Goal: Task Accomplishment & Management: Complete application form

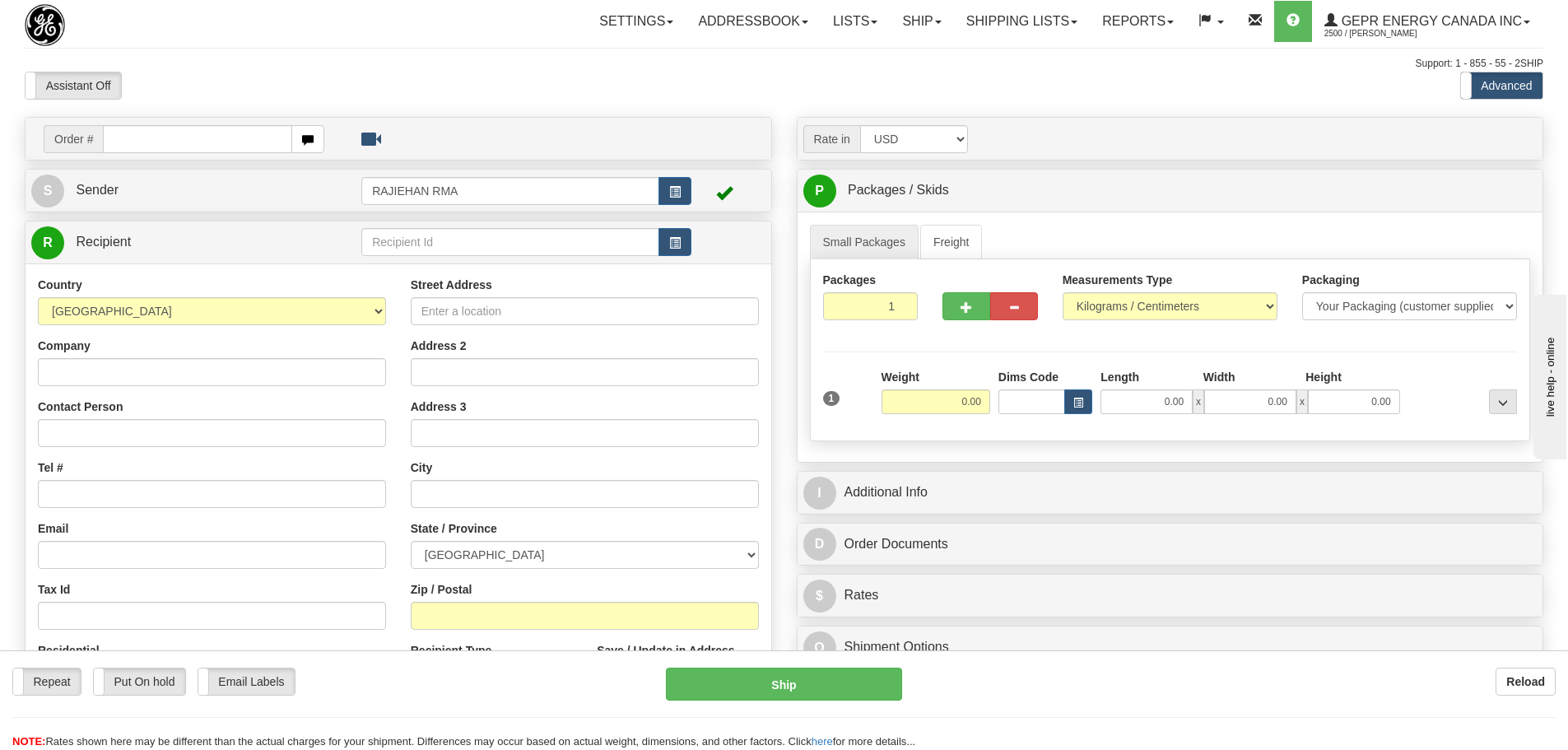
click at [327, 80] on div "Assistant On Assistant Off Do a return Do a return" at bounding box center [334, 86] width 643 height 28
click at [285, 198] on link "S Sender" at bounding box center [196, 191] width 330 height 33
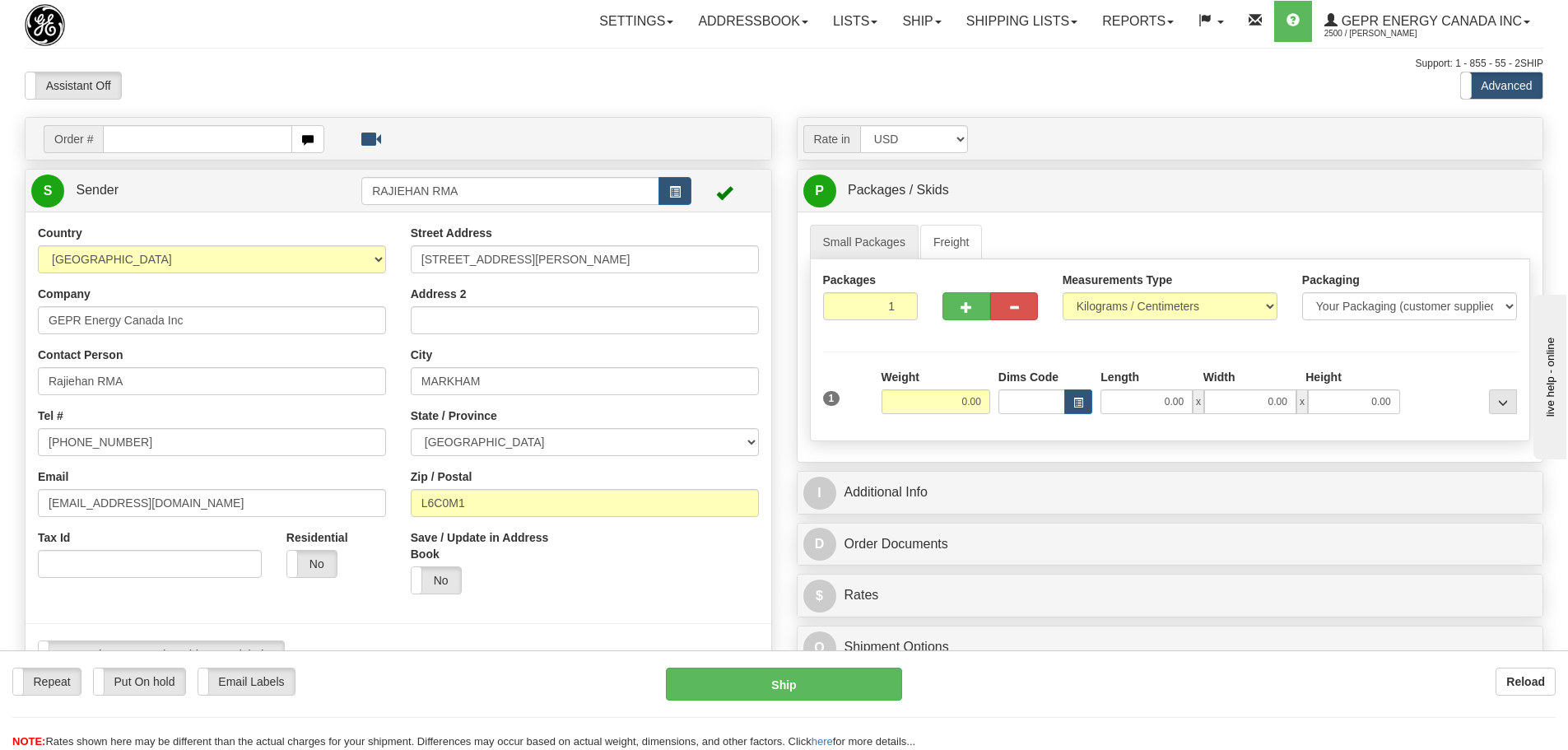
click at [143, 276] on div "Country [GEOGRAPHIC_DATA] [GEOGRAPHIC_DATA] [GEOGRAPHIC_DATA] [GEOGRAPHIC_DATA]…" at bounding box center [212, 408] width 373 height 366
click at [141, 261] on select "[GEOGRAPHIC_DATA] [GEOGRAPHIC_DATA] [GEOGRAPHIC_DATA] [GEOGRAPHIC_DATA] [US_STA…" at bounding box center [212, 260] width 348 height 28
select select "US"
click at [38, 246] on select "[GEOGRAPHIC_DATA] [GEOGRAPHIC_DATA] [GEOGRAPHIC_DATA] [GEOGRAPHIC_DATA] [US_STA…" at bounding box center [212, 260] width 348 height 28
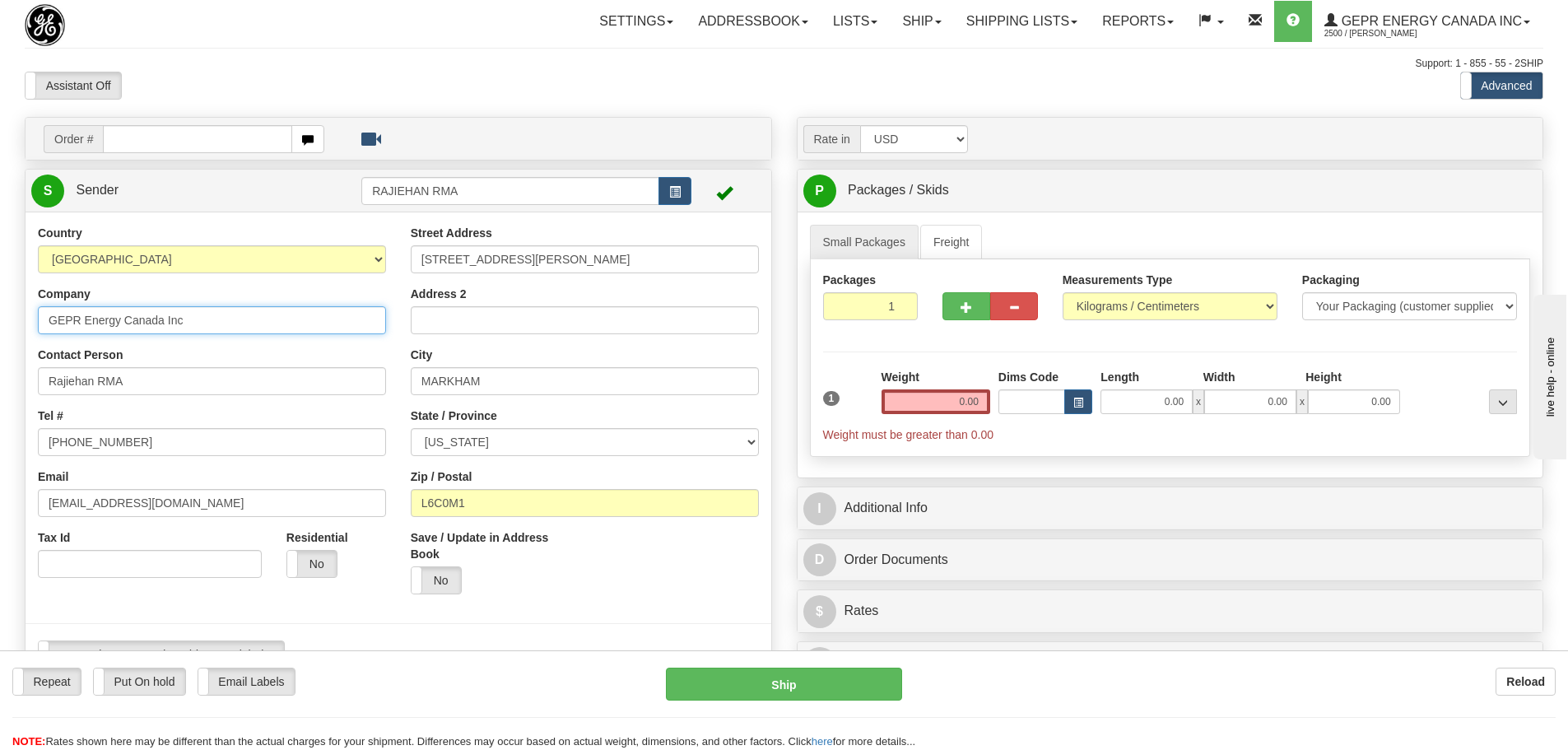
click at [220, 321] on input "GEPR Energy Canada Inc" at bounding box center [212, 320] width 348 height 28
drag, startPoint x: 220, startPoint y: 319, endPoint x: 7, endPoint y: 310, distance: 213.2
click at [7, 310] on div "Toggle navigation Settings Shipping Preferences Fields Preferences New" at bounding box center [784, 705] width 1568 height 1411
paste input "[US_STATE] Utilities Company"
type input "[US_STATE] Utilities Company"
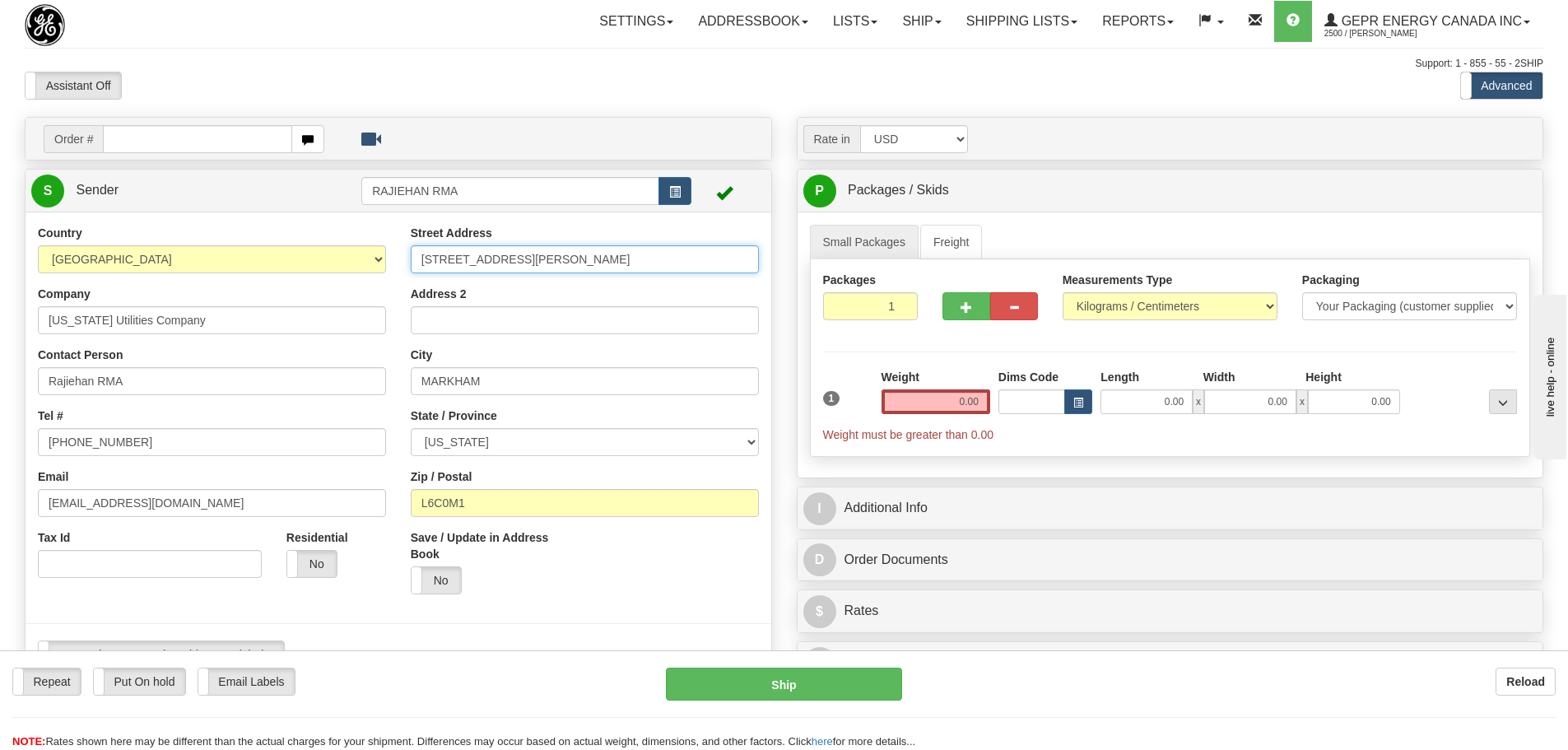
drag, startPoint x: 569, startPoint y: 260, endPoint x: 419, endPoint y: 260, distance: 150.0
click at [419, 260] on input "[STREET_ADDRESS][PERSON_NAME]" at bounding box center [585, 260] width 348 height 28
paste input "[PERSON_NAME][GEOGRAPHIC_DATA]"
click at [447, 261] on input "[PERSON_NAME][GEOGRAPHIC_DATA]" at bounding box center [585, 260] width 348 height 28
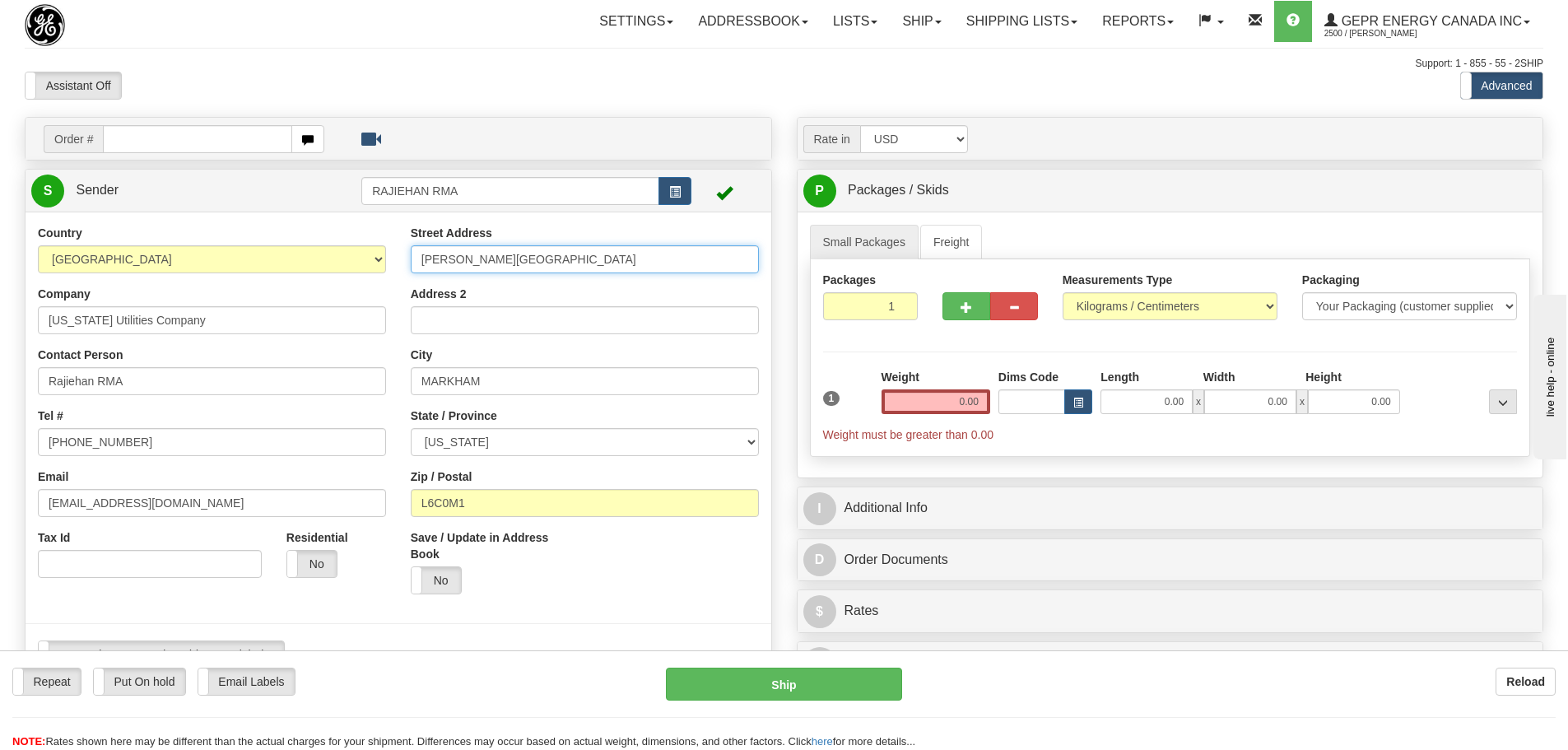
scroll to position [0, 0]
drag, startPoint x: 426, startPoint y: 261, endPoint x: 364, endPoint y: 271, distance: 62.8
click at [364, 271] on div "Country [GEOGRAPHIC_DATA] [GEOGRAPHIC_DATA] [GEOGRAPHIC_DATA] [GEOGRAPHIC_DATA]…" at bounding box center [398, 453] width 746 height 456
type input "[PERSON_NAME][GEOGRAPHIC_DATA]"
click at [577, 297] on div "Address 2" at bounding box center [585, 310] width 348 height 48
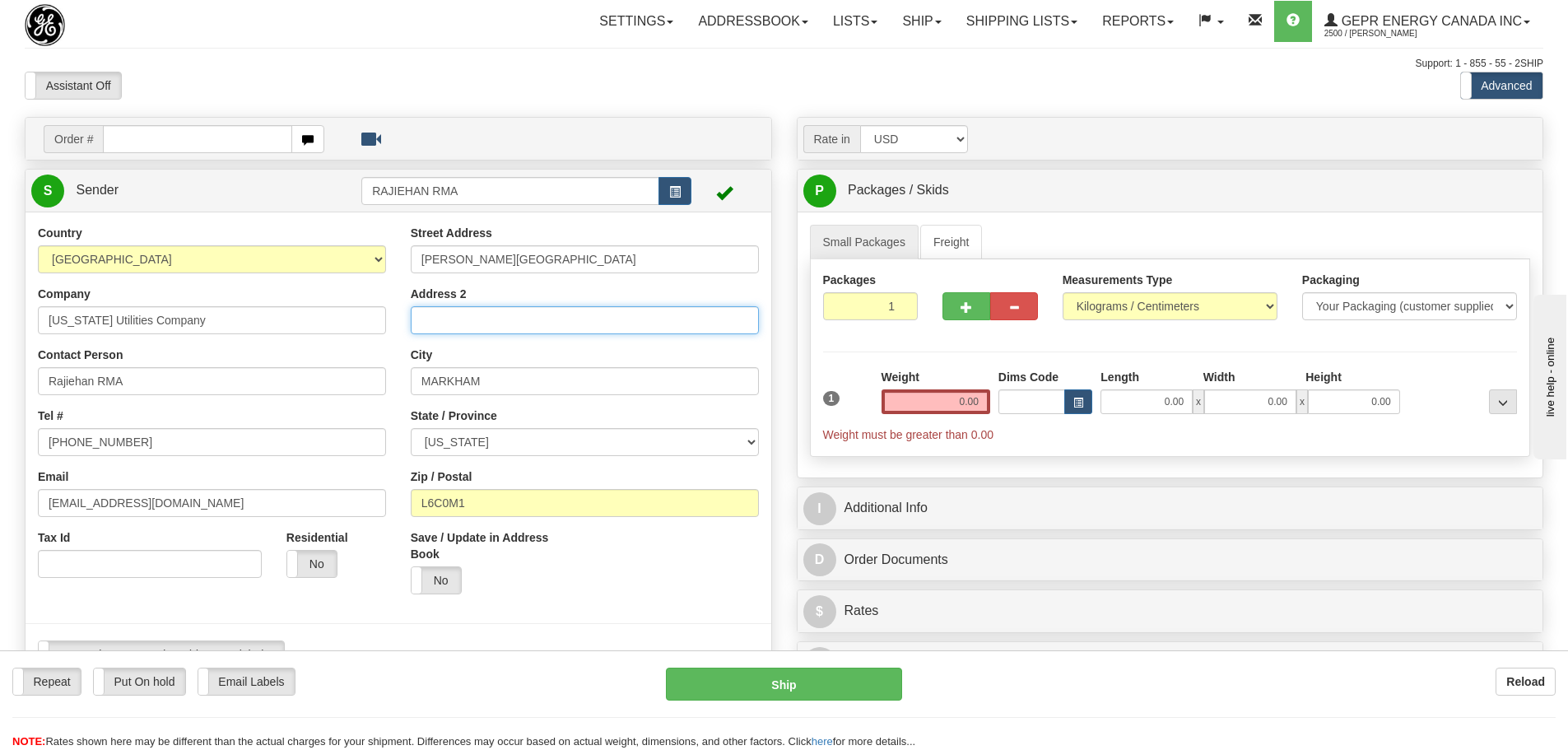
click at [481, 313] on input "Address 2" at bounding box center [585, 320] width 348 height 28
paste input "[STREET_ADDRESS][PERSON_NAME]"
type input "[STREET_ADDRESS][PERSON_NAME]"
drag, startPoint x: 495, startPoint y: 501, endPoint x: 350, endPoint y: 478, distance: 146.8
click at [351, 481] on div "Country [GEOGRAPHIC_DATA] [GEOGRAPHIC_DATA] [GEOGRAPHIC_DATA] [GEOGRAPHIC_DATA]…" at bounding box center [398, 453] width 746 height 456
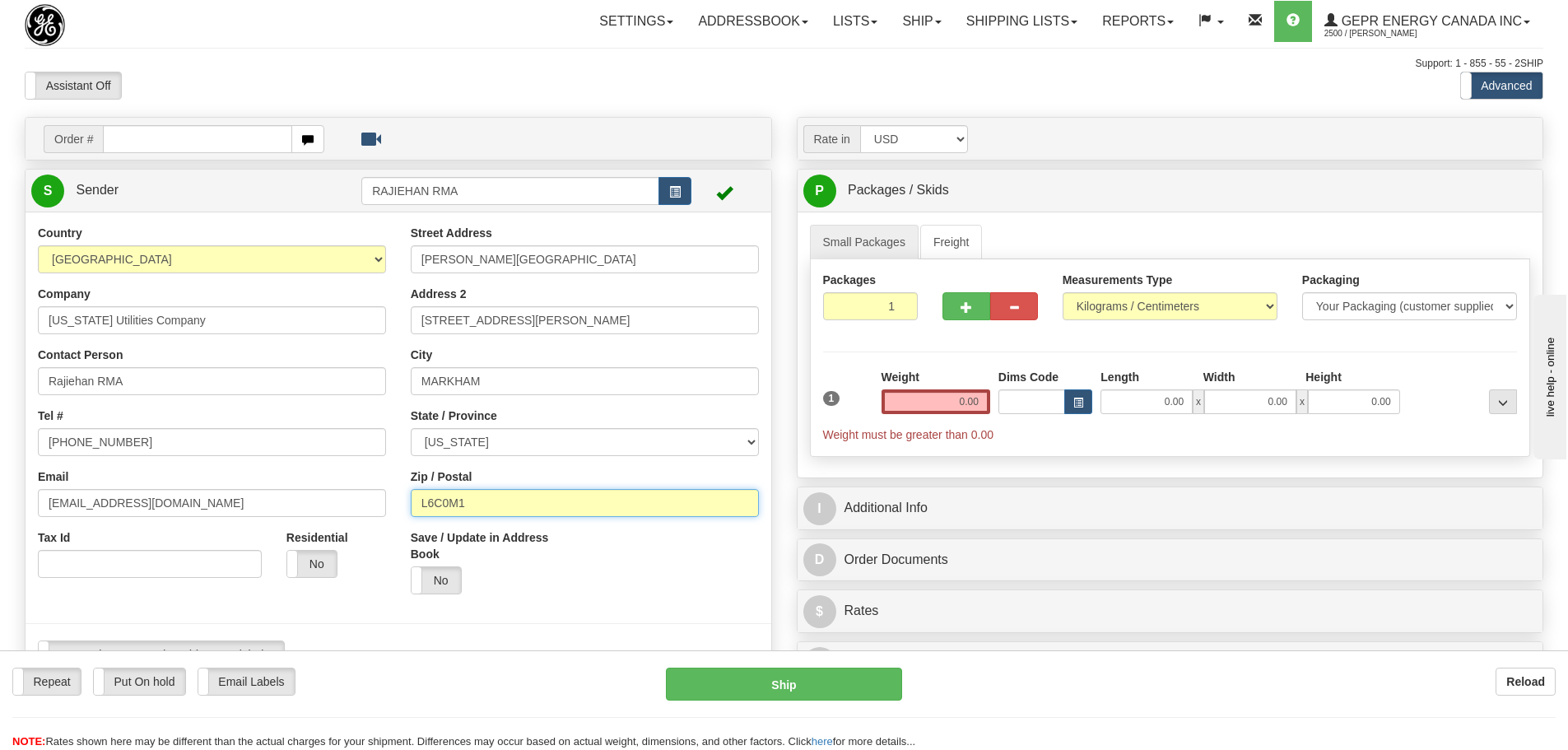
paste input "40330"
type input "40330"
click at [509, 607] on div at bounding box center [398, 624] width 770 height 33
type input "[GEOGRAPHIC_DATA]"
select select "KY"
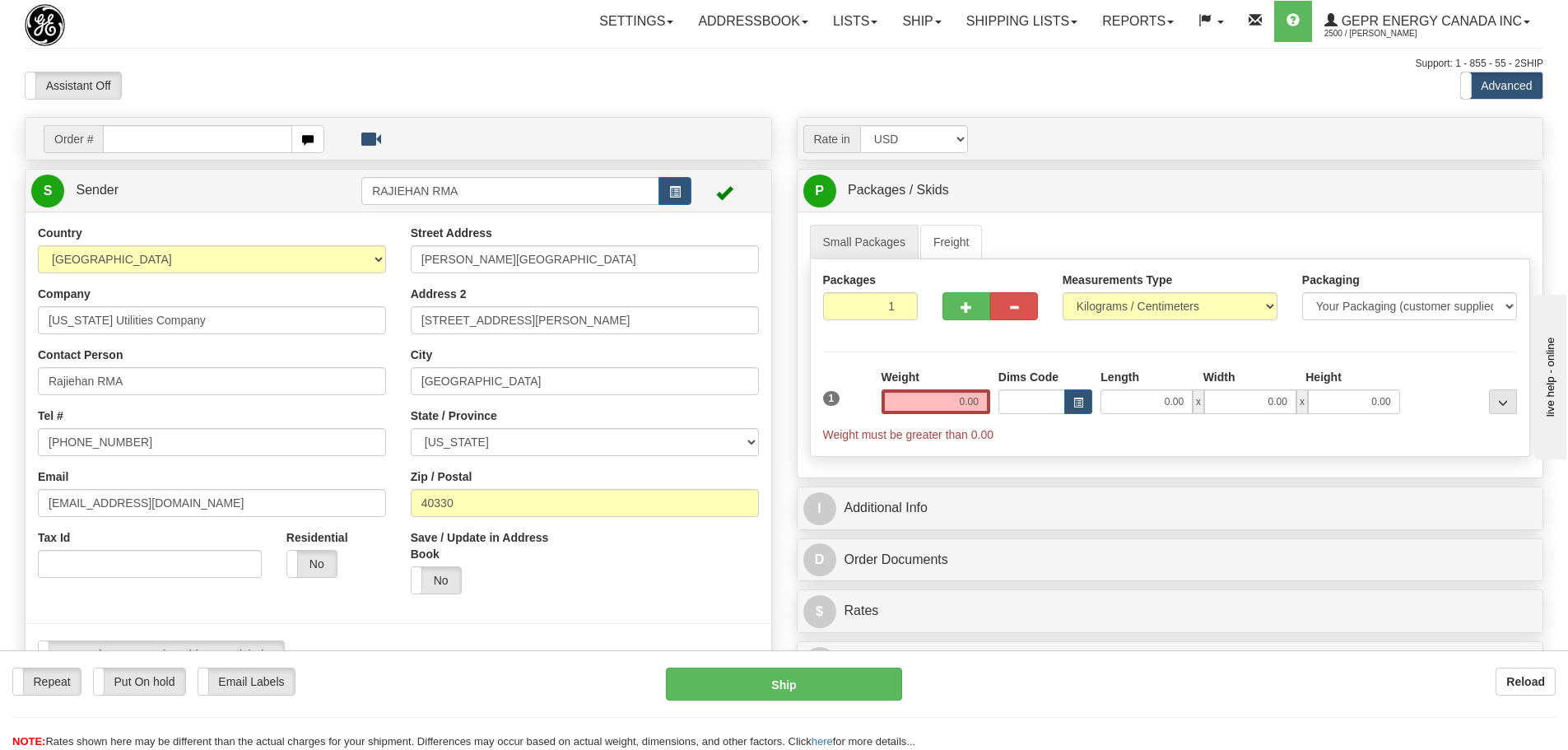
click at [695, 564] on div "Save / Update in Address Book Yes No" at bounding box center [586, 568] width 373 height 78
click at [155, 380] on input "Rajiehan RMA" at bounding box center [212, 381] width 348 height 28
drag, startPoint x: 155, startPoint y: 380, endPoint x: 32, endPoint y: 390, distance: 123.4
click at [33, 390] on div "Country [GEOGRAPHIC_DATA] [GEOGRAPHIC_DATA] [GEOGRAPHIC_DATA] [GEOGRAPHIC_DATA]…" at bounding box center [212, 408] width 373 height 366
paste input "[PERSON_NAME]"
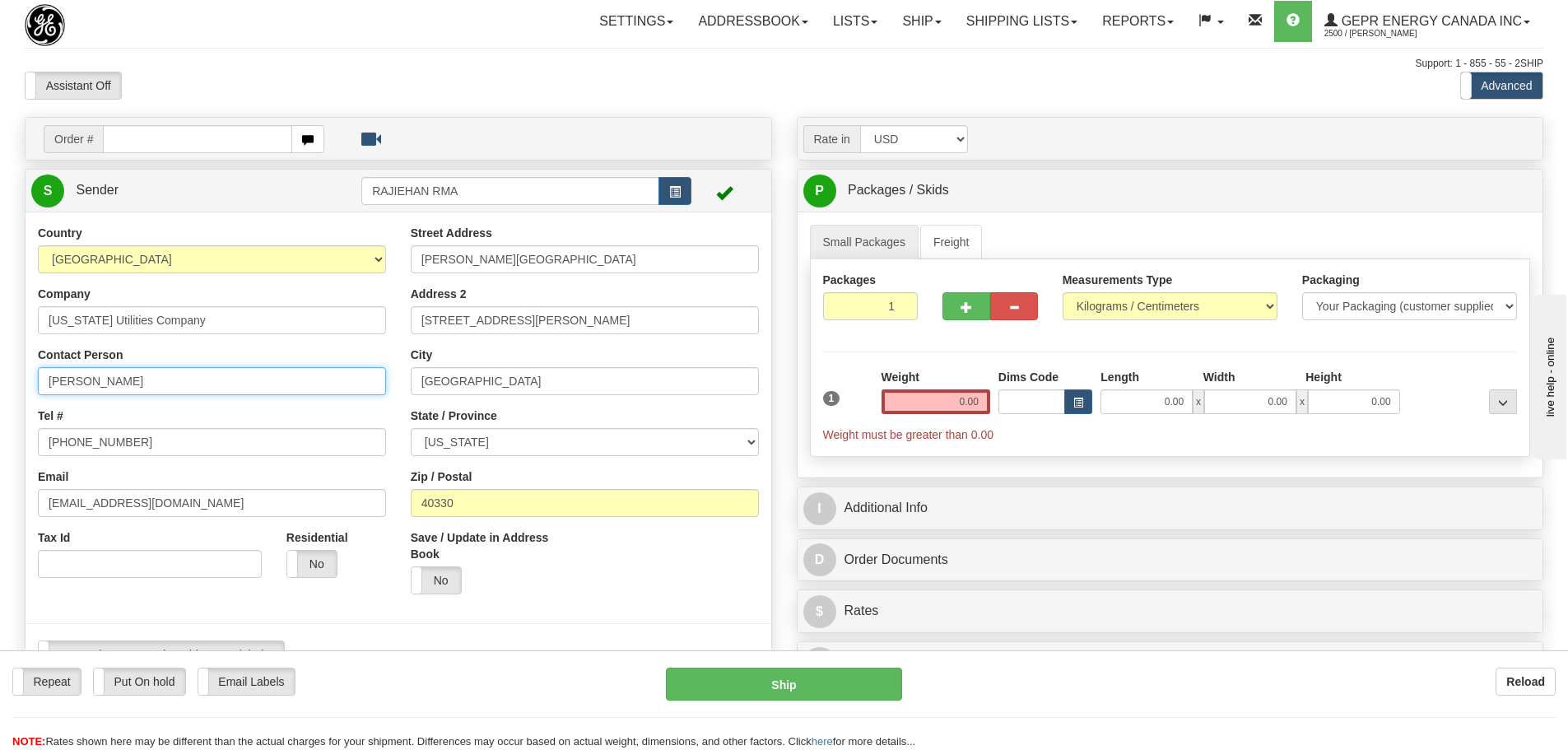
type input "[PERSON_NAME]"
drag, startPoint x: 190, startPoint y: 441, endPoint x: 1, endPoint y: 450, distance: 189.2
click at [3, 450] on div "Toggle navigation Settings Shipping Preferences Fields Preferences New" at bounding box center [784, 705] width 1568 height 1411
paste input "[PHONE_NUMBER]"
type input "[PHONE_NUMBER]"
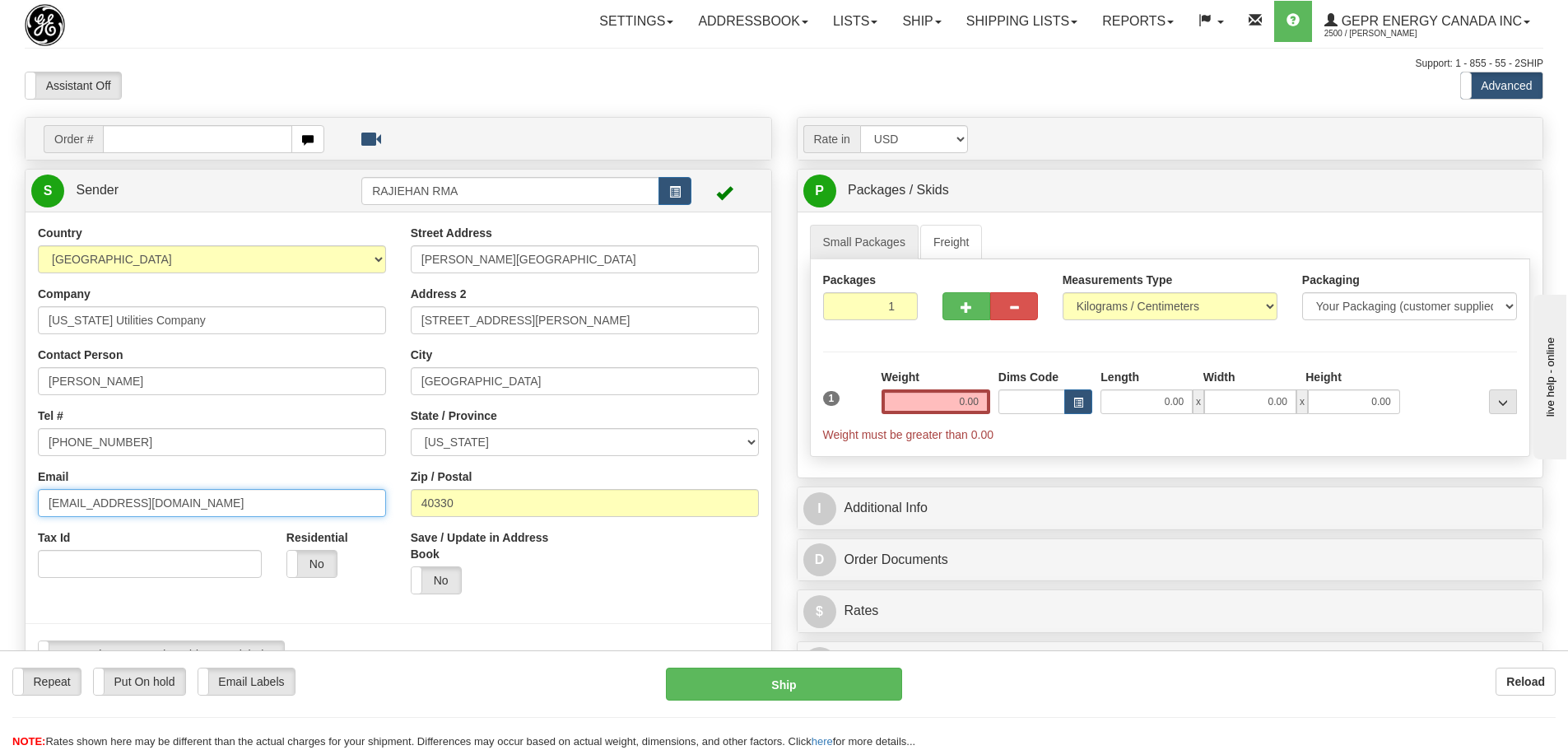
drag, startPoint x: 272, startPoint y: 494, endPoint x: -142, endPoint y: 495, distance: 414.0
click at [0, 495] on html "Training Course Close Toggle navigation Settings Shipping Preferences New Sende…" at bounding box center [784, 375] width 1568 height 750
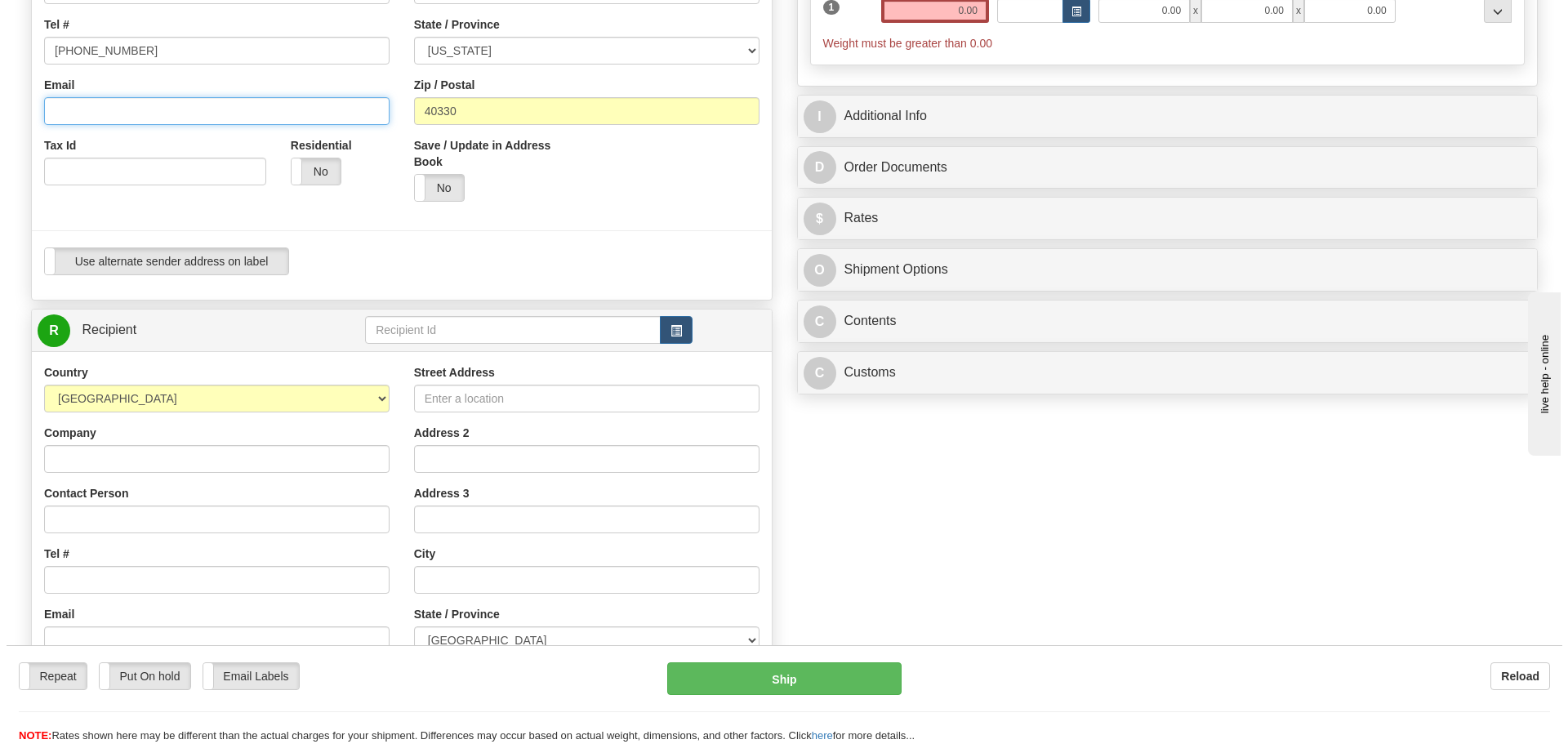
scroll to position [409, 0]
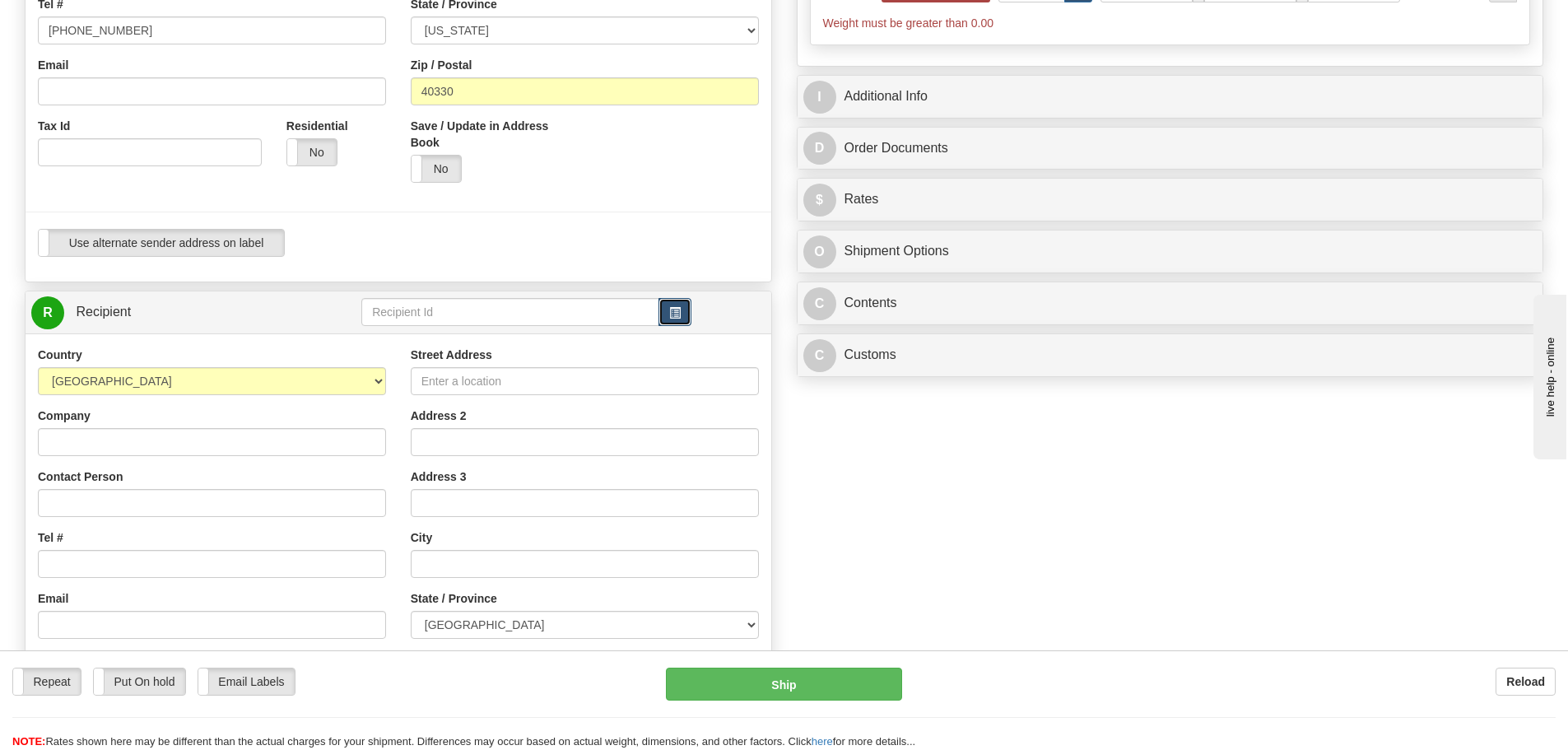
click at [662, 315] on button "button" at bounding box center [675, 312] width 33 height 28
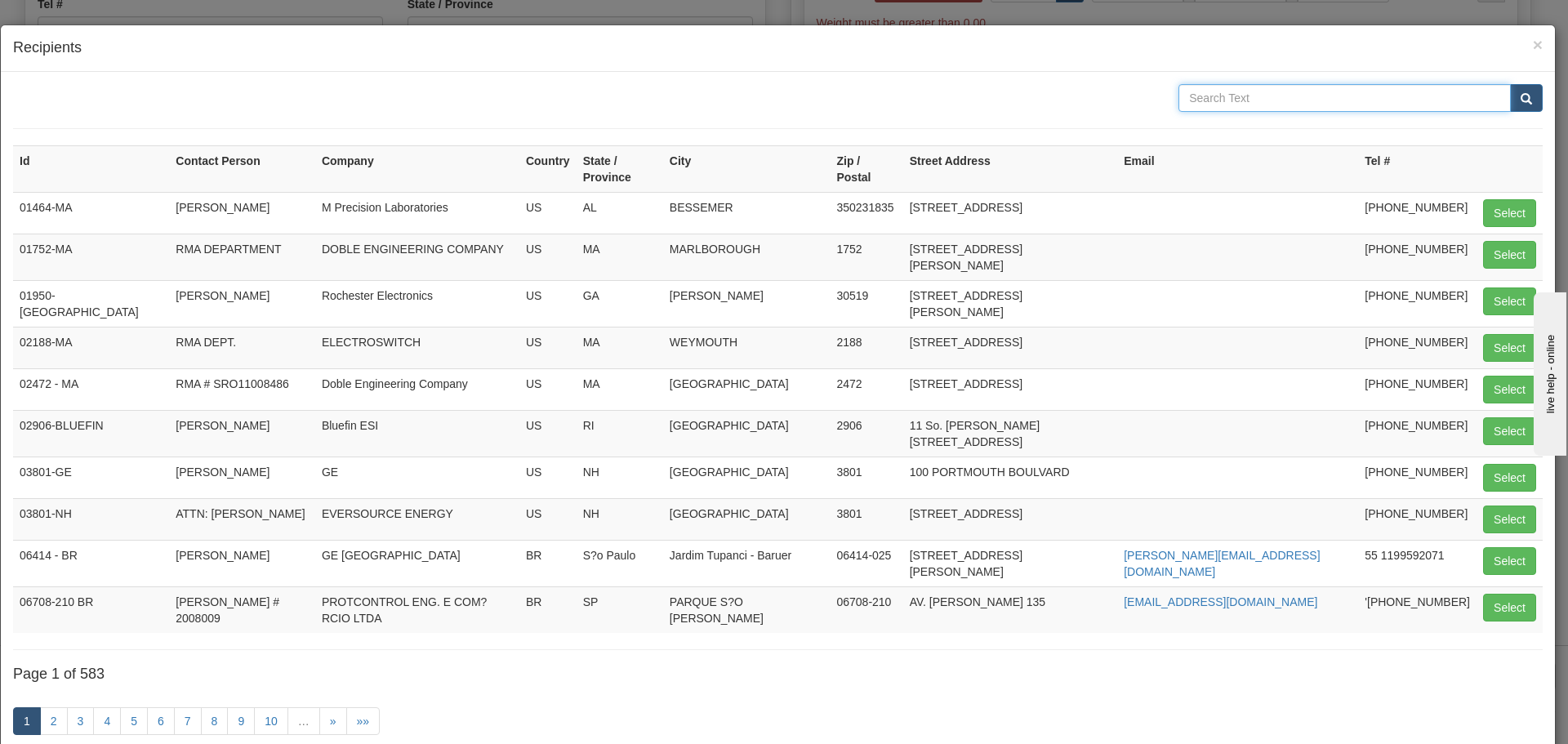
click at [1383, 105] on input "text" at bounding box center [1344, 98] width 332 height 27
type input "mick"
click at [1511, 91] on button "submit" at bounding box center [1526, 98] width 33 height 27
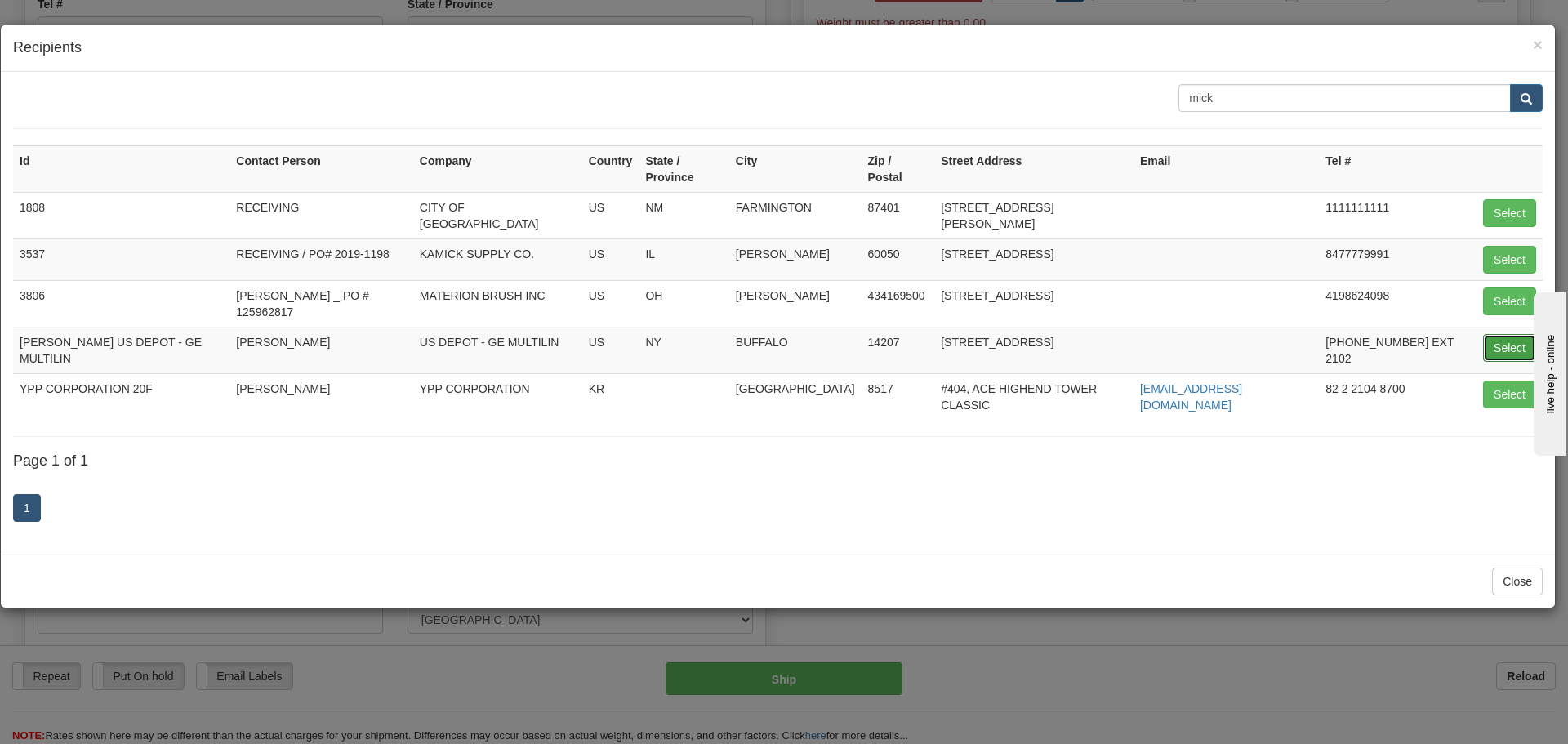
click at [1492, 334] on button "Select" at bounding box center [1510, 348] width 53 height 27
type input "[PERSON_NAME] US DEPOT - GE MULTILIN"
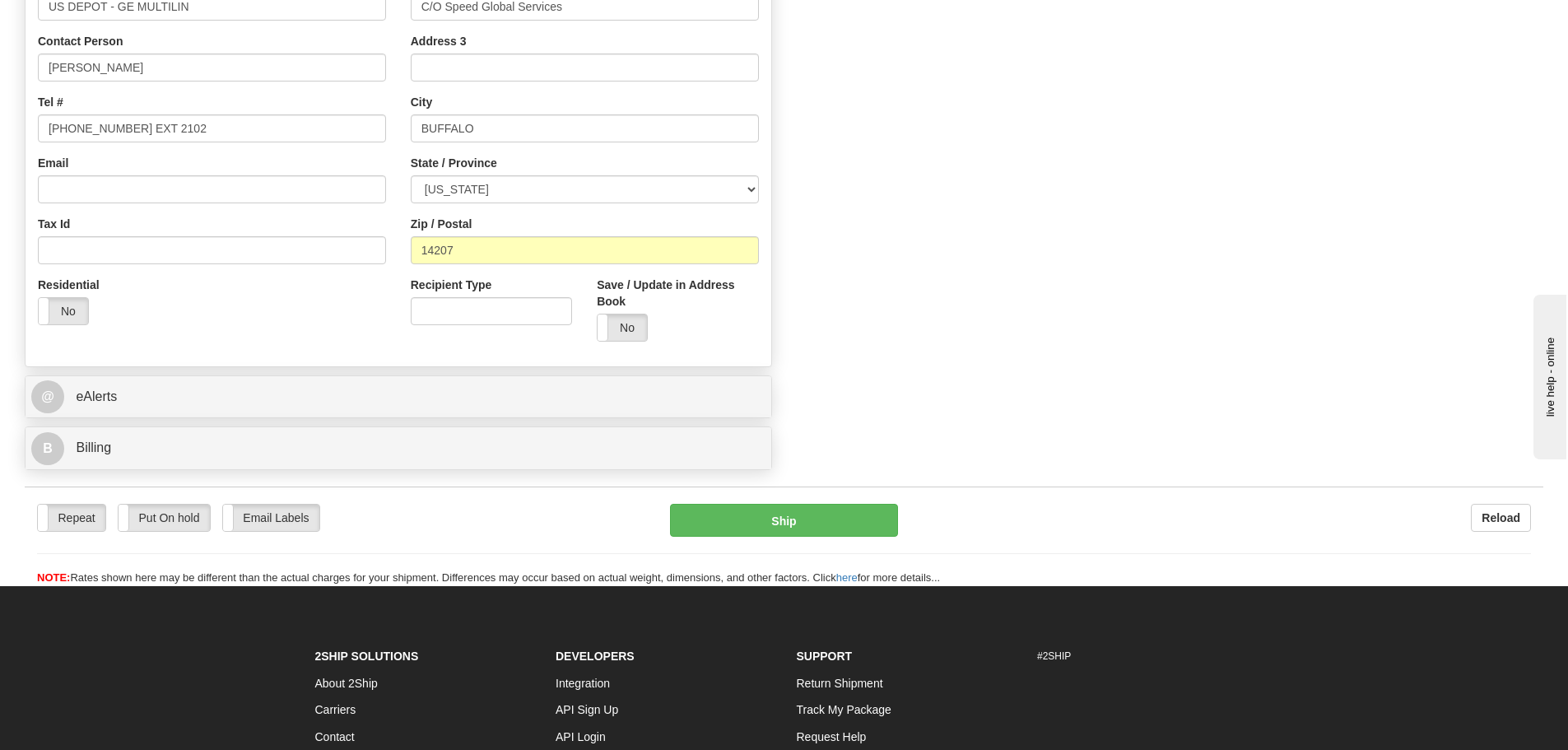
scroll to position [884, 0]
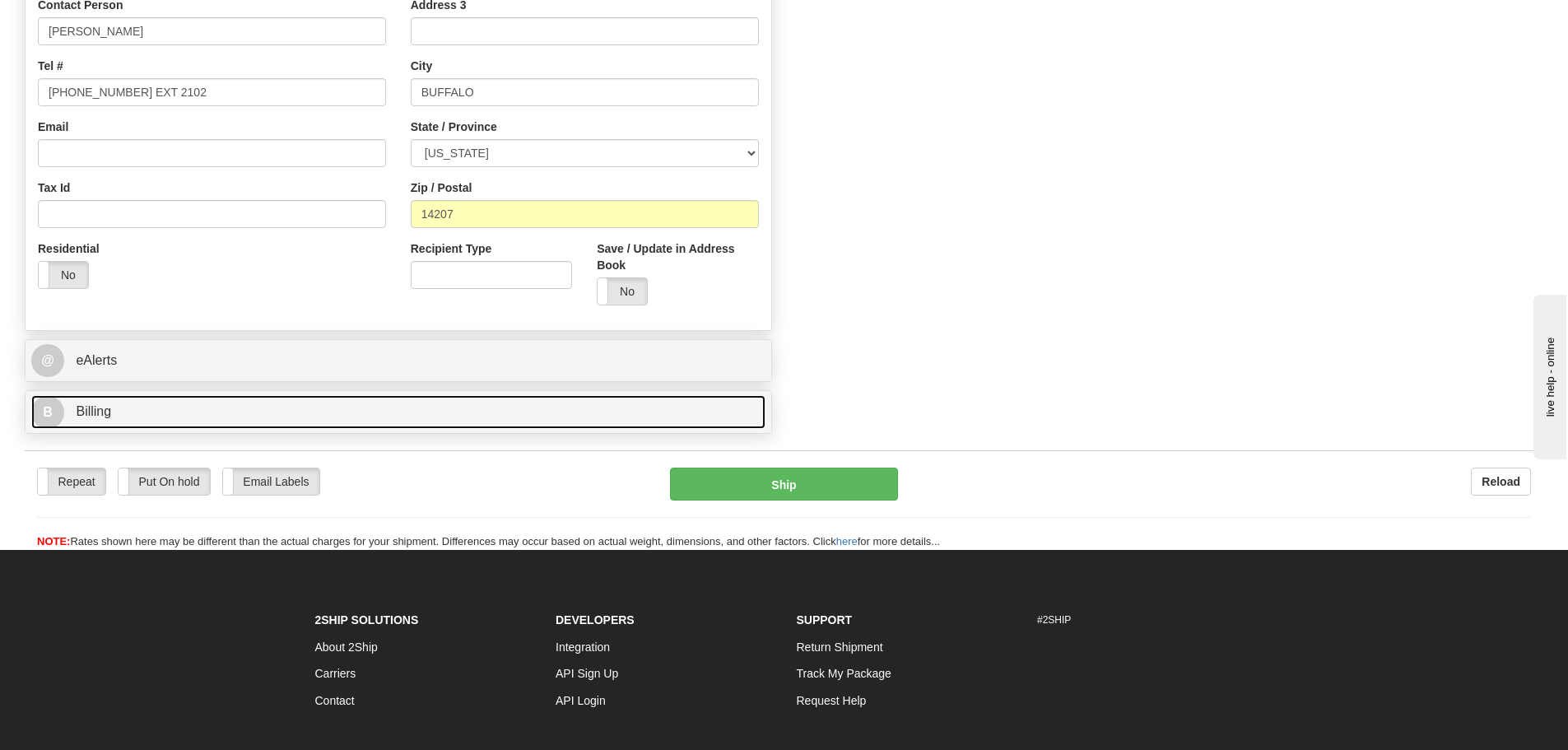
type input "0.00"
click at [331, 396] on link "B Billing" at bounding box center [399, 412] width 735 height 33
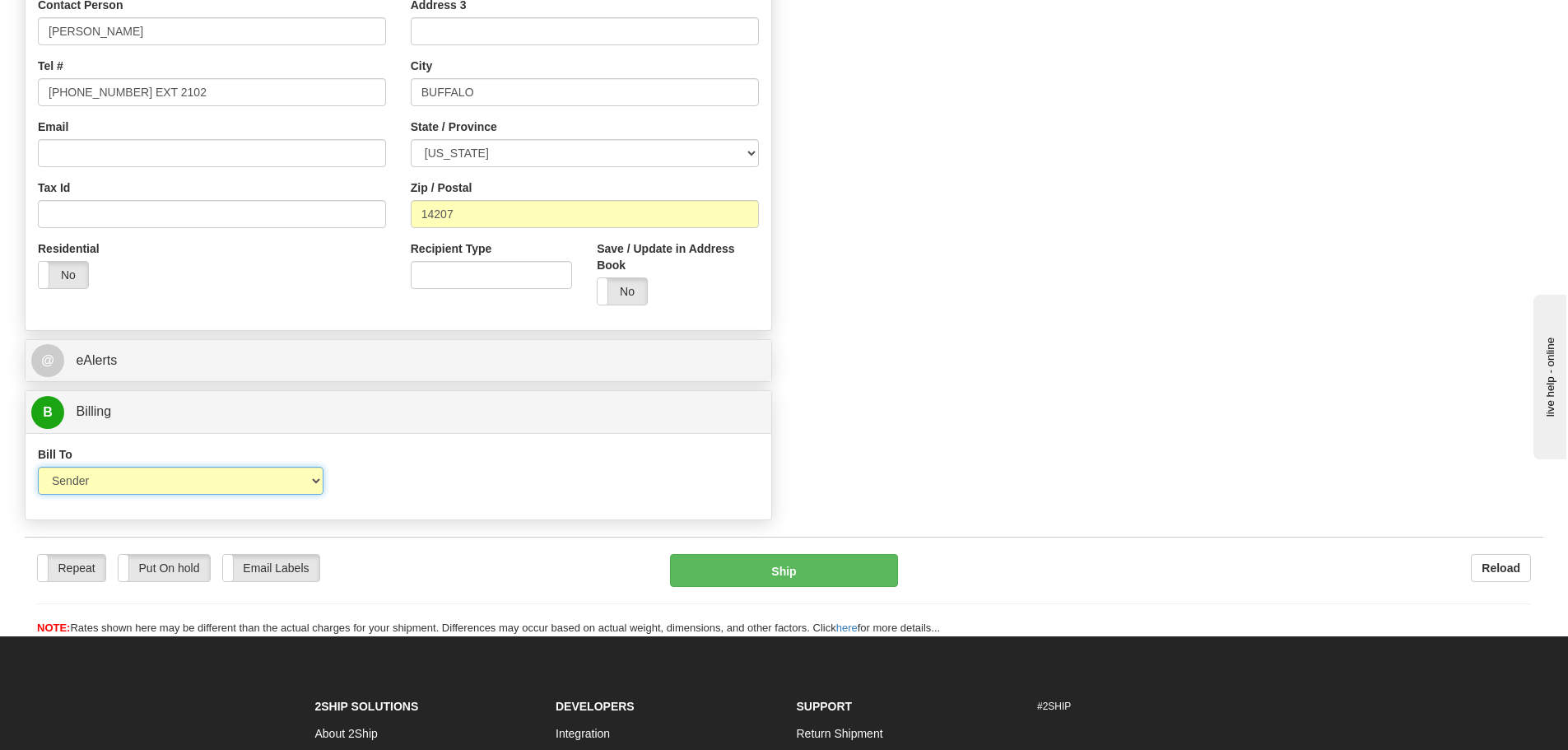
click at [256, 470] on select "Sender Recipient Third Party Collect" at bounding box center [181, 481] width 286 height 28
click at [38, 467] on select "Sender Recipient Third Party Collect" at bounding box center [181, 481] width 286 height 28
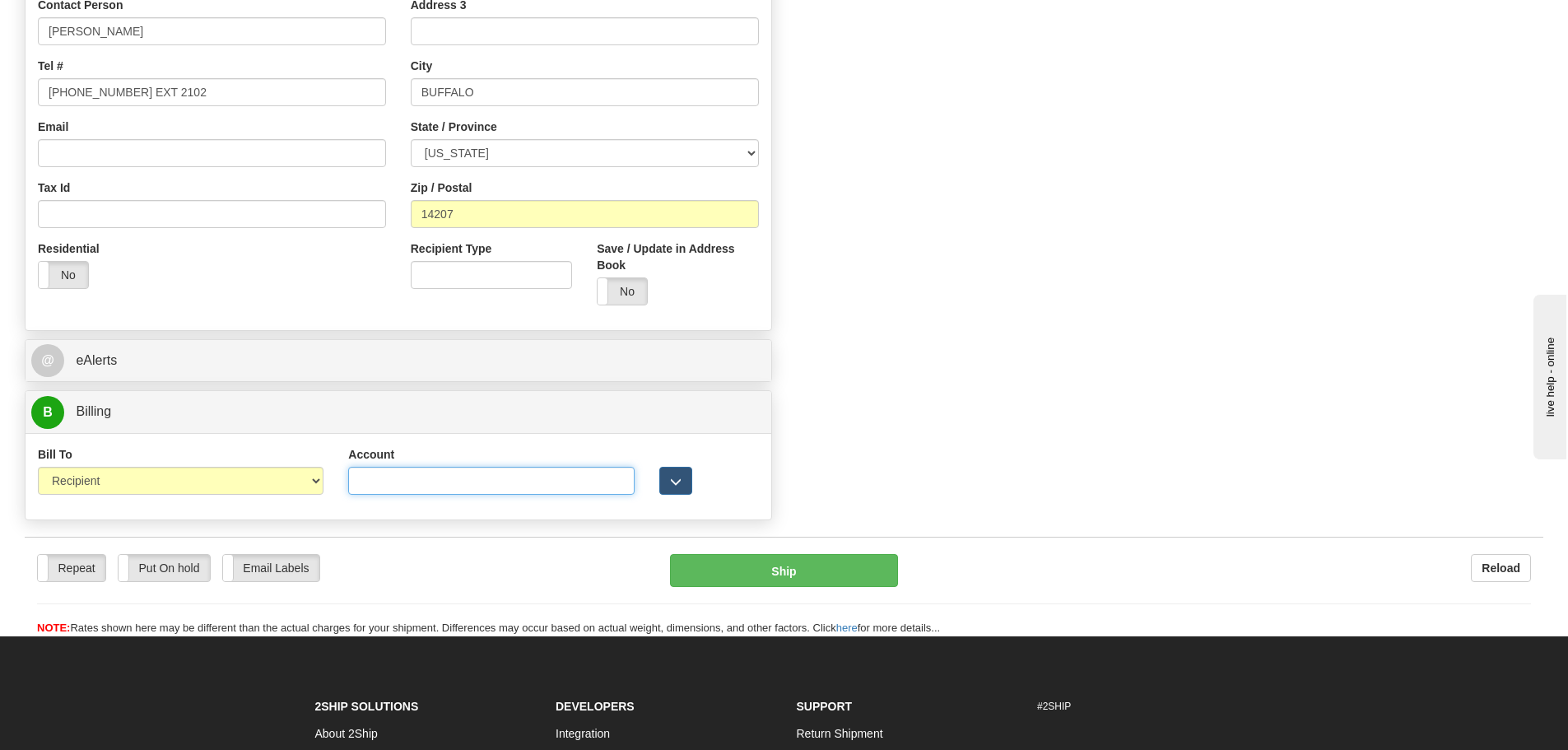
click at [396, 492] on input "Account" at bounding box center [490, 481] width 286 height 28
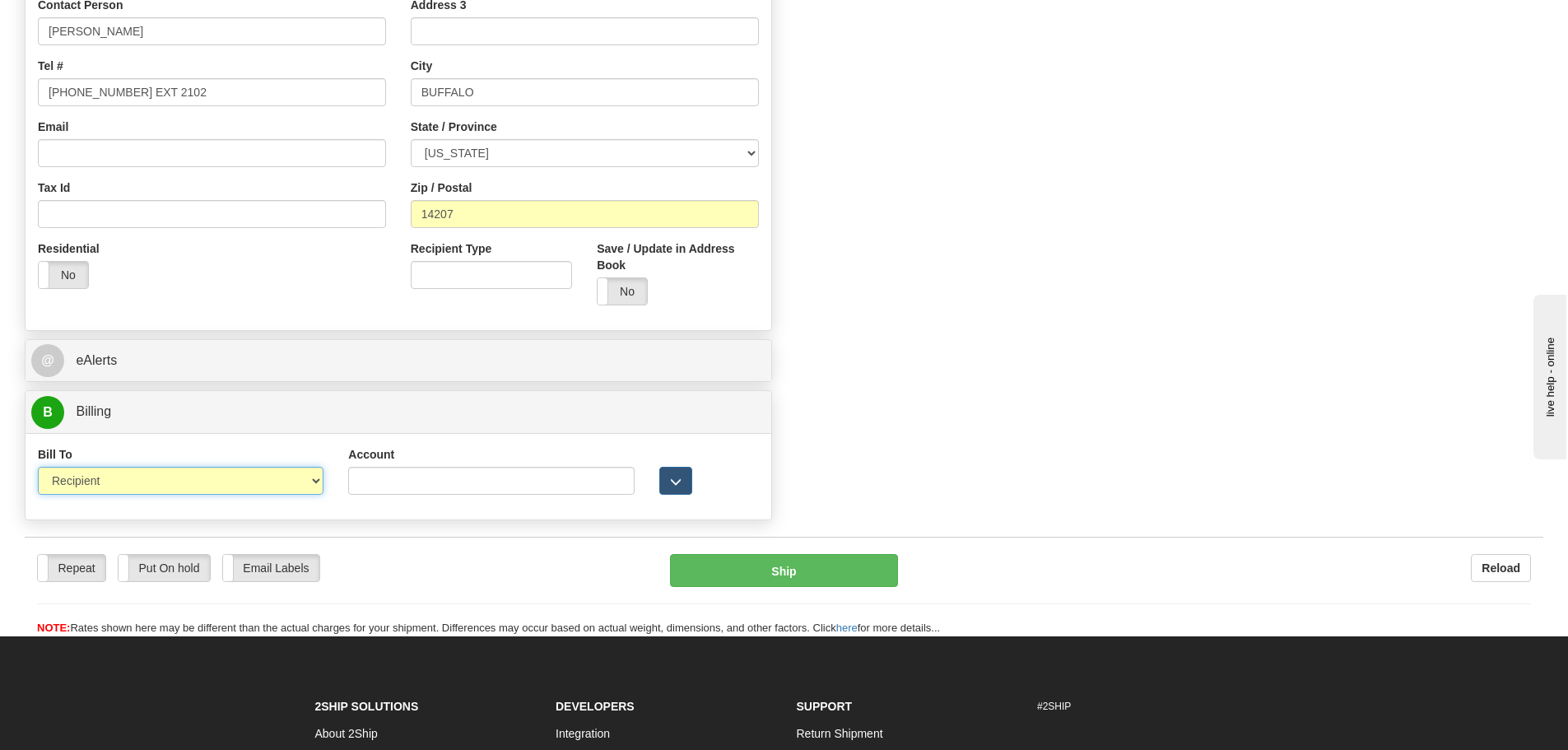
click at [228, 491] on select "Sender Recipient Third Party Collect" at bounding box center [181, 481] width 286 height 28
select select "3"
click at [38, 467] on select "Sender Recipient Third Party Collect" at bounding box center [181, 481] width 286 height 28
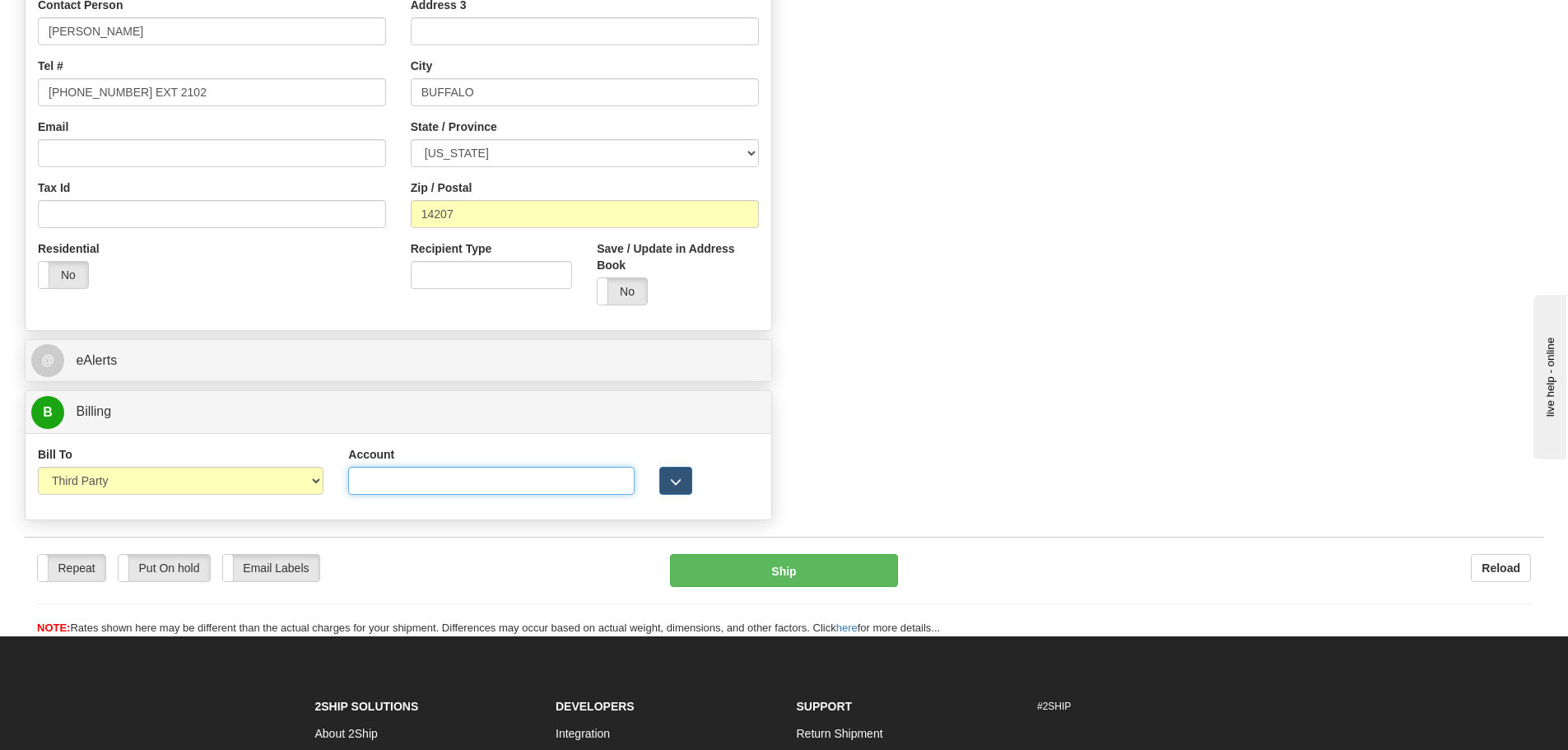
click at [436, 483] on input "Account" at bounding box center [490, 481] width 286 height 28
paste input "106650322"
type input "106650322"
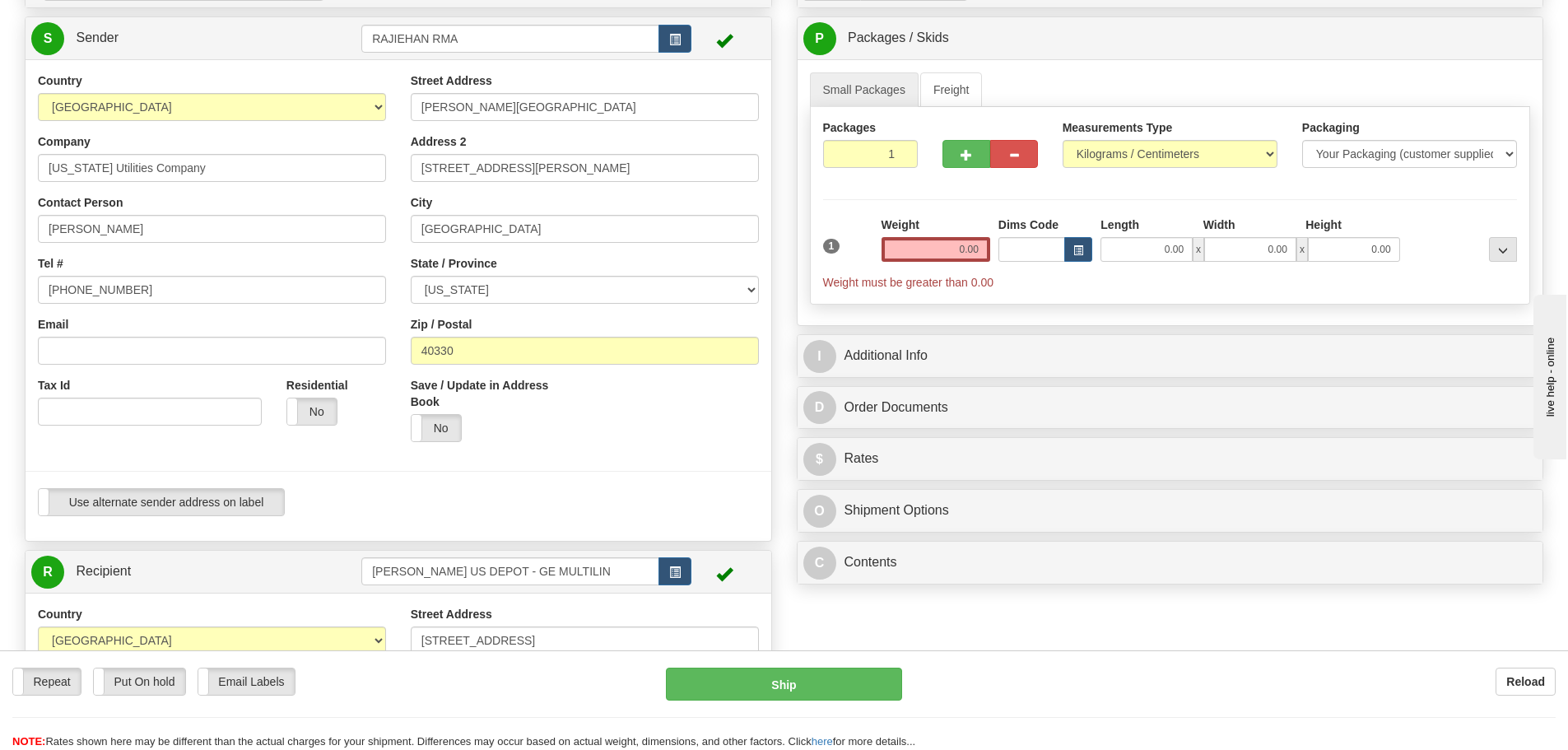
scroll to position [143, 0]
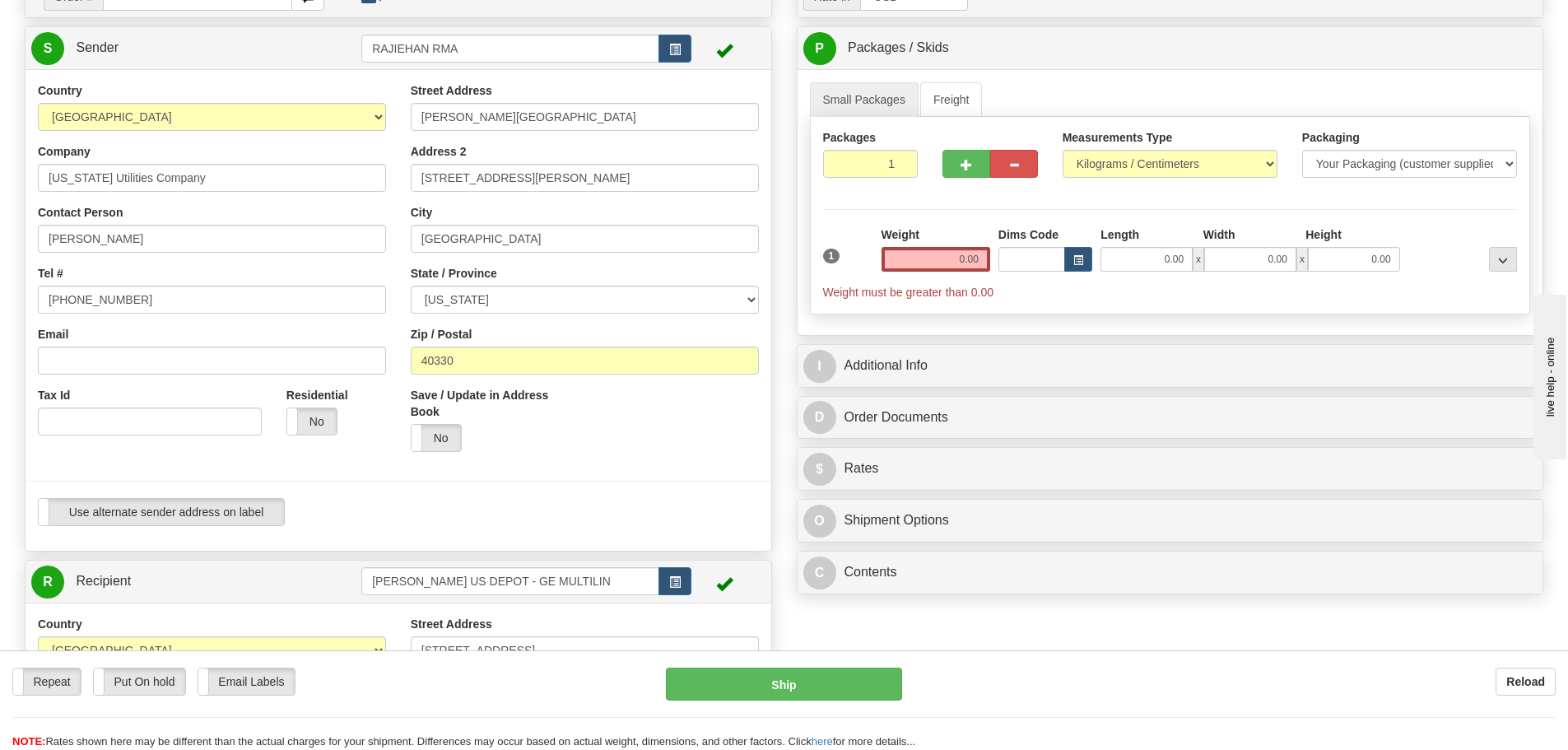
click at [946, 279] on div "Weight 0.00" at bounding box center [935, 255] width 117 height 58
click at [953, 263] on input "0.00" at bounding box center [936, 259] width 109 height 25
click at [940, 252] on input "text" at bounding box center [936, 259] width 109 height 25
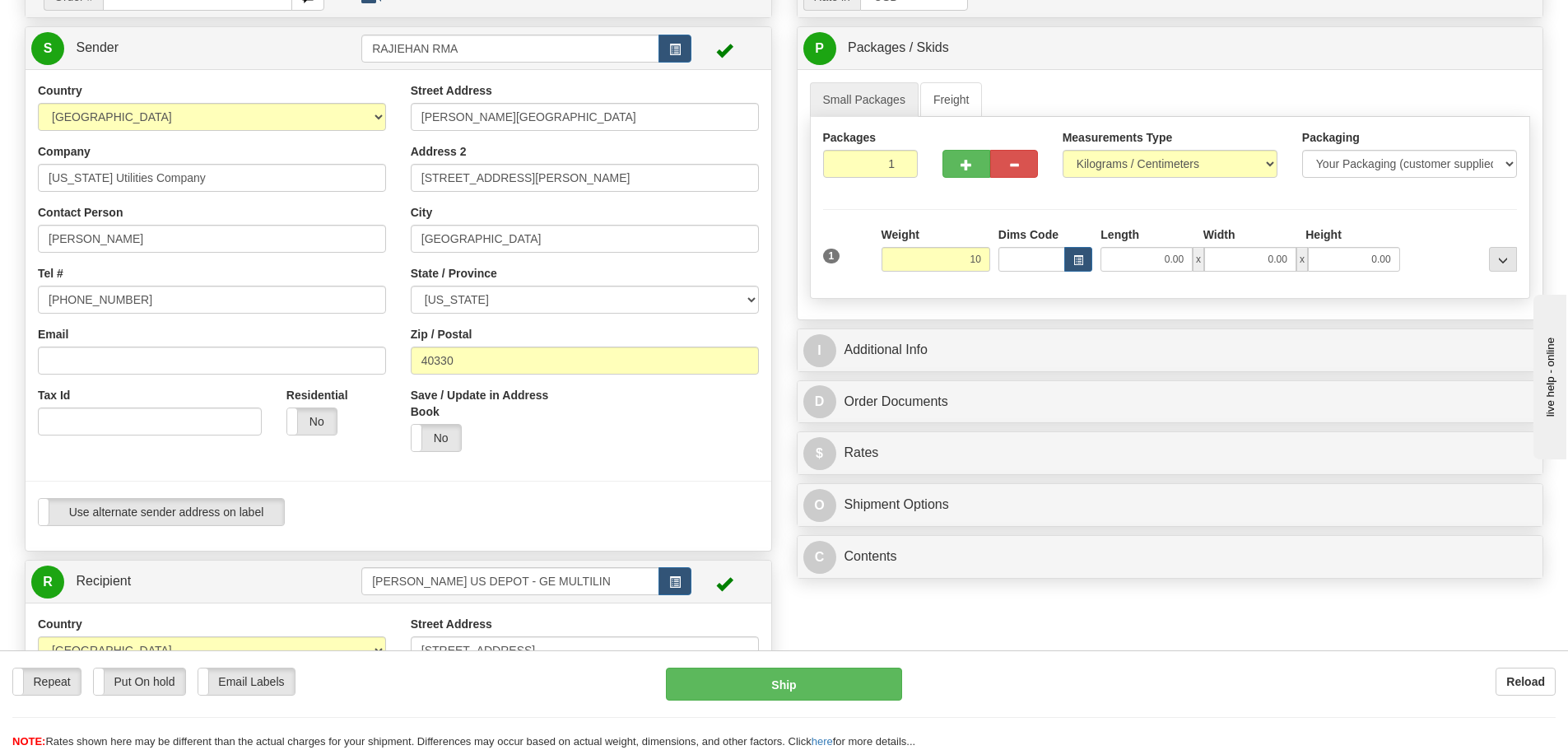
type input "10.00"
click at [923, 221] on div "Packages 1 1 Measurements Type" at bounding box center [1171, 207] width 721 height 182
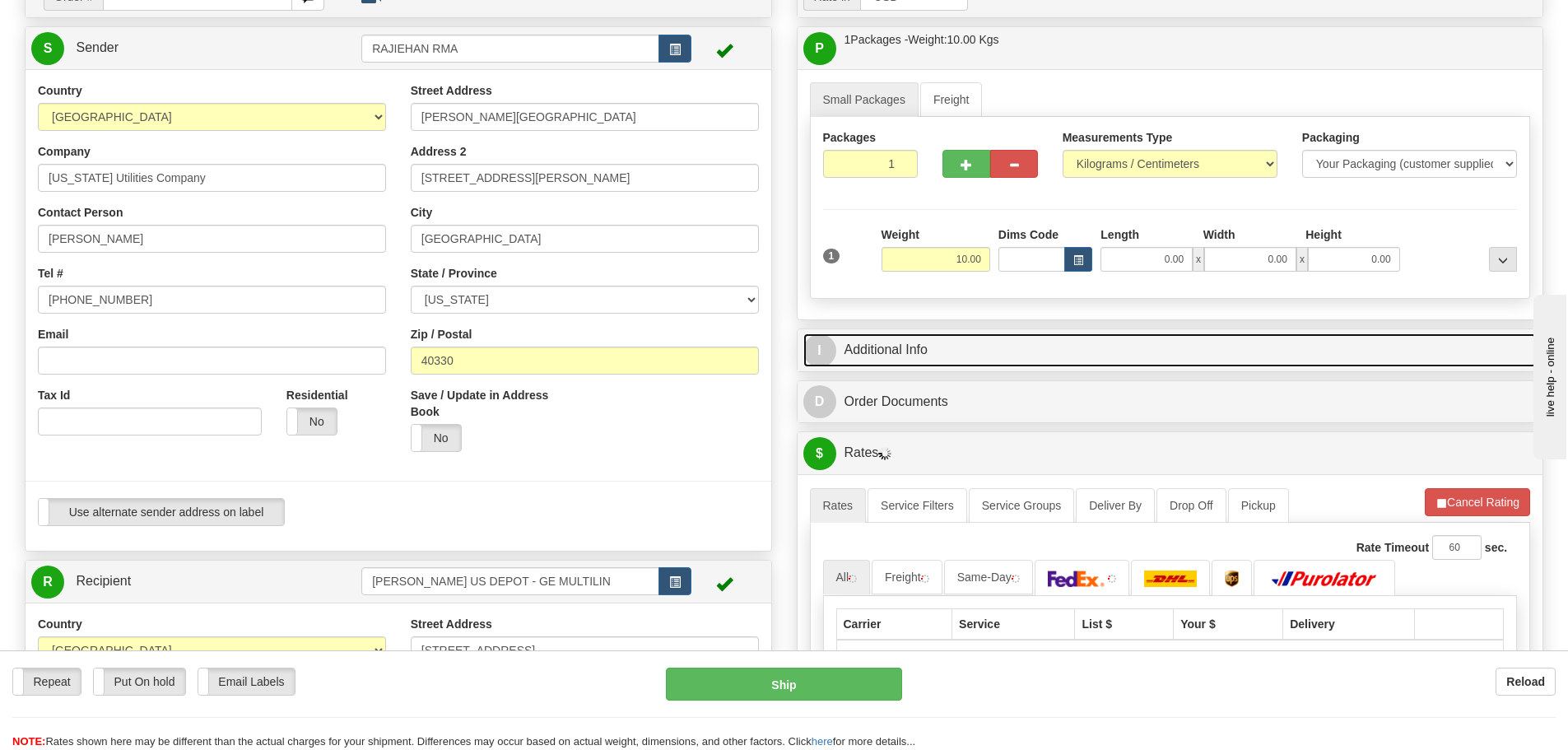
click at [888, 364] on link "I Additional Info" at bounding box center [1171, 350] width 735 height 33
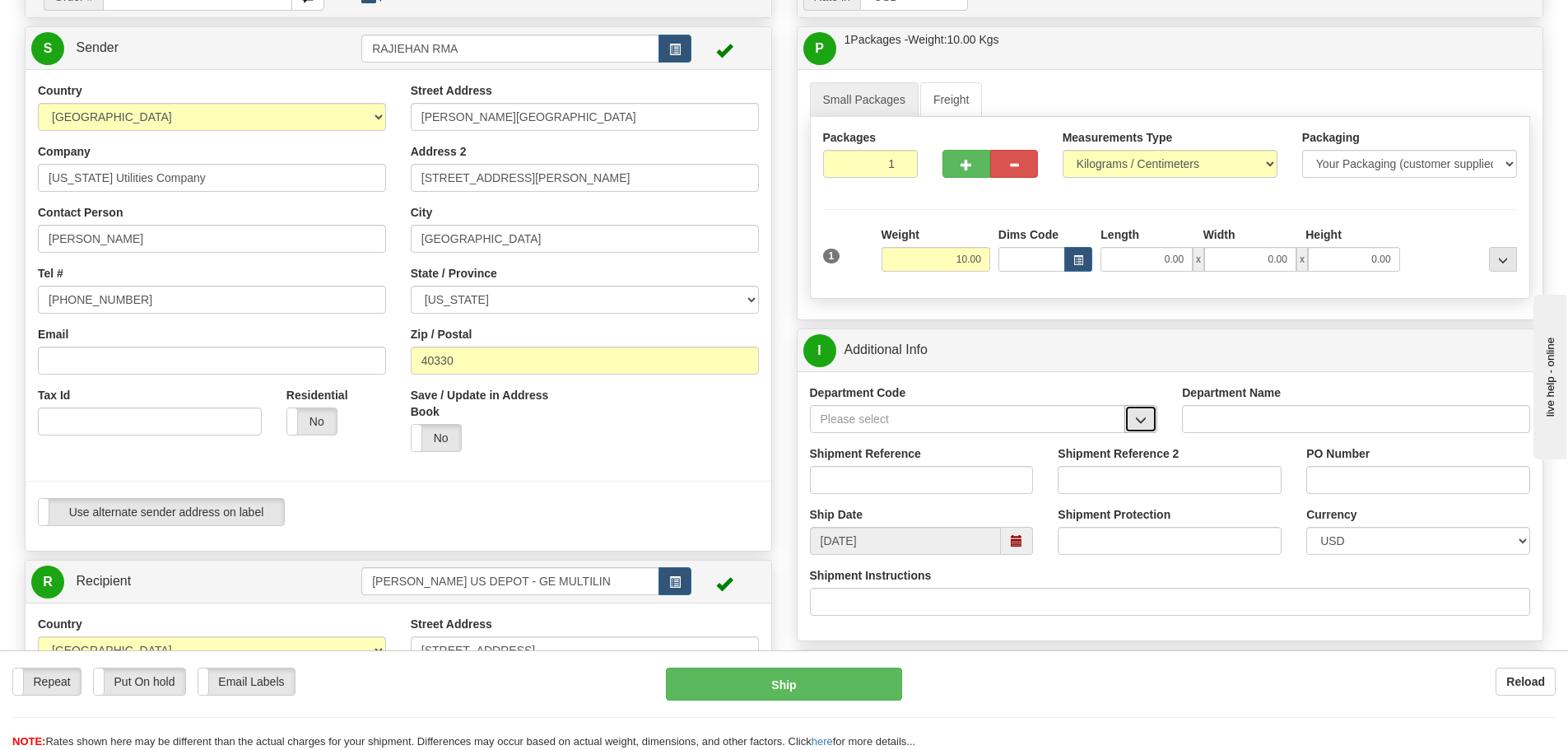
click at [1151, 409] on button "button" at bounding box center [1142, 419] width 33 height 28
click at [1061, 442] on div "SER" at bounding box center [964, 444] width 300 height 18
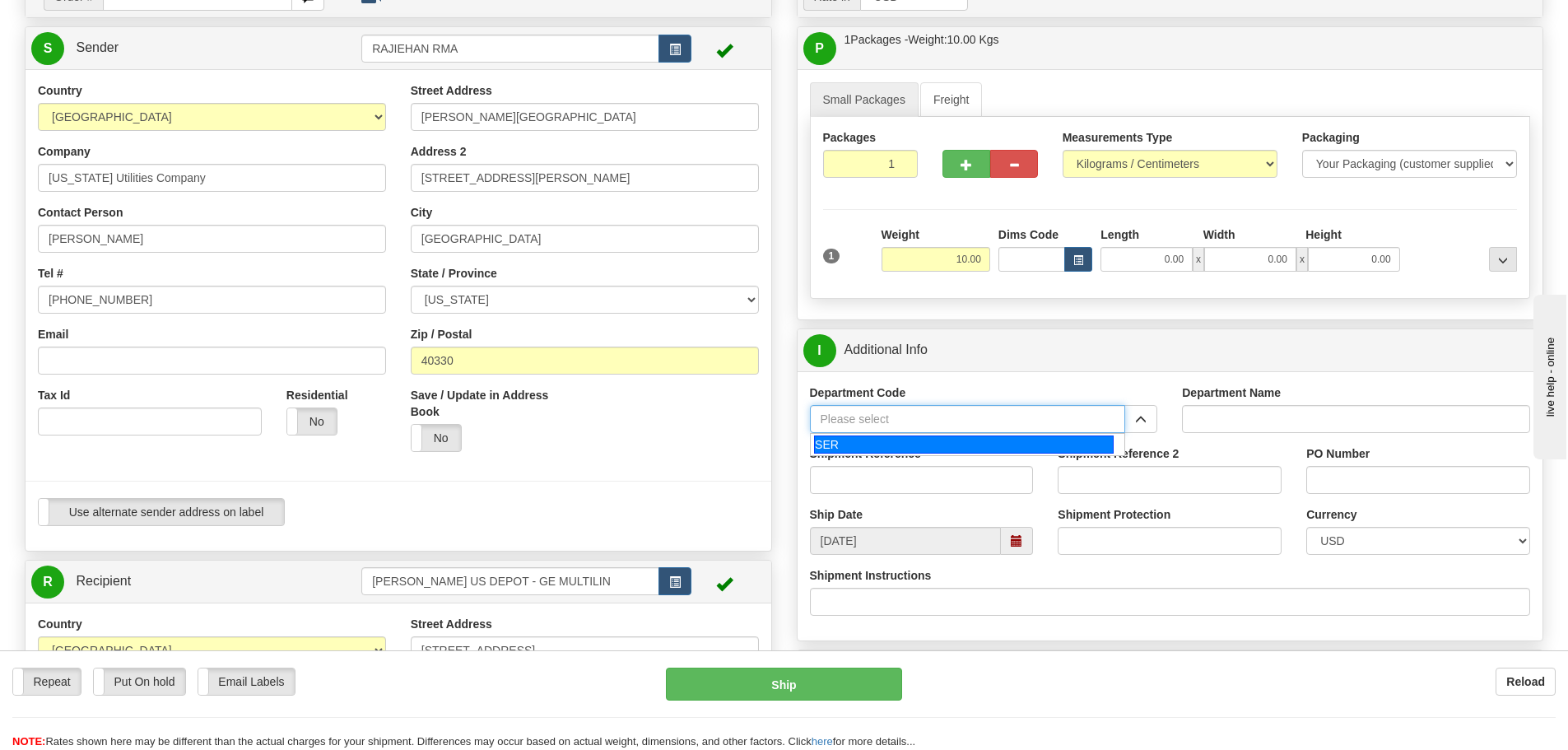
type input "SER"
type input "SERVICE DEPARTMENT"
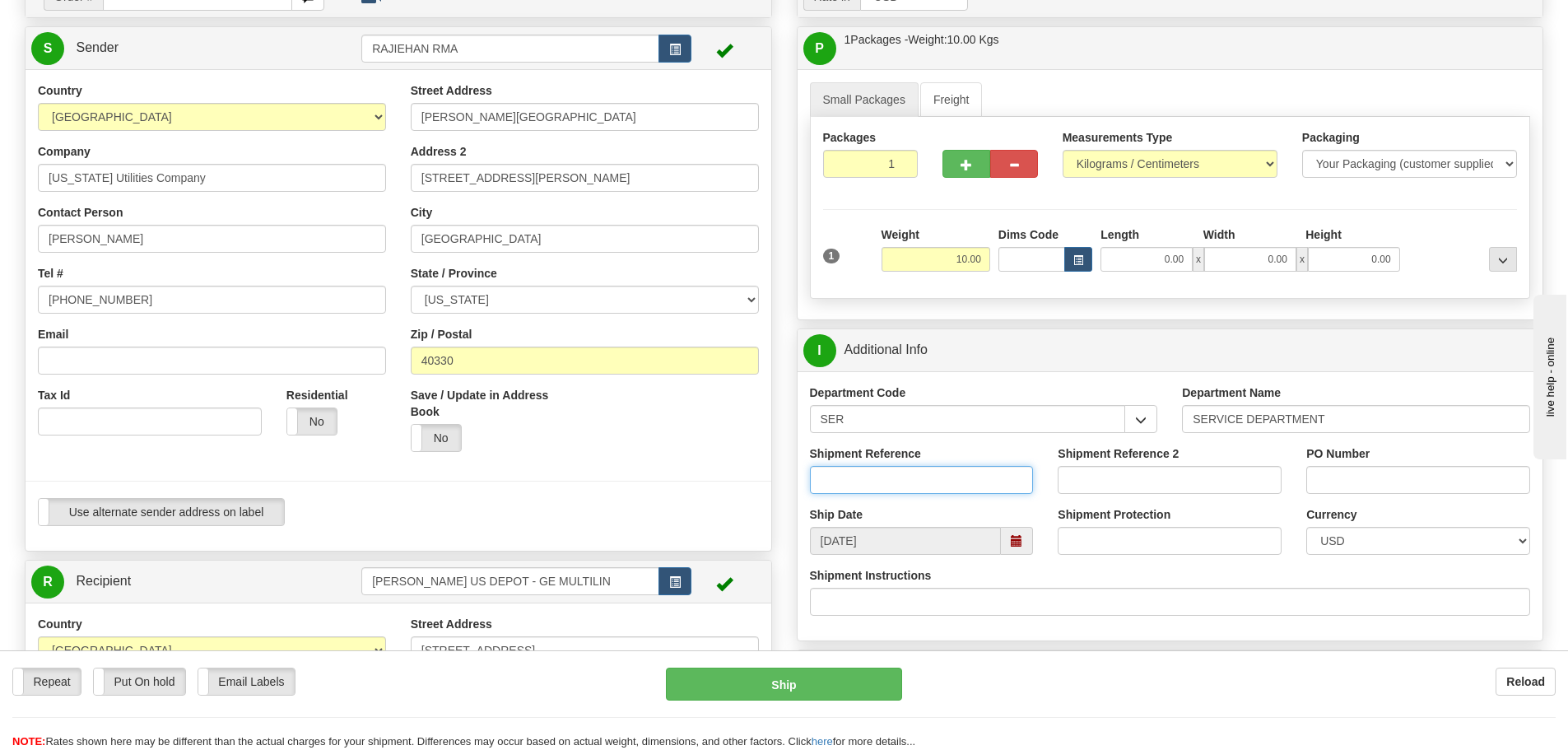
click at [927, 490] on input "Shipment Reference" at bounding box center [923, 480] width 224 height 28
paste input "Multilin Demo Unit"
drag, startPoint x: 927, startPoint y: 483, endPoint x: 809, endPoint y: 478, distance: 118.1
click at [809, 478] on div "Shipment Reference Multilin Demo Unit" at bounding box center [922, 476] width 249 height 61
click at [938, 486] on input "Multilin Demo Unit" at bounding box center [923, 480] width 224 height 28
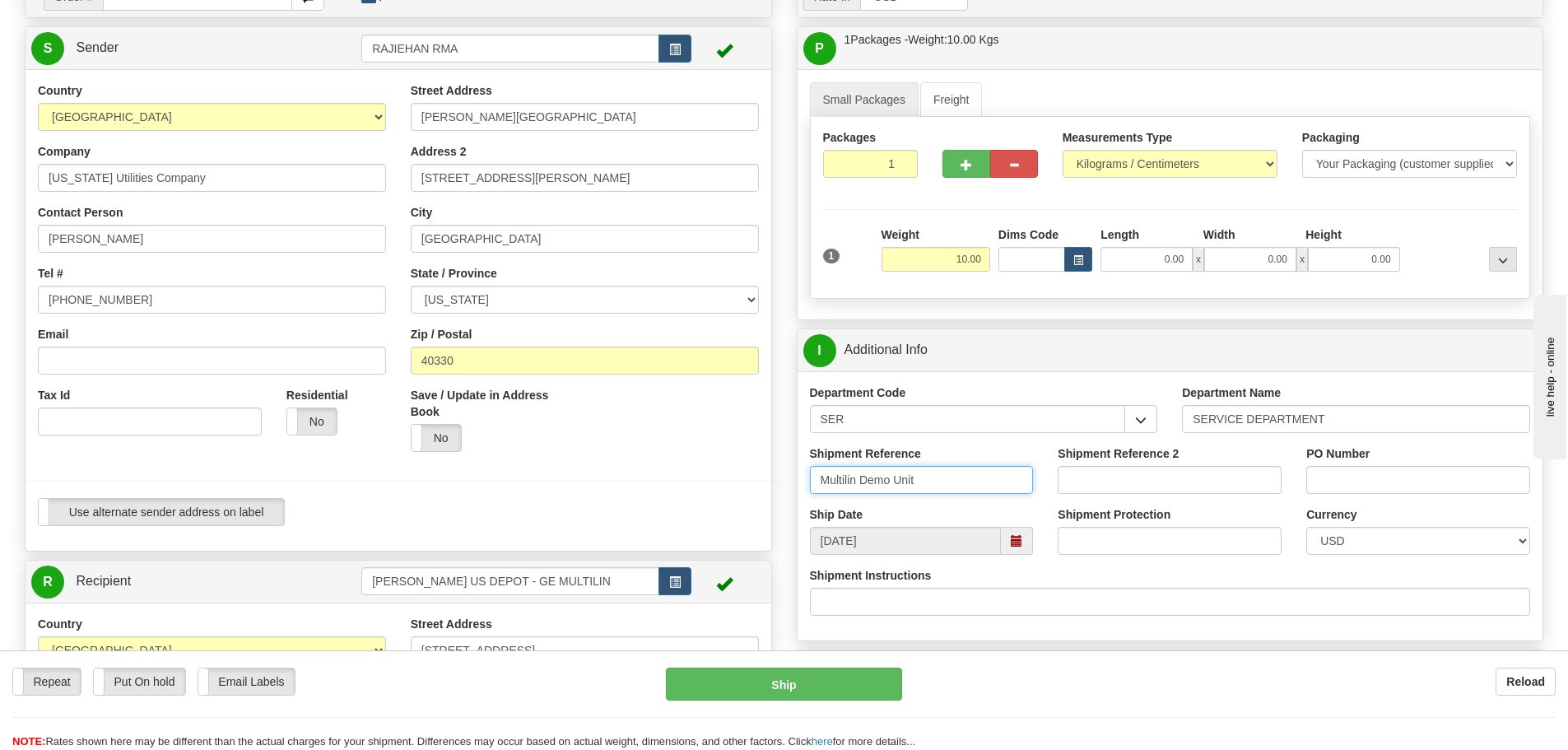
click at [938, 486] on input "Multilin Demo Unit" at bounding box center [923, 480] width 224 height 28
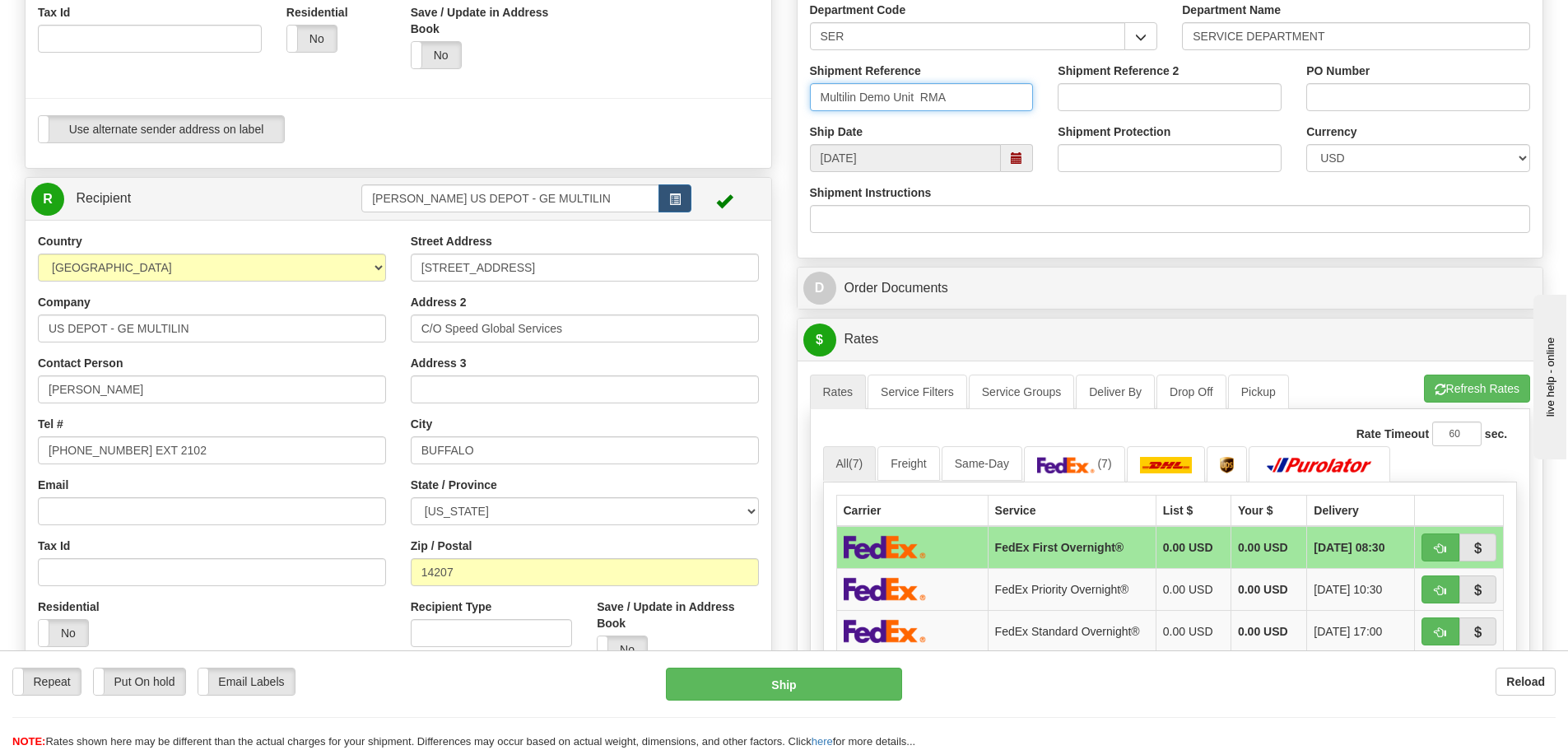
scroll to position [554, 0]
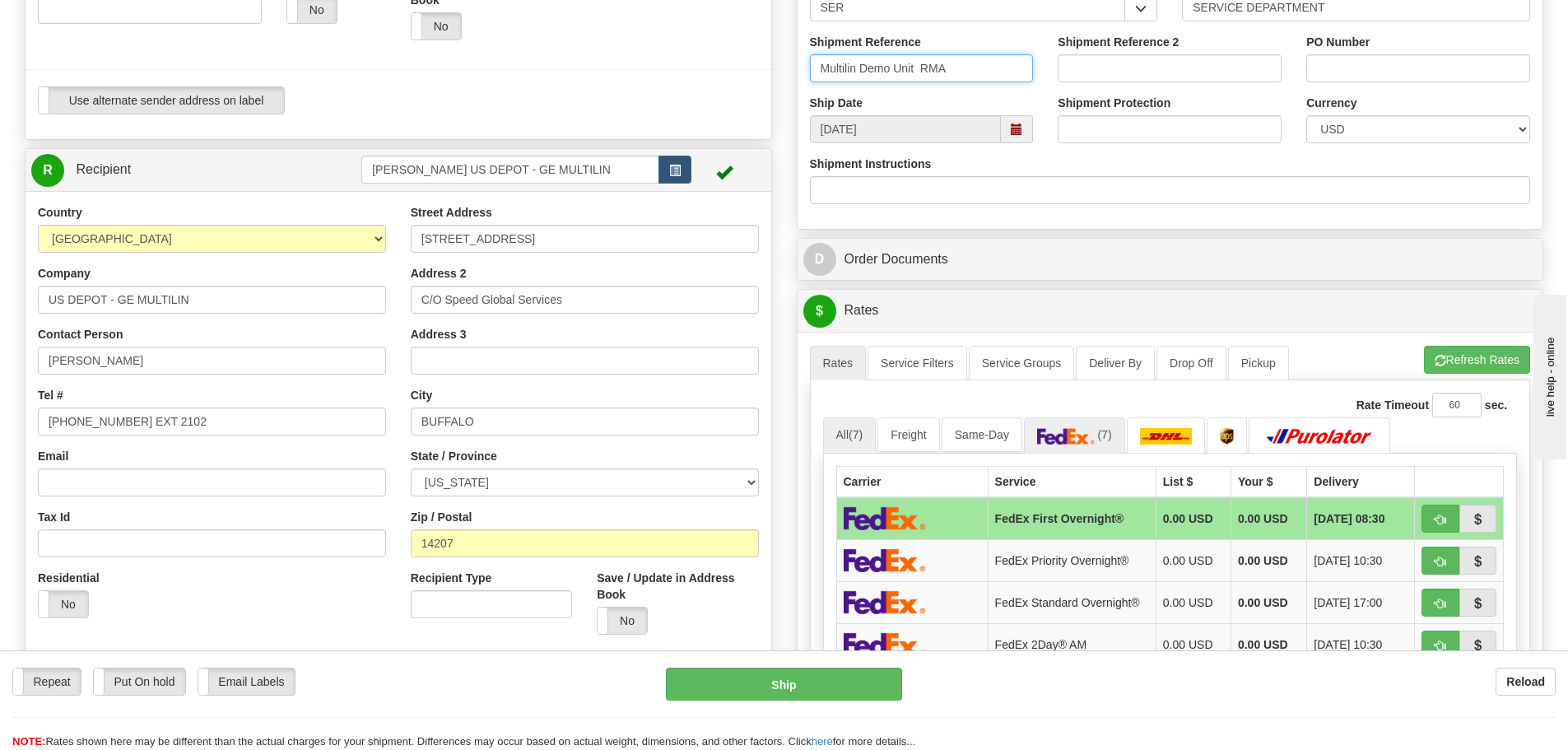
type input "Multilin Demo Unit RMA"
click at [1081, 453] on link "(7)" at bounding box center [1074, 435] width 101 height 35
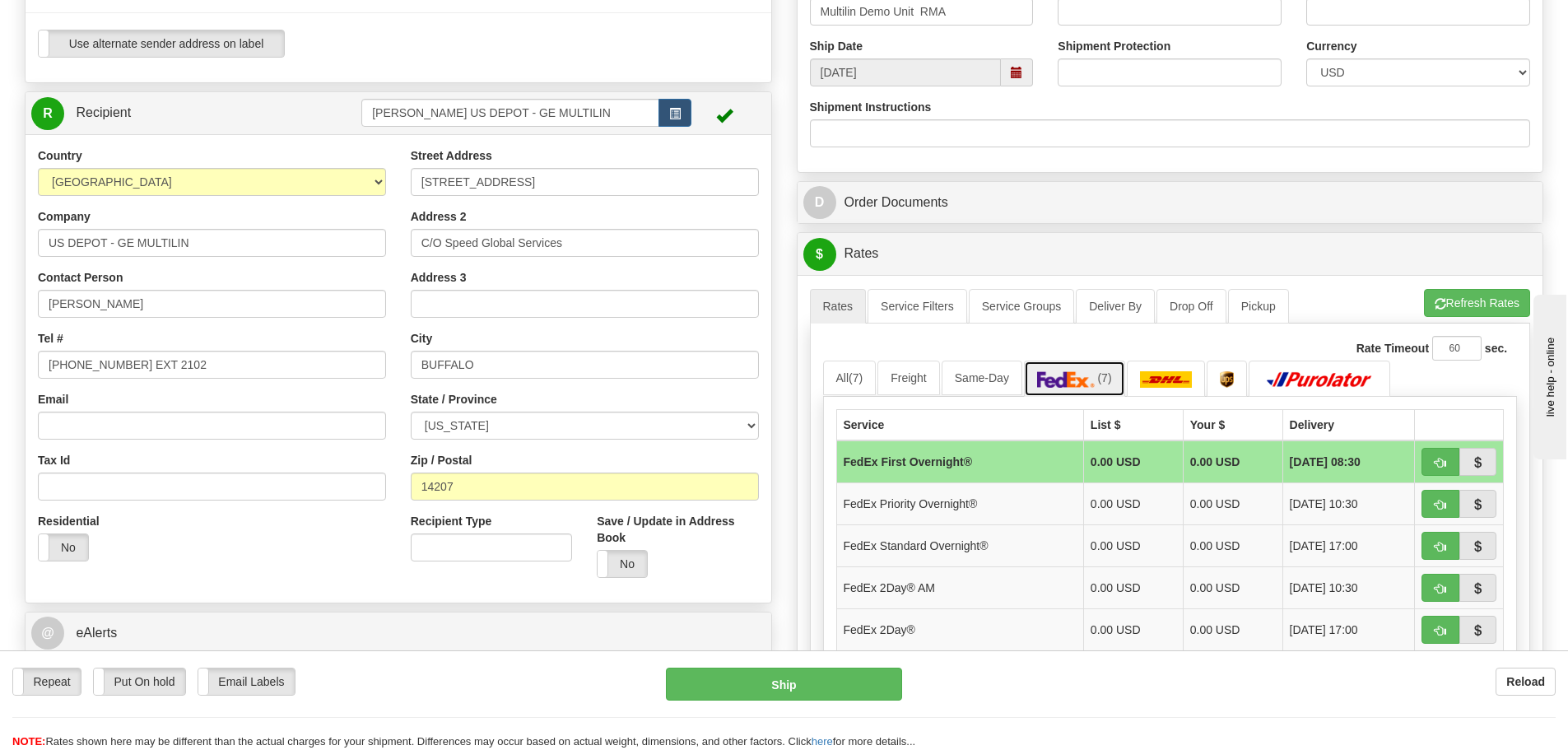
scroll to position [720, 0]
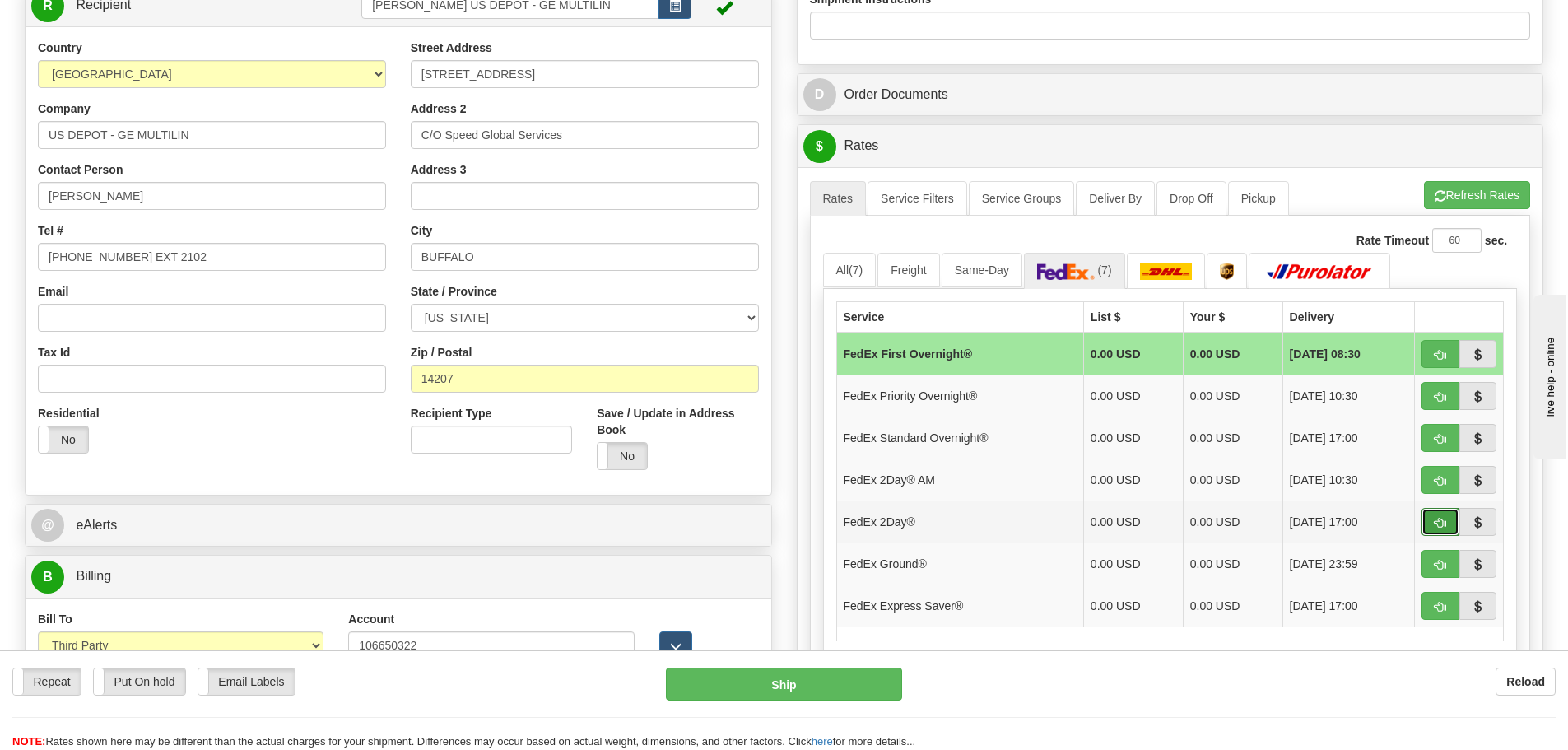
click at [1450, 517] on button "button" at bounding box center [1440, 522] width 38 height 28
type input "03"
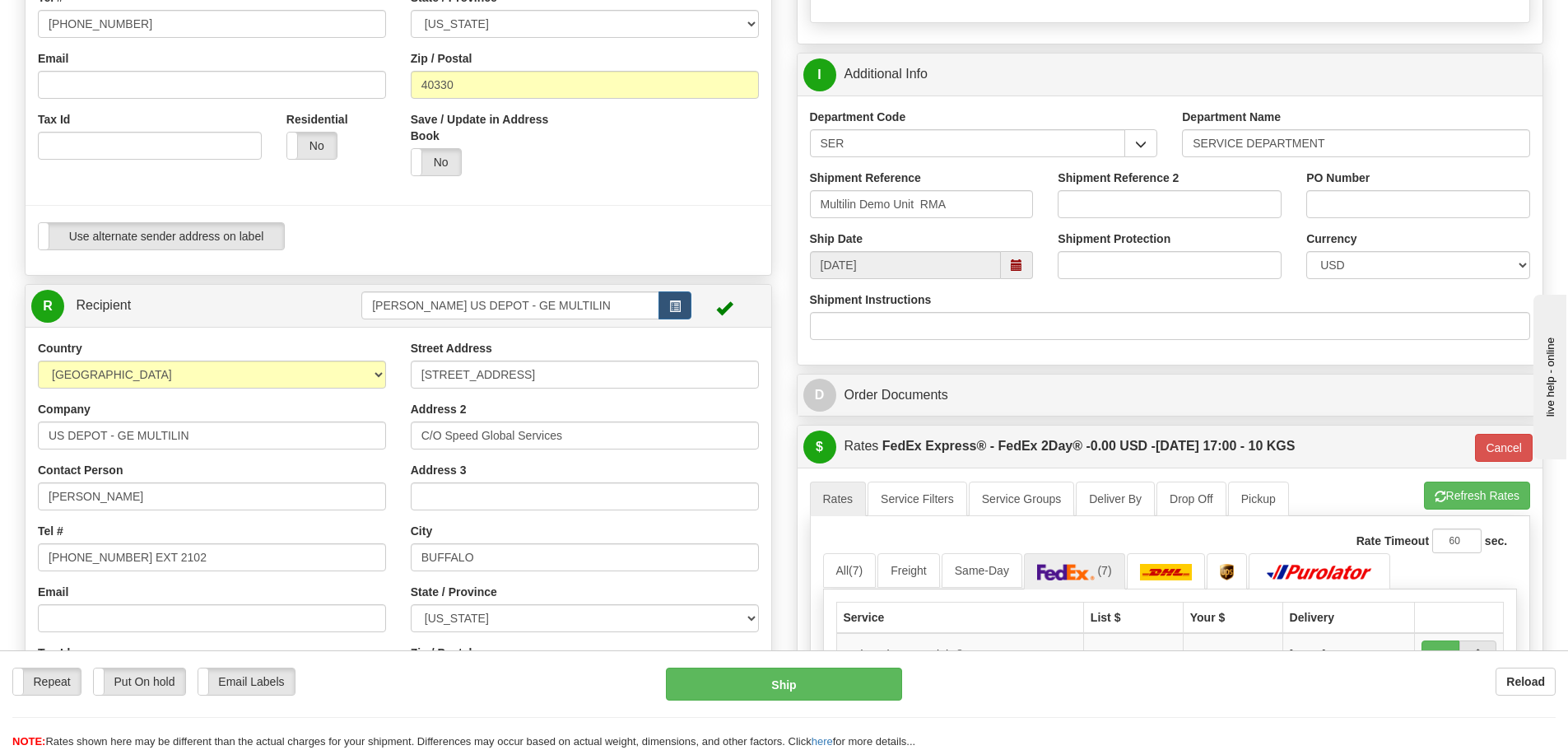
scroll to position [389, 0]
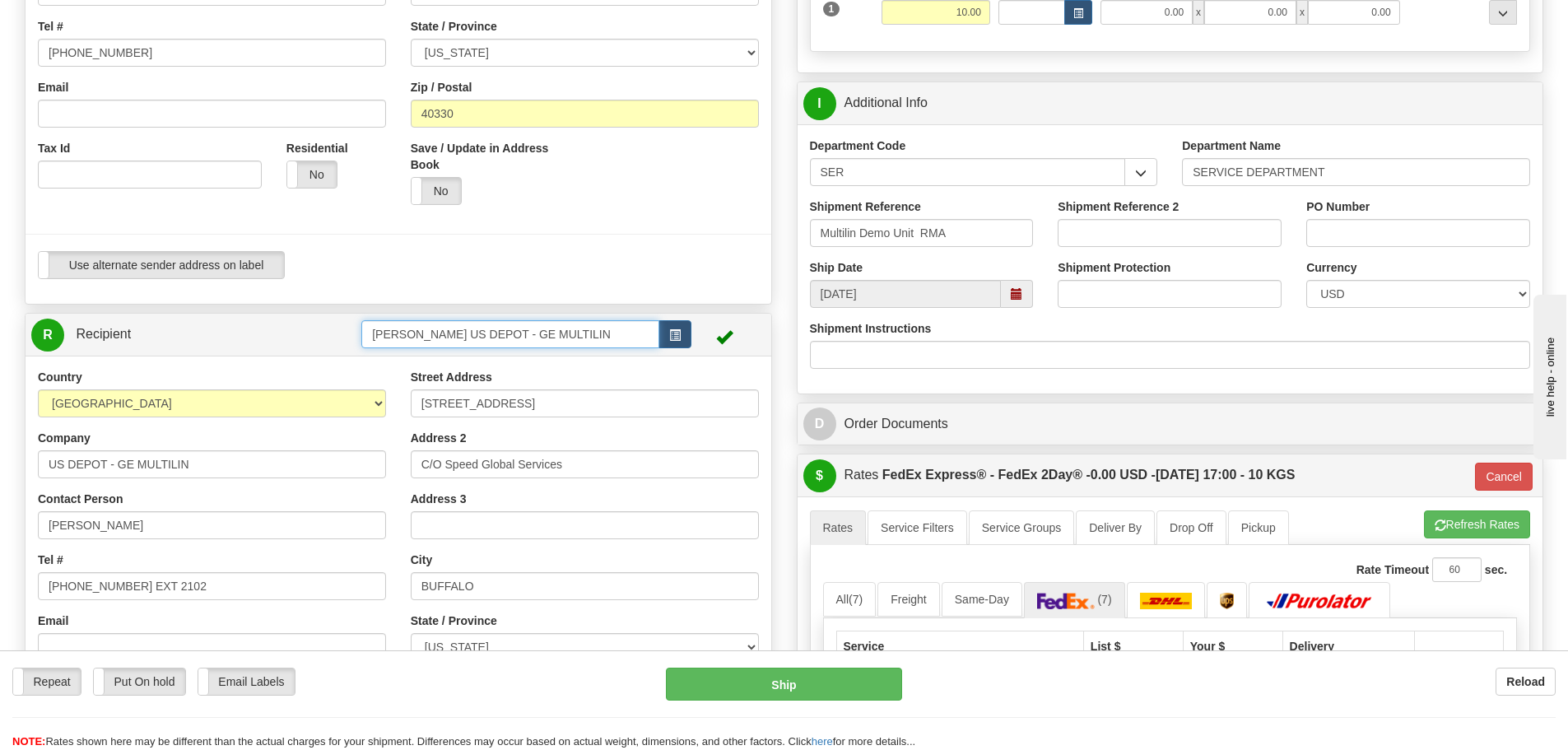
click at [618, 329] on input "[PERSON_NAME] US DEPOT - GE MULTILIN" at bounding box center [510, 334] width 298 height 28
click at [674, 330] on span "button" at bounding box center [675, 335] width 12 height 11
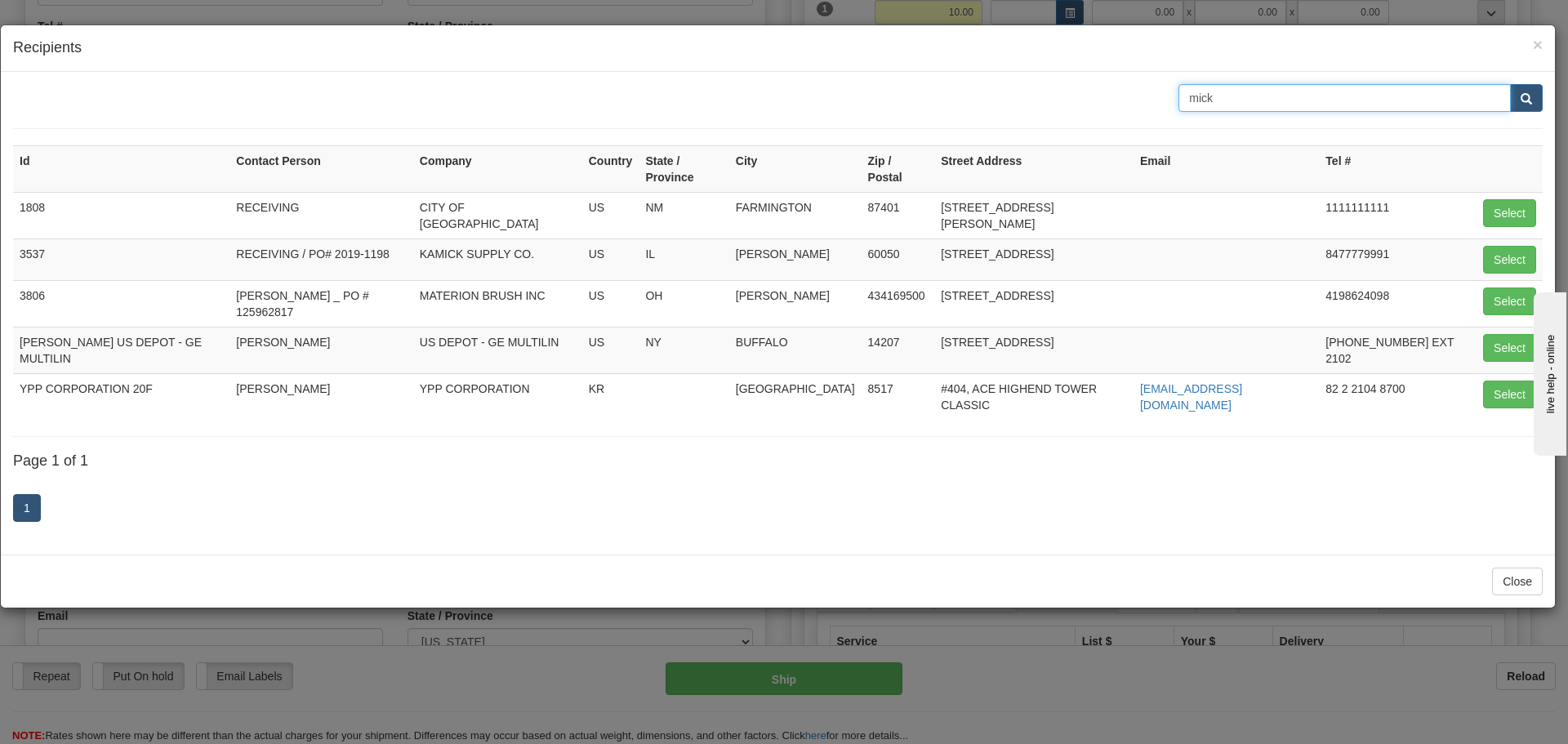
drag, startPoint x: 1279, startPoint y: 97, endPoint x: 1087, endPoint y: 98, distance: 192.0
click at [1087, 98] on div "mick" at bounding box center [778, 98] width 1554 height 27
type input "Rajie RMA"
click at [1528, 96] on span "submit" at bounding box center [1526, 98] width 12 height 11
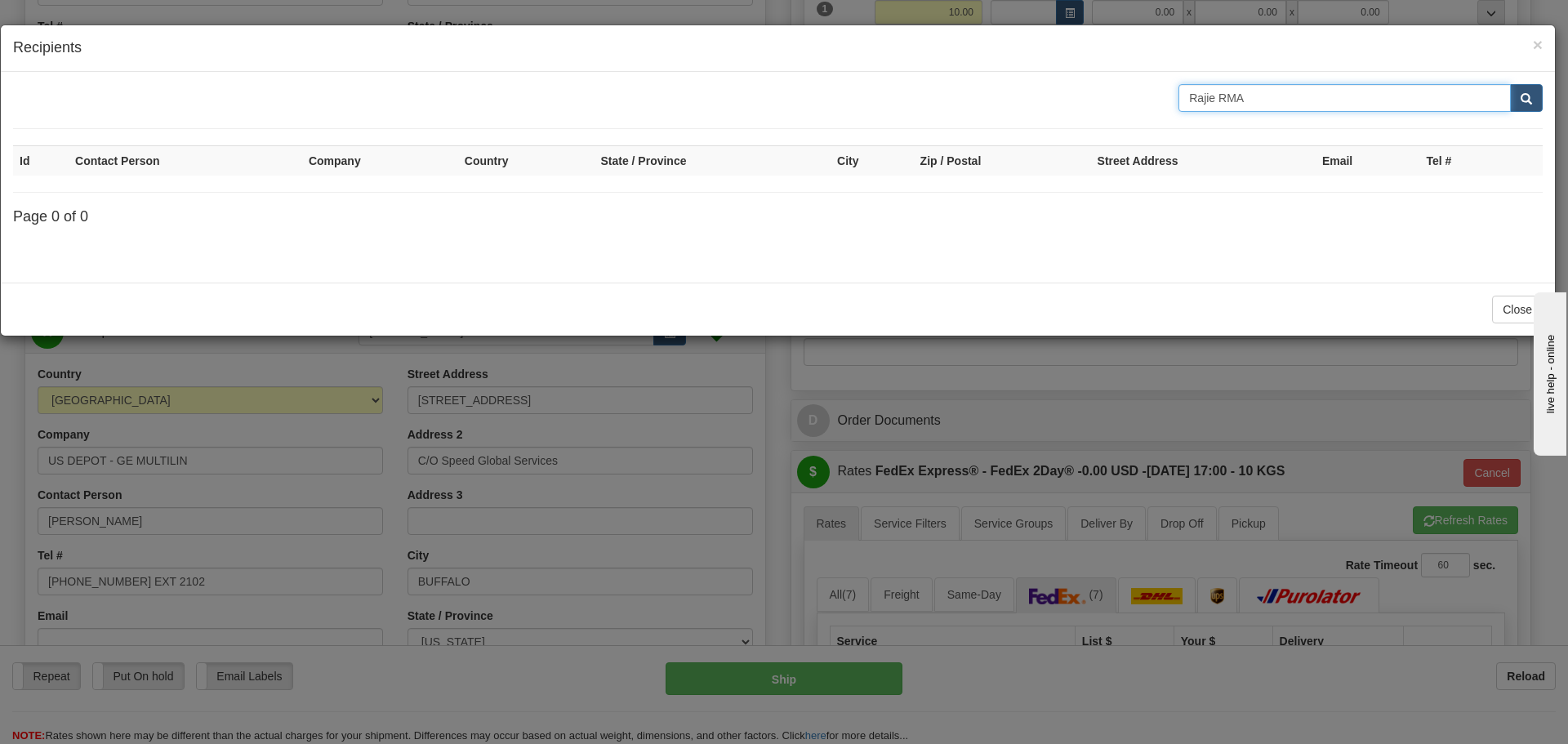
drag, startPoint x: 1359, startPoint y: 98, endPoint x: 1213, endPoint y: 121, distance: 147.8
click at [1213, 121] on form "Rajie RMA" at bounding box center [778, 106] width 1530 height 45
type input "[PERSON_NAME]"
click at [1511, 100] on button "submit" at bounding box center [1526, 98] width 33 height 27
click at [1499, 100] on input "[PERSON_NAME]" at bounding box center [1344, 98] width 332 height 27
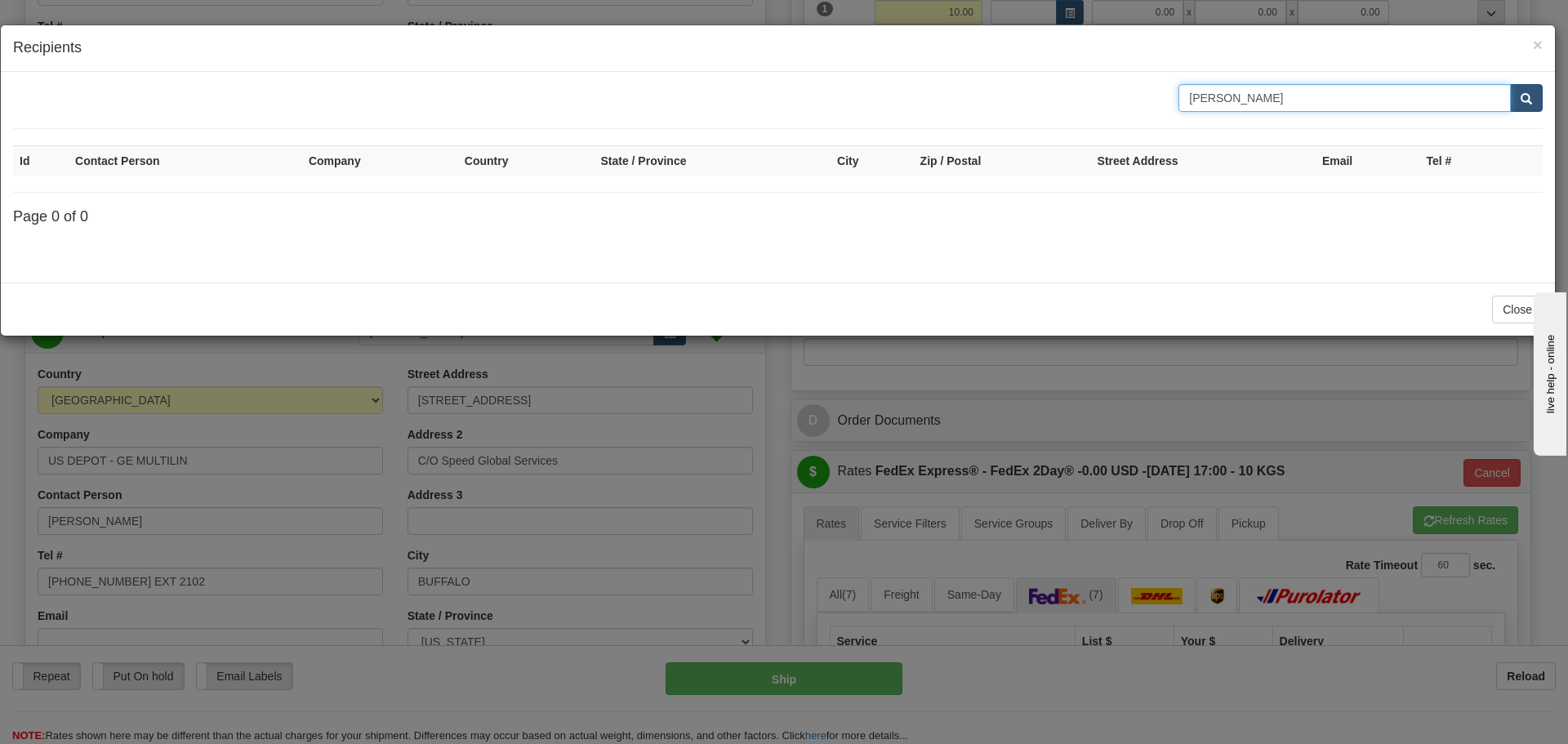
type input "[PERSON_NAME]"
click at [1525, 89] on button "submit" at bounding box center [1526, 98] width 33 height 27
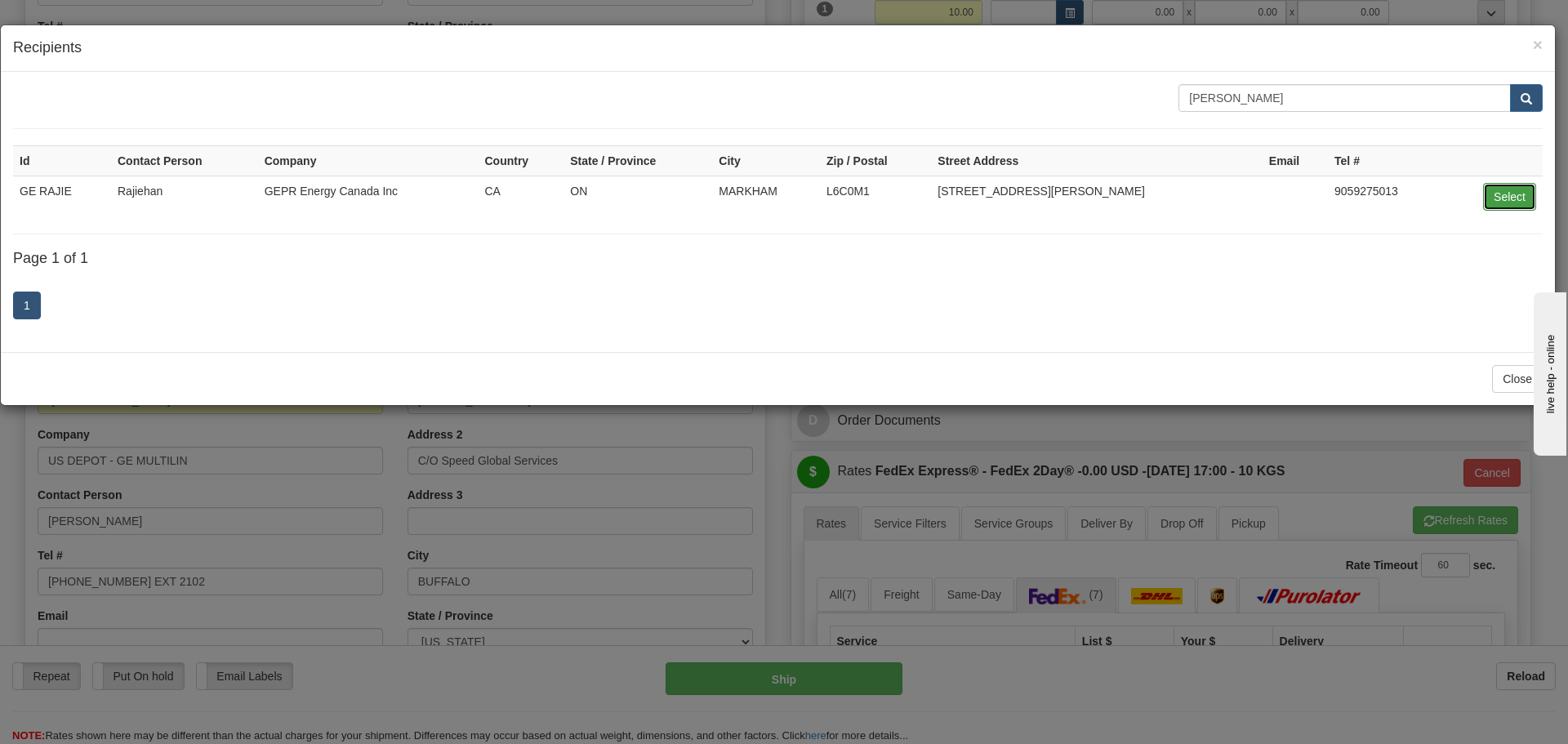
click at [1487, 196] on button "Select" at bounding box center [1510, 197] width 53 height 27
type input "GE RAJIE"
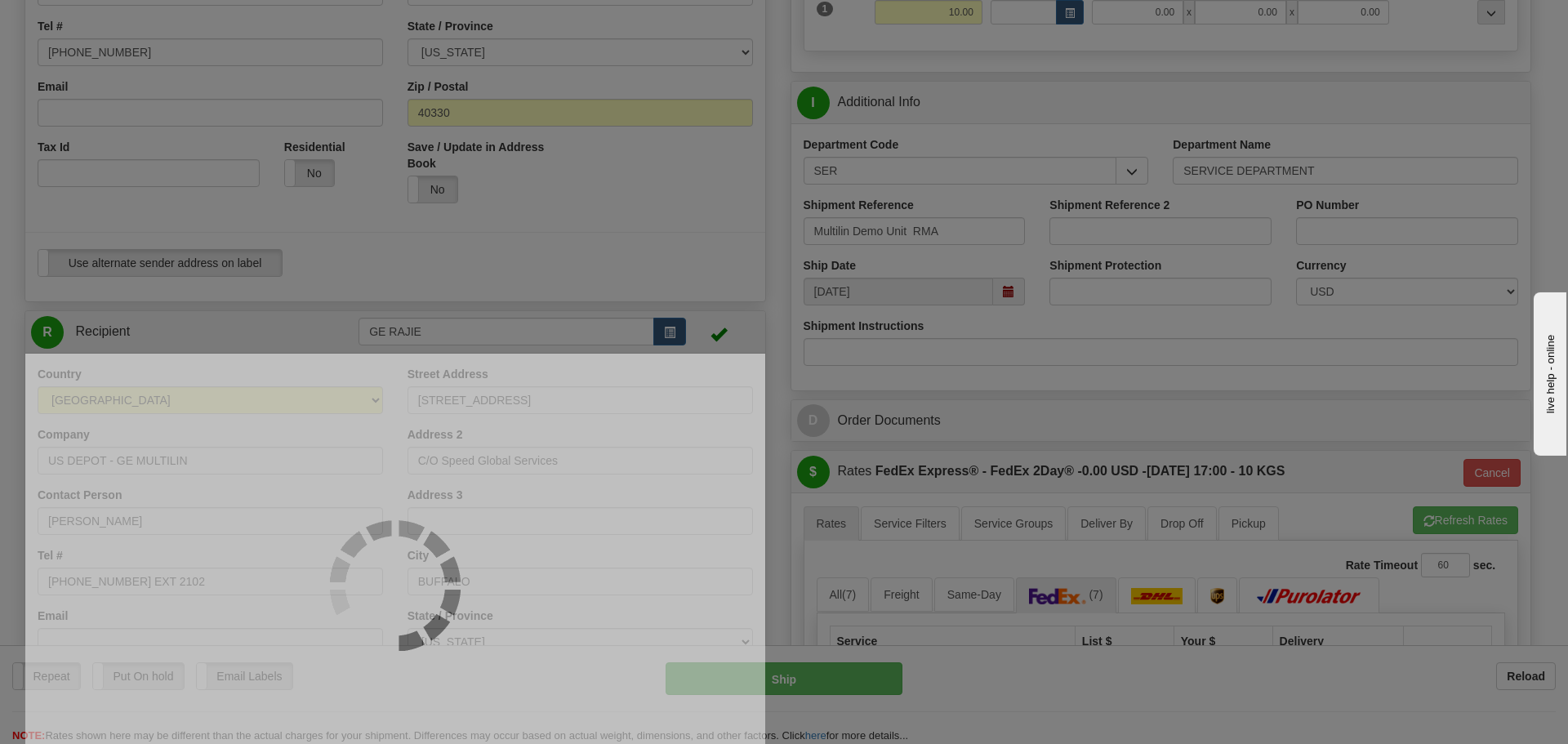
type input "03"
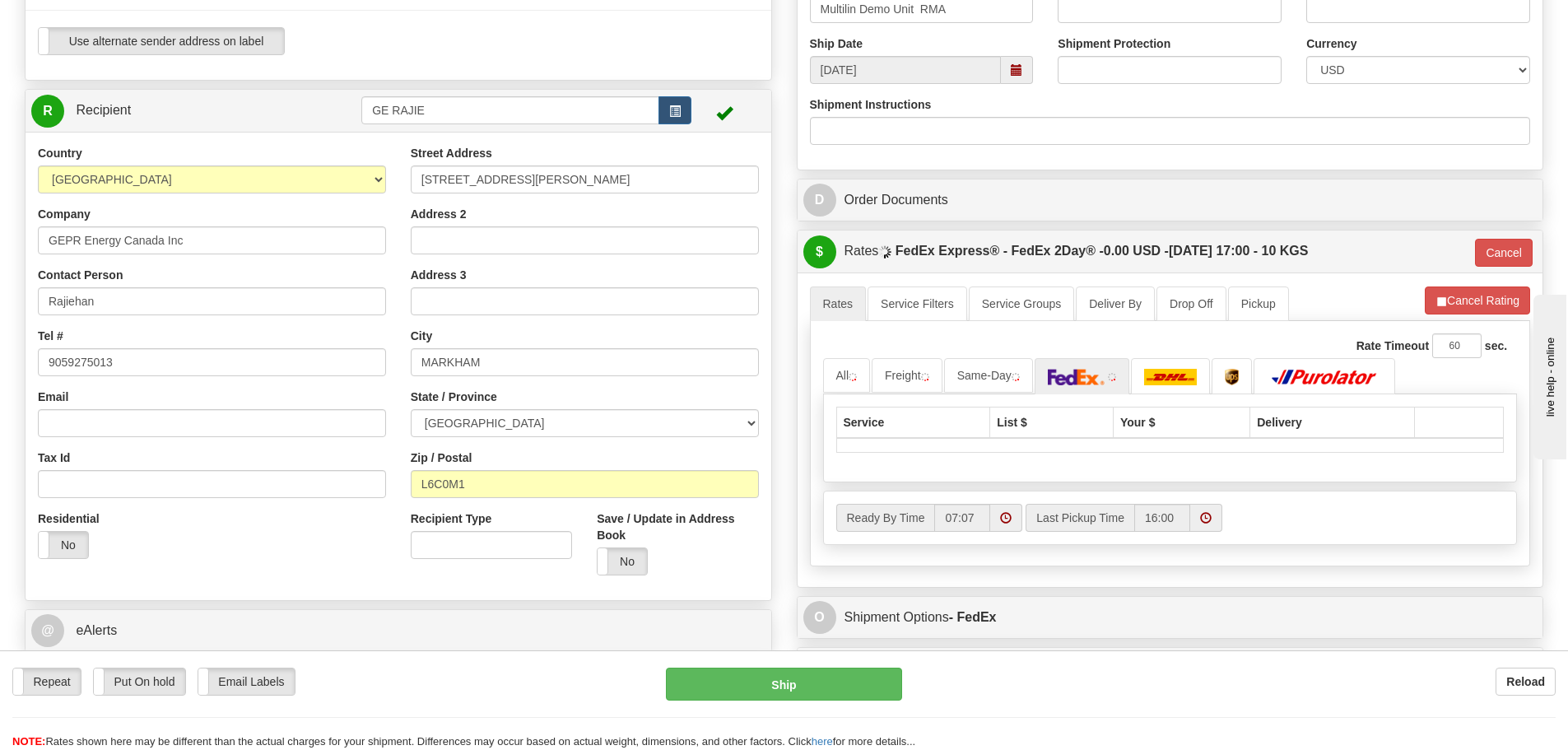
scroll to position [637, 0]
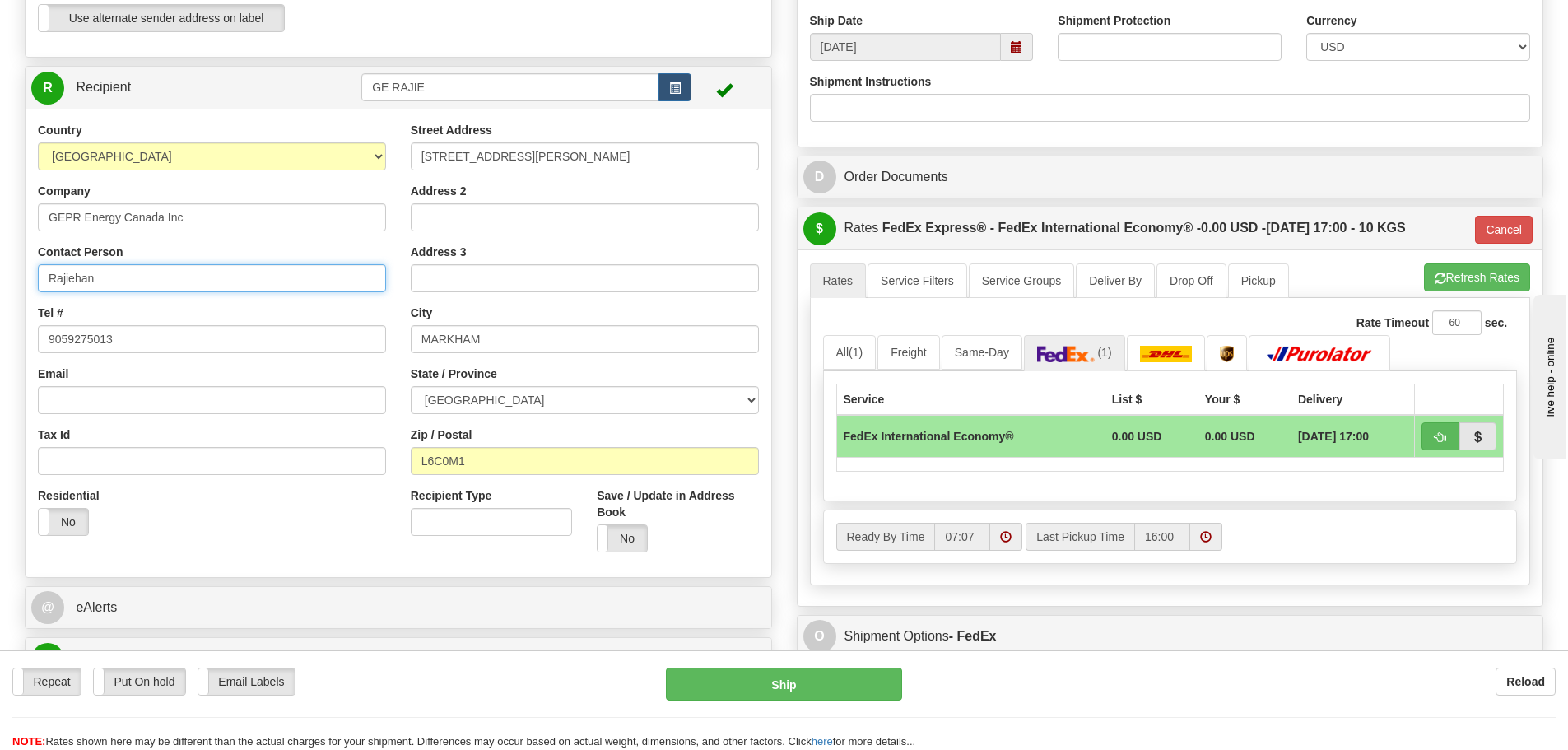
click at [196, 287] on input "Rajiehan" at bounding box center [212, 278] width 348 height 28
type input "Rajiehan RMA"
type input "GE MULTILIN"
click at [275, 221] on input "GE MULTILIN" at bounding box center [212, 217] width 348 height 28
click at [331, 277] on input "Rajiehan RMA" at bounding box center [212, 278] width 348 height 28
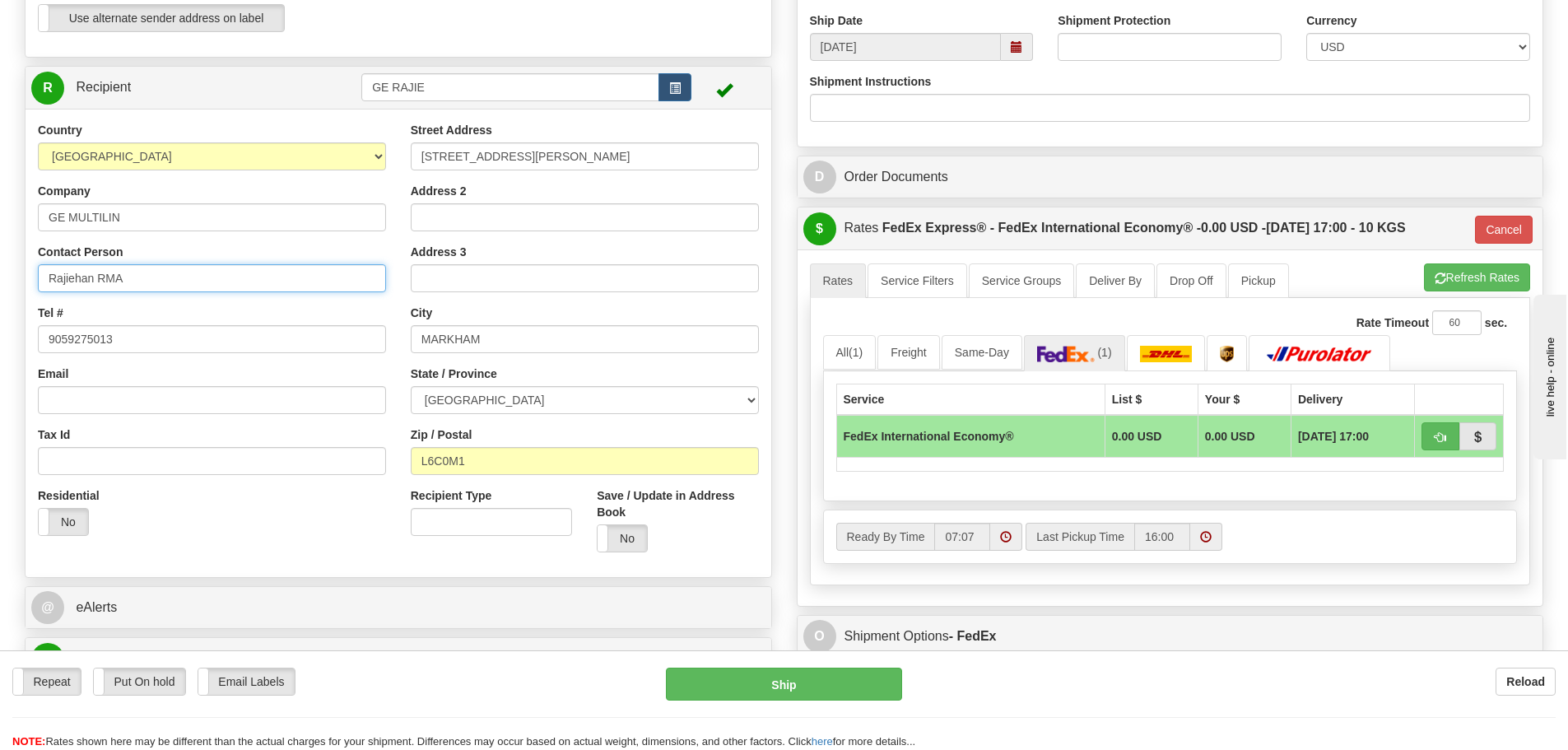
click at [331, 277] on input "Rajiehan RMA" at bounding box center [212, 278] width 348 height 28
click at [174, 231] on div "Country [GEOGRAPHIC_DATA] [GEOGRAPHIC_DATA] [GEOGRAPHIC_DATA] [GEOGRAPHIC_DATA]…" at bounding box center [212, 335] width 373 height 427
click at [173, 222] on input "GE MULTILIN" at bounding box center [212, 217] width 348 height 28
click at [343, 319] on div "Tel # 9059275013" at bounding box center [212, 328] width 348 height 48
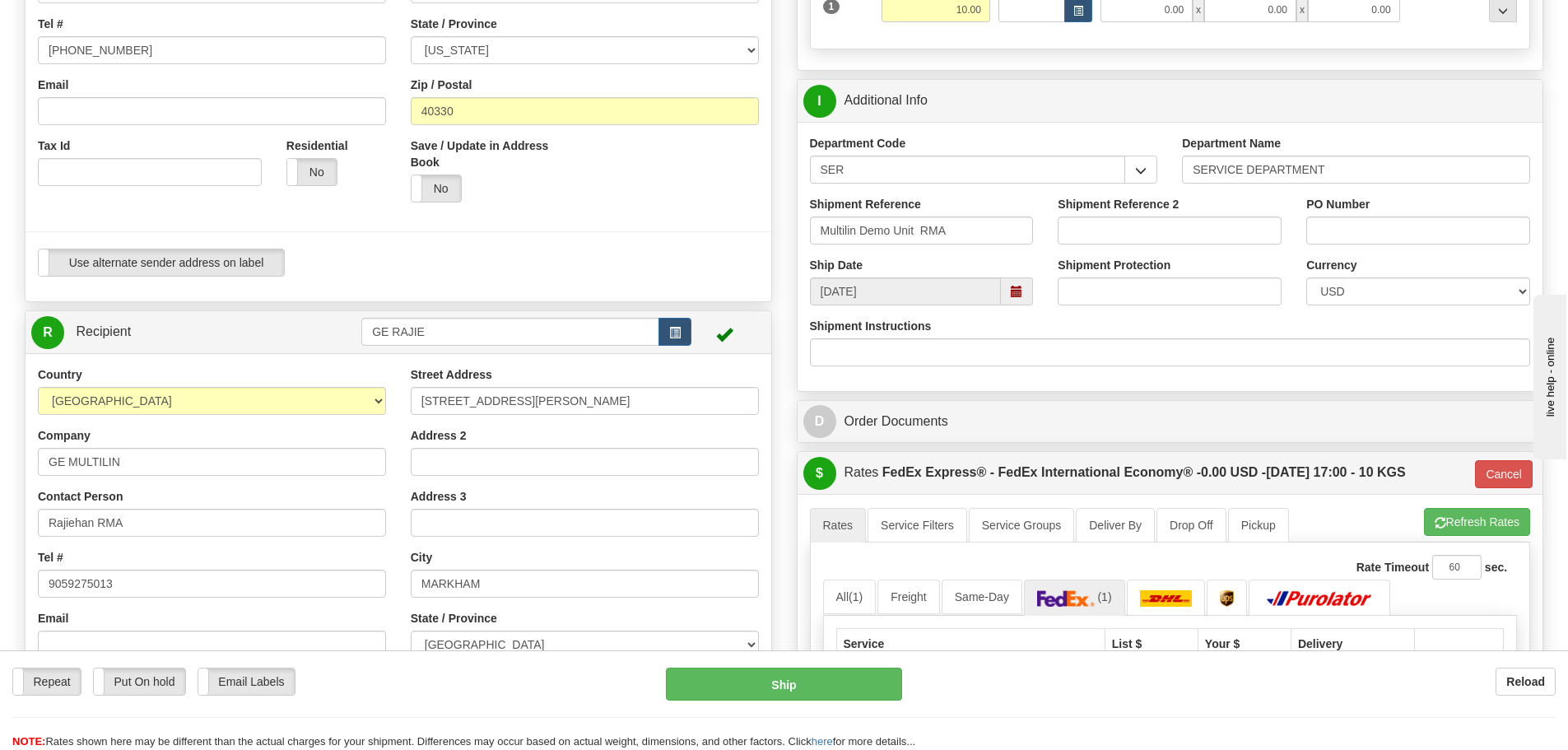
scroll to position [389, 0]
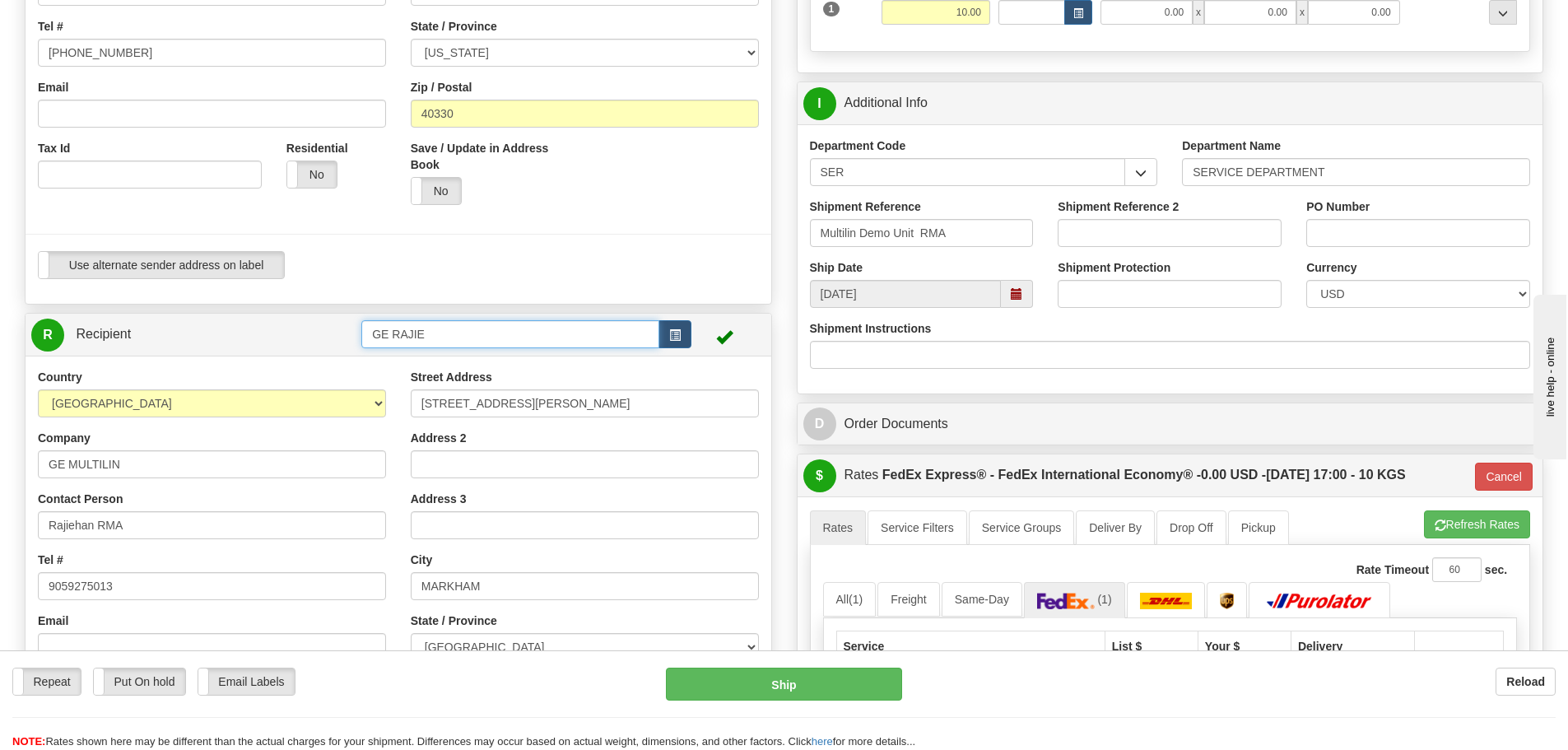
click at [594, 326] on input "GE RAJIE" at bounding box center [510, 334] width 298 height 28
drag, startPoint x: 594, startPoint y: 326, endPoint x: 339, endPoint y: 340, distance: 255.4
click at [339, 340] on tr "R Recipient GE RAJIE" at bounding box center [399, 334] width 735 height 33
click at [672, 338] on span "button" at bounding box center [675, 335] width 12 height 11
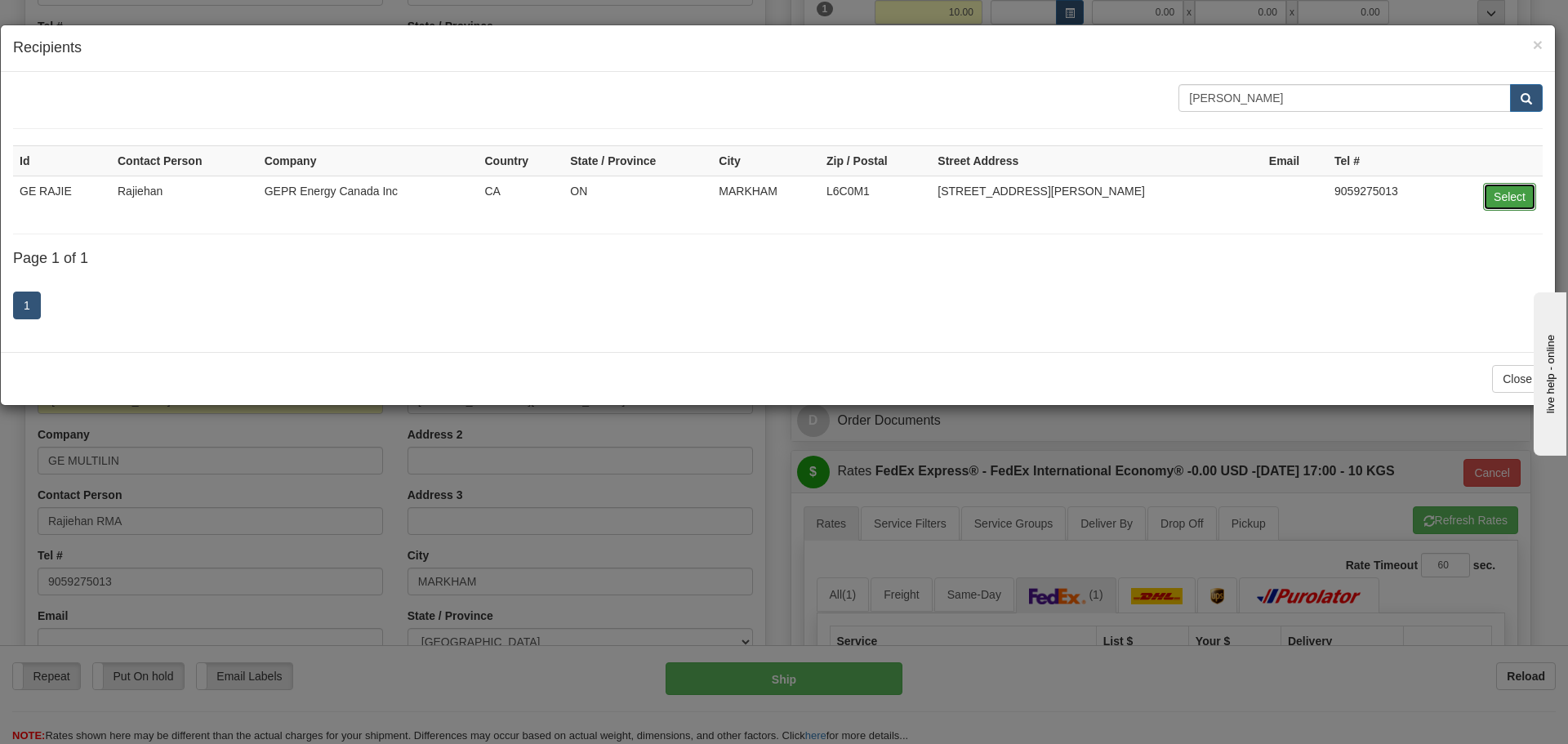
click at [1496, 199] on button "Select" at bounding box center [1510, 197] width 53 height 27
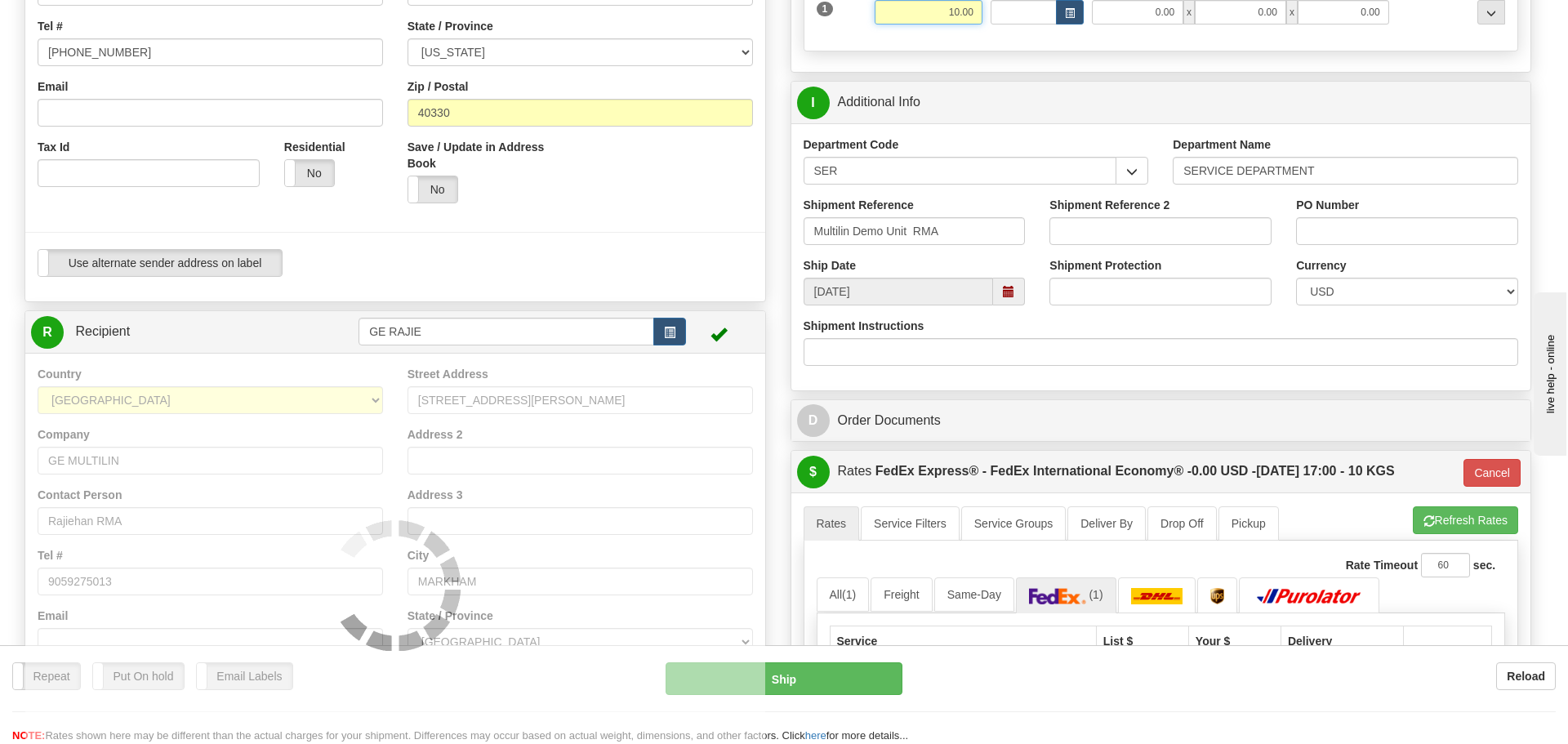
type input "03"
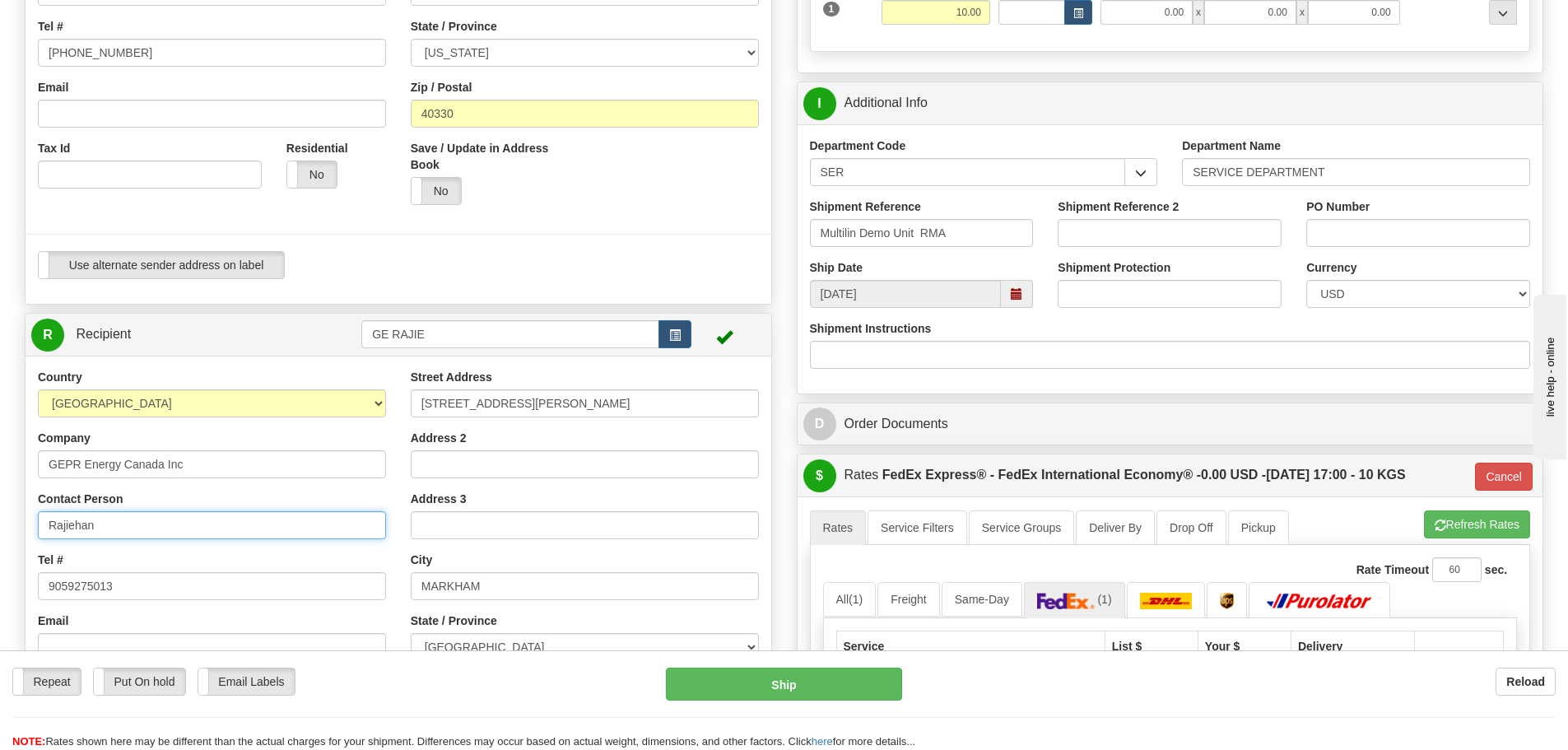
click at [250, 520] on input "Rajiehan" at bounding box center [212, 525] width 348 height 28
drag, startPoint x: 134, startPoint y: 527, endPoint x: 97, endPoint y: 518, distance: 38.1
click at [98, 522] on input "Rajiehan rm a" at bounding box center [212, 525] width 348 height 28
type input "Rajiehan RMA"
click at [240, 492] on div "Contact Person Rajiehan RMA" at bounding box center [212, 514] width 348 height 48
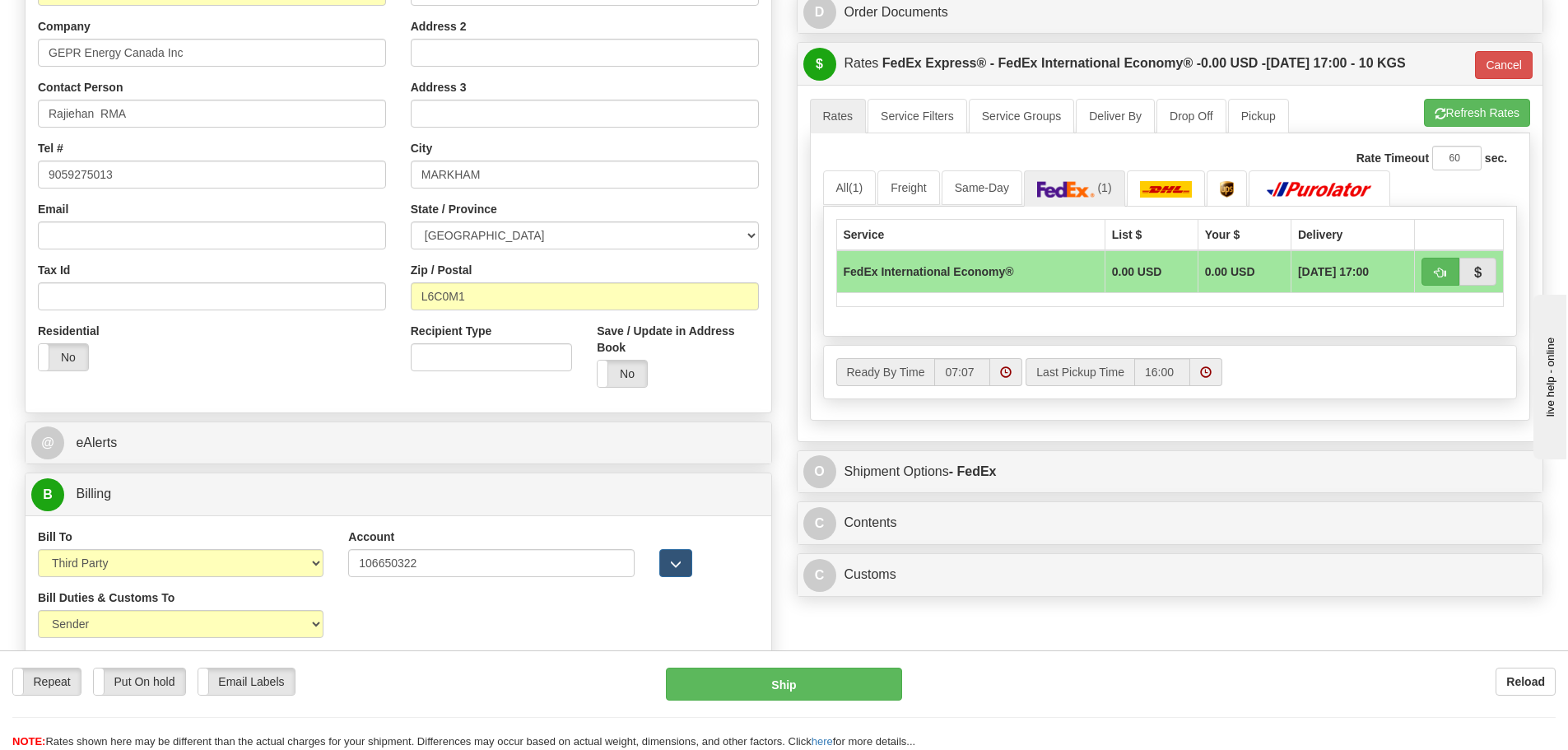
scroll to position [884, 0]
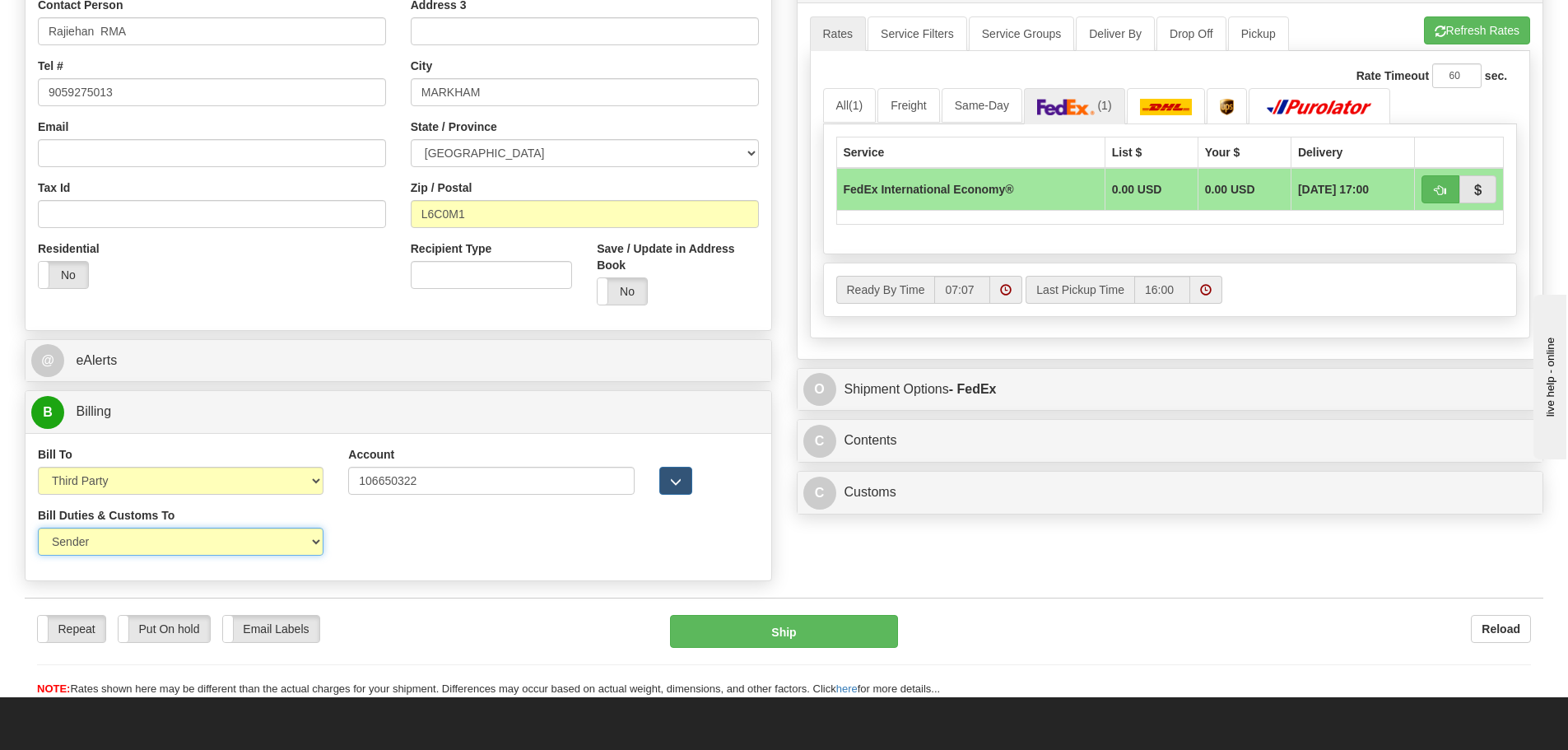
click at [237, 542] on select "Sender Recipient Third Party" at bounding box center [181, 542] width 286 height 28
select select "3"
click at [38, 528] on select "Sender Recipient Third Party" at bounding box center [181, 542] width 286 height 28
type input "03"
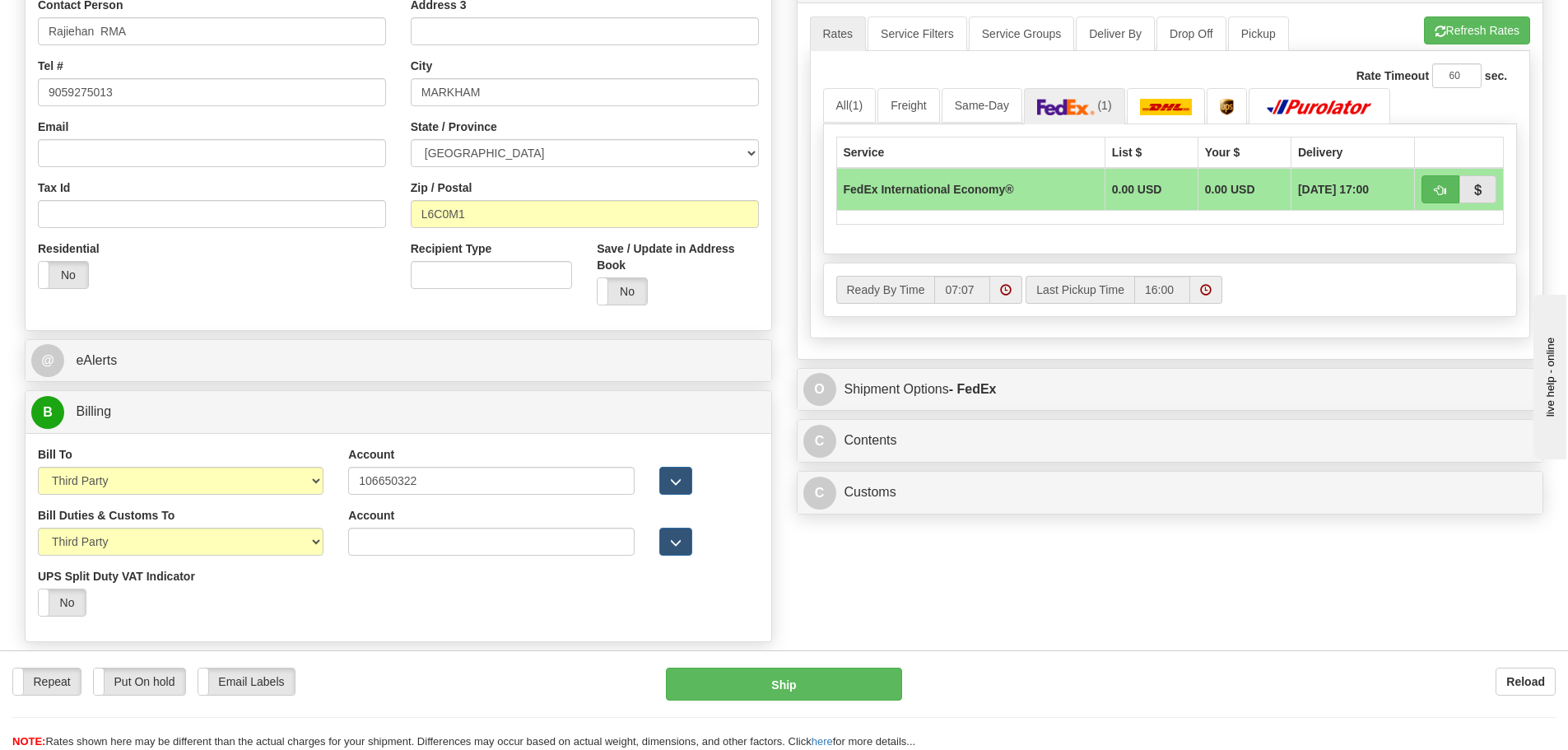
click at [253, 499] on div "Bill To Sender Recipient Third Party Collect" at bounding box center [181, 477] width 310 height 61
click at [252, 497] on div "Bill To Sender Recipient Third Party Collect" at bounding box center [181, 477] width 310 height 61
click at [251, 486] on select "Sender Recipient Third Party Collect" at bounding box center [181, 481] width 286 height 28
select select "2"
click at [38, 467] on select "Sender Recipient Third Party Collect" at bounding box center [181, 481] width 286 height 28
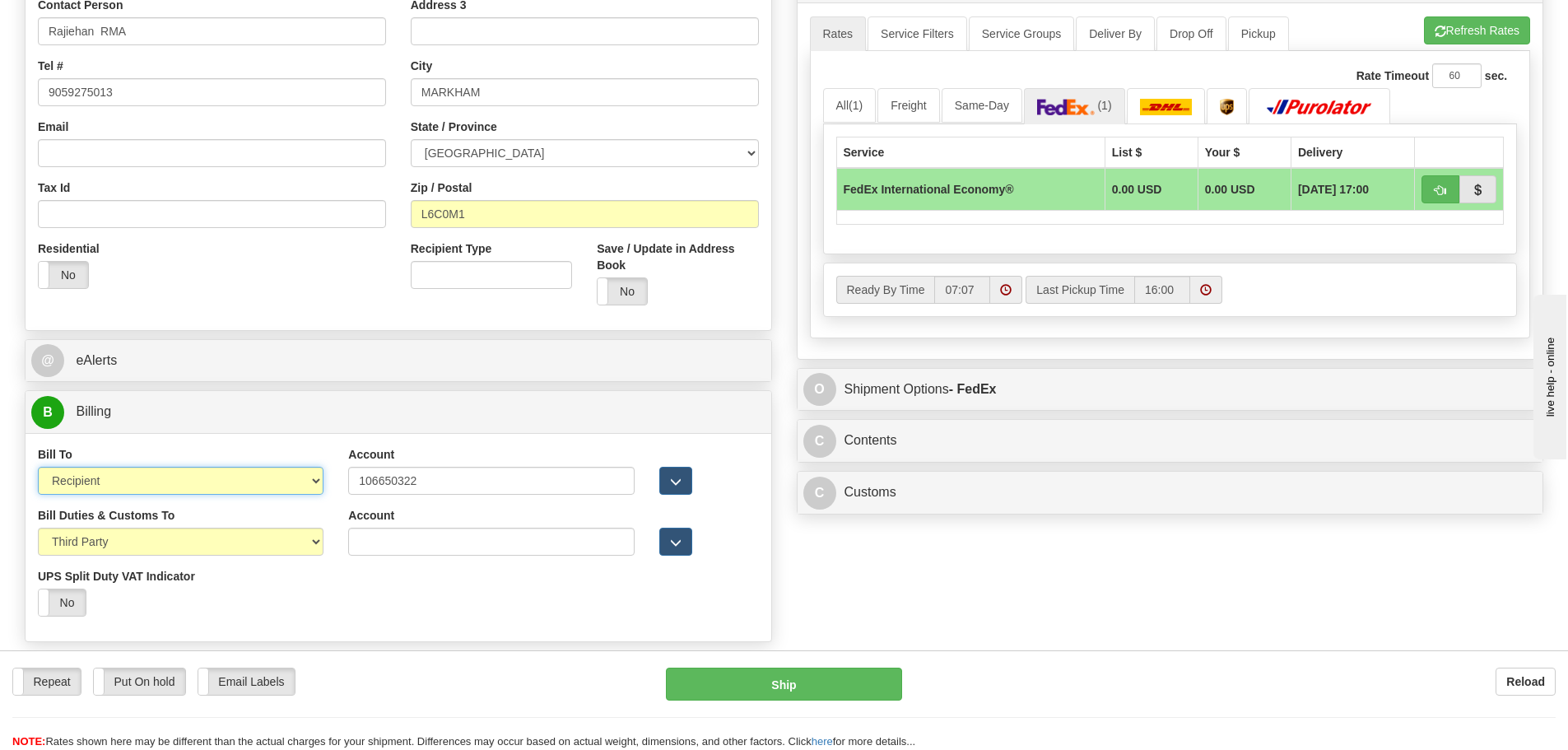
type input "03"
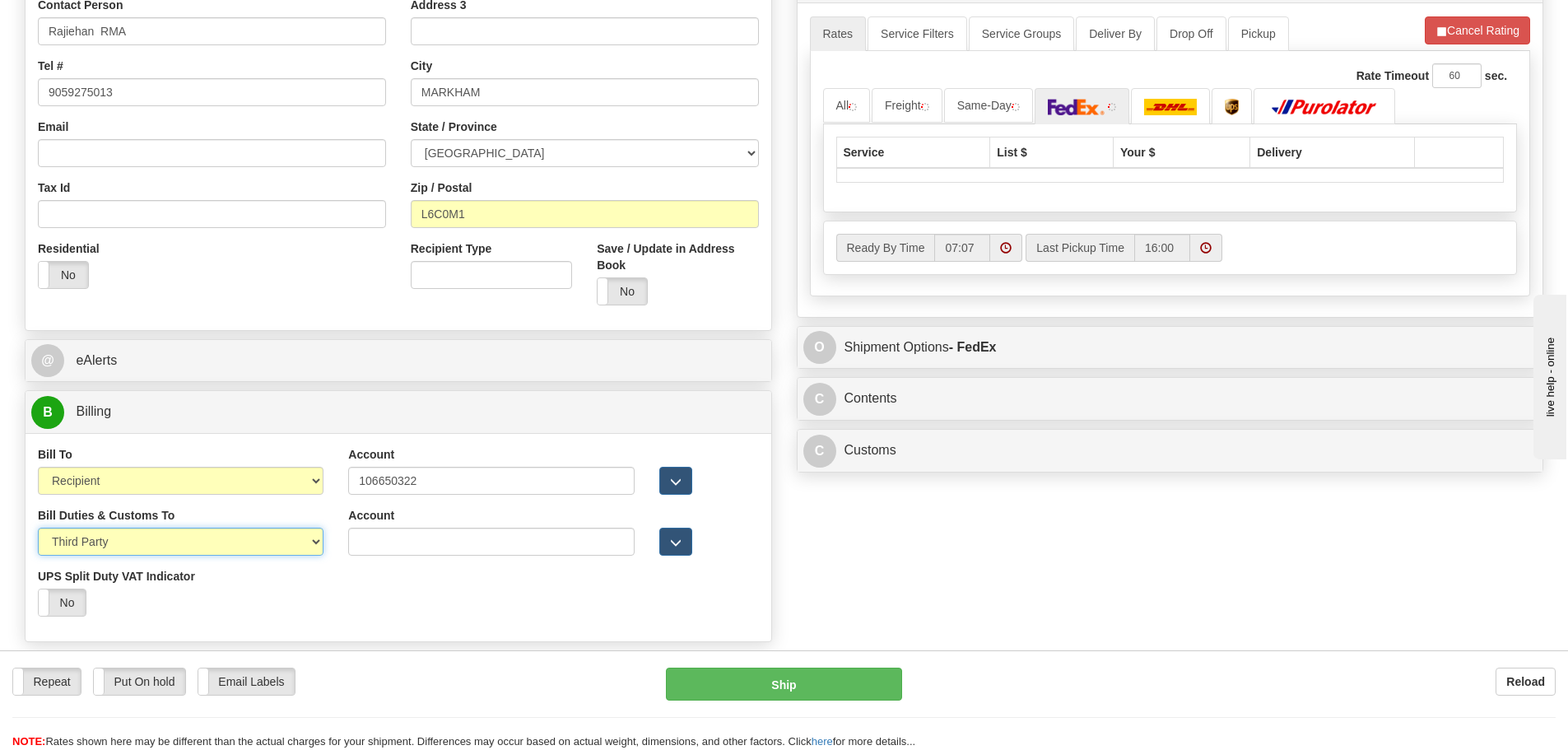
click at [184, 555] on select "Sender Recipient Third Party" at bounding box center [181, 542] width 286 height 28
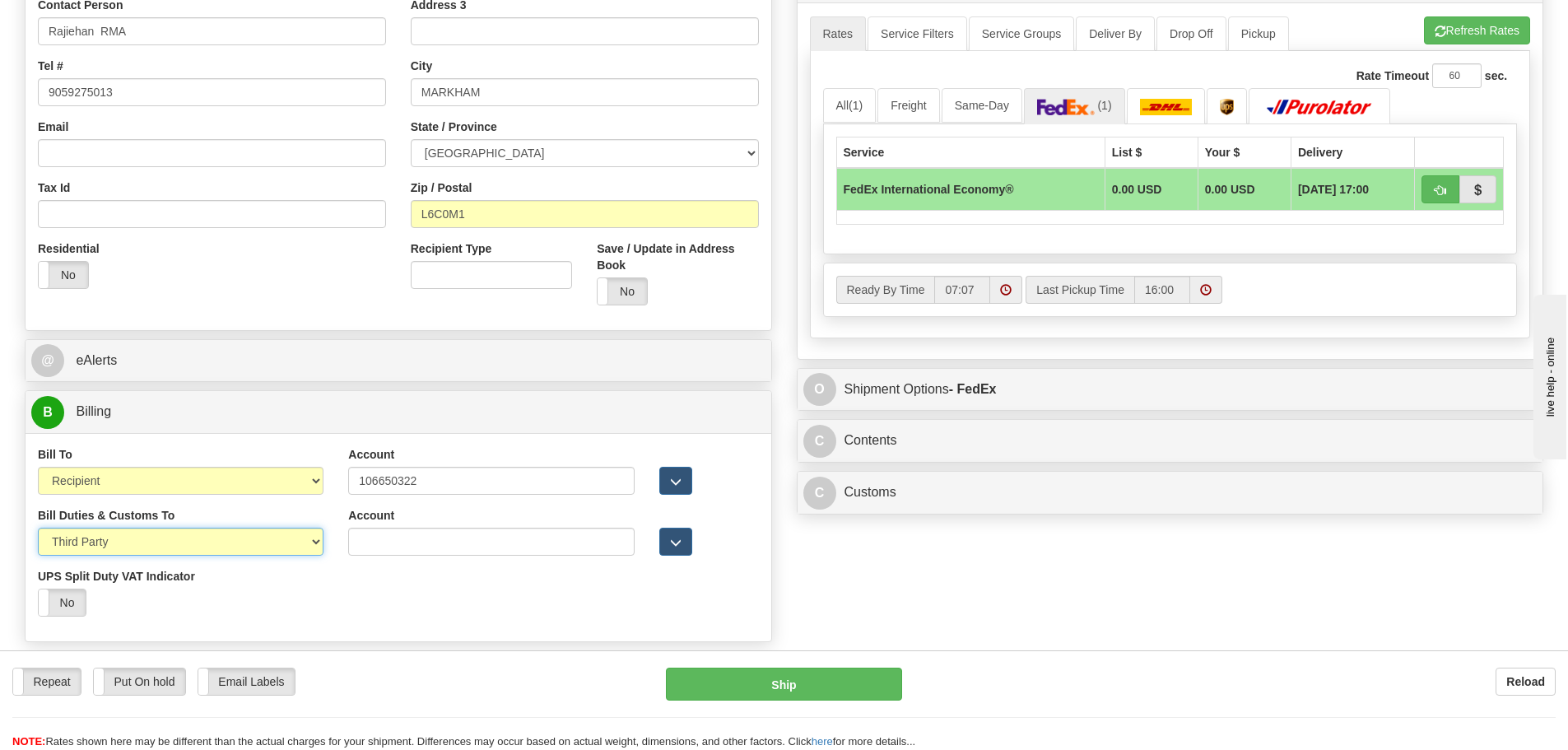
select select "2"
click at [38, 528] on select "Sender Recipient Third Party" at bounding box center [181, 542] width 286 height 28
type input "03"
drag, startPoint x: 429, startPoint y: 487, endPoint x: 323, endPoint y: 491, distance: 106.1
click at [323, 491] on div "Bill To Sender Recipient Third Party Collect Account 106650322 3rd Party Accoun…" at bounding box center [398, 477] width 746 height 61
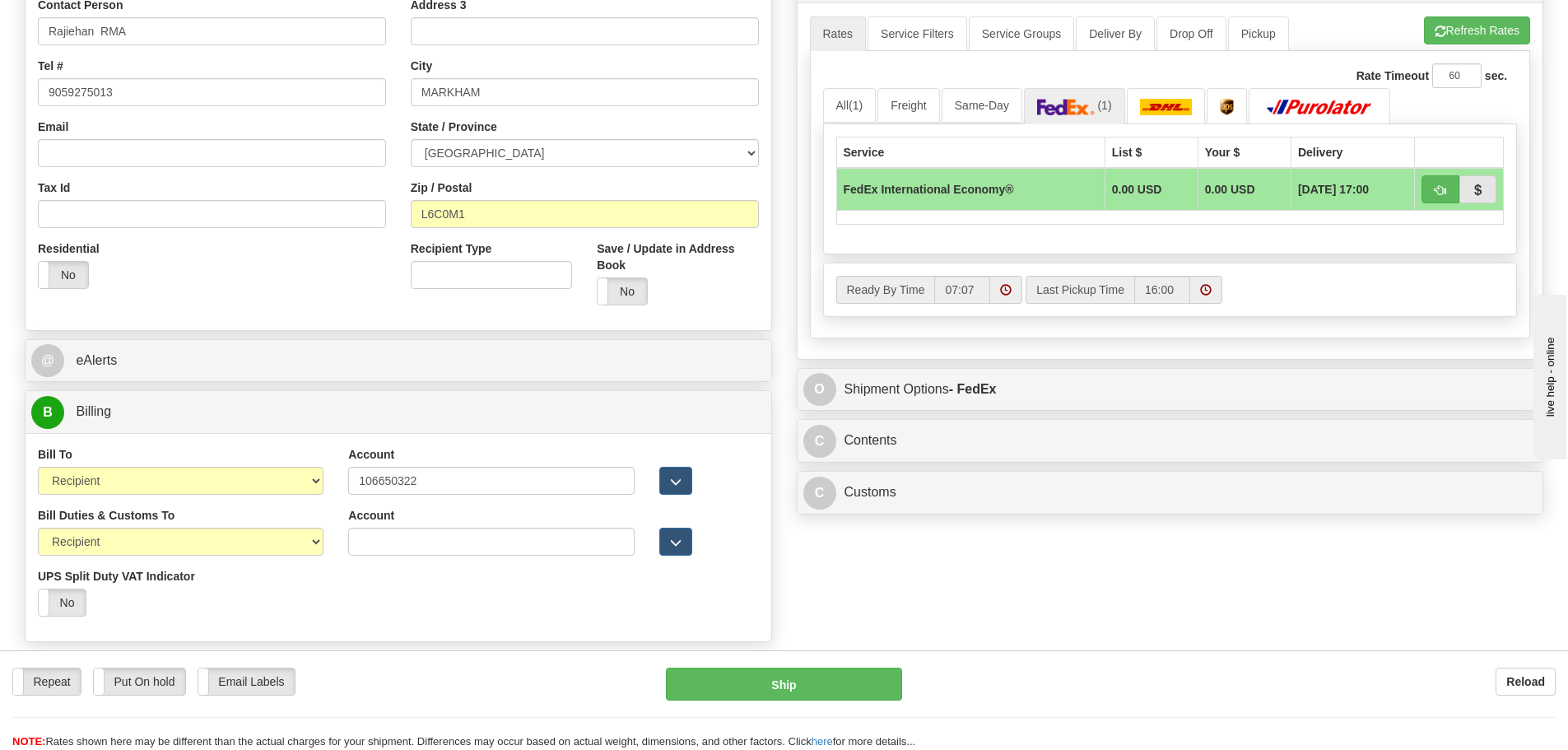
click at [496, 526] on div "Account" at bounding box center [490, 531] width 286 height 48
click at [496, 542] on input "Account" at bounding box center [490, 542] width 286 height 28
paste input "106650322"
type input "106650322"
click at [740, 510] on div at bounding box center [708, 517] width 99 height 21
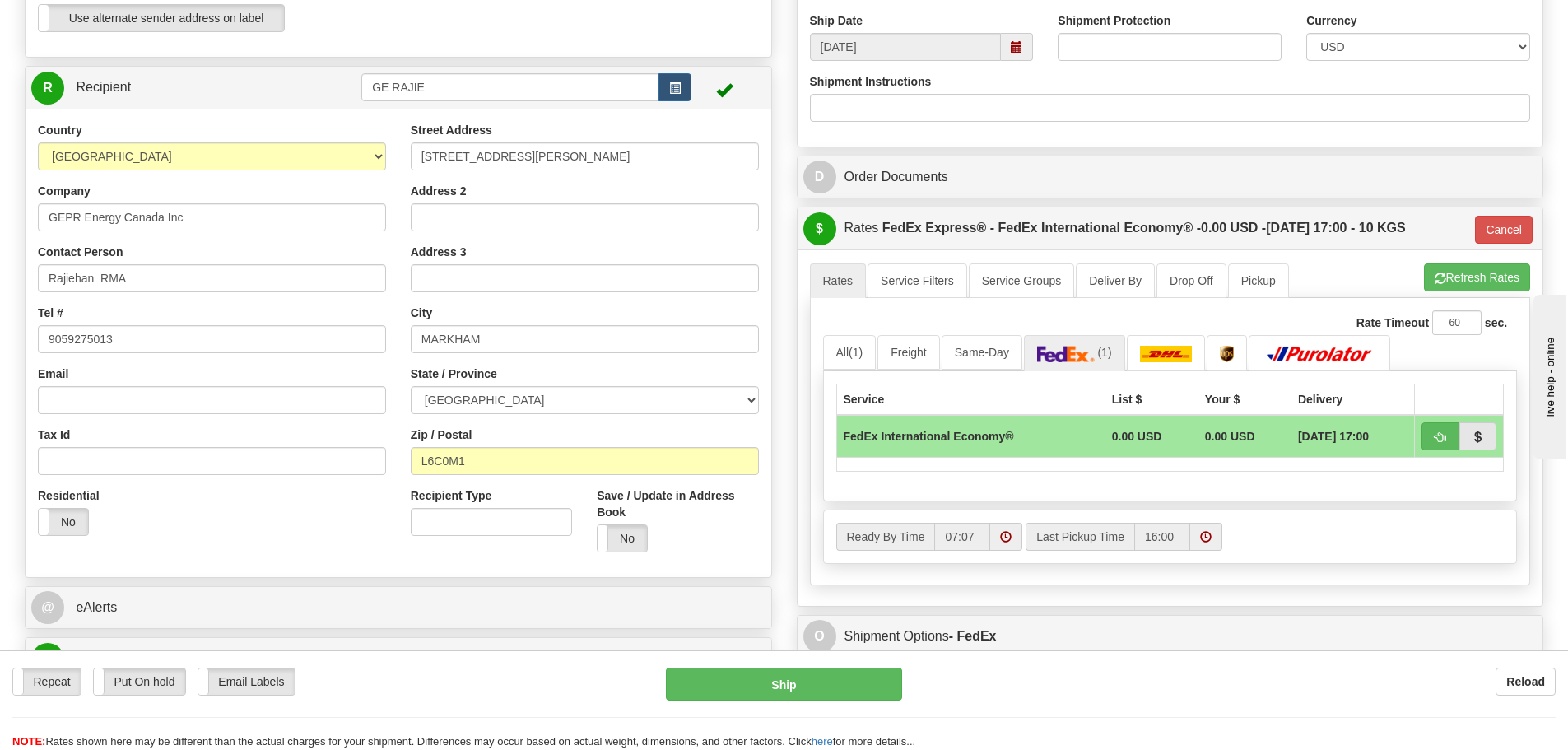
scroll to position [472, 0]
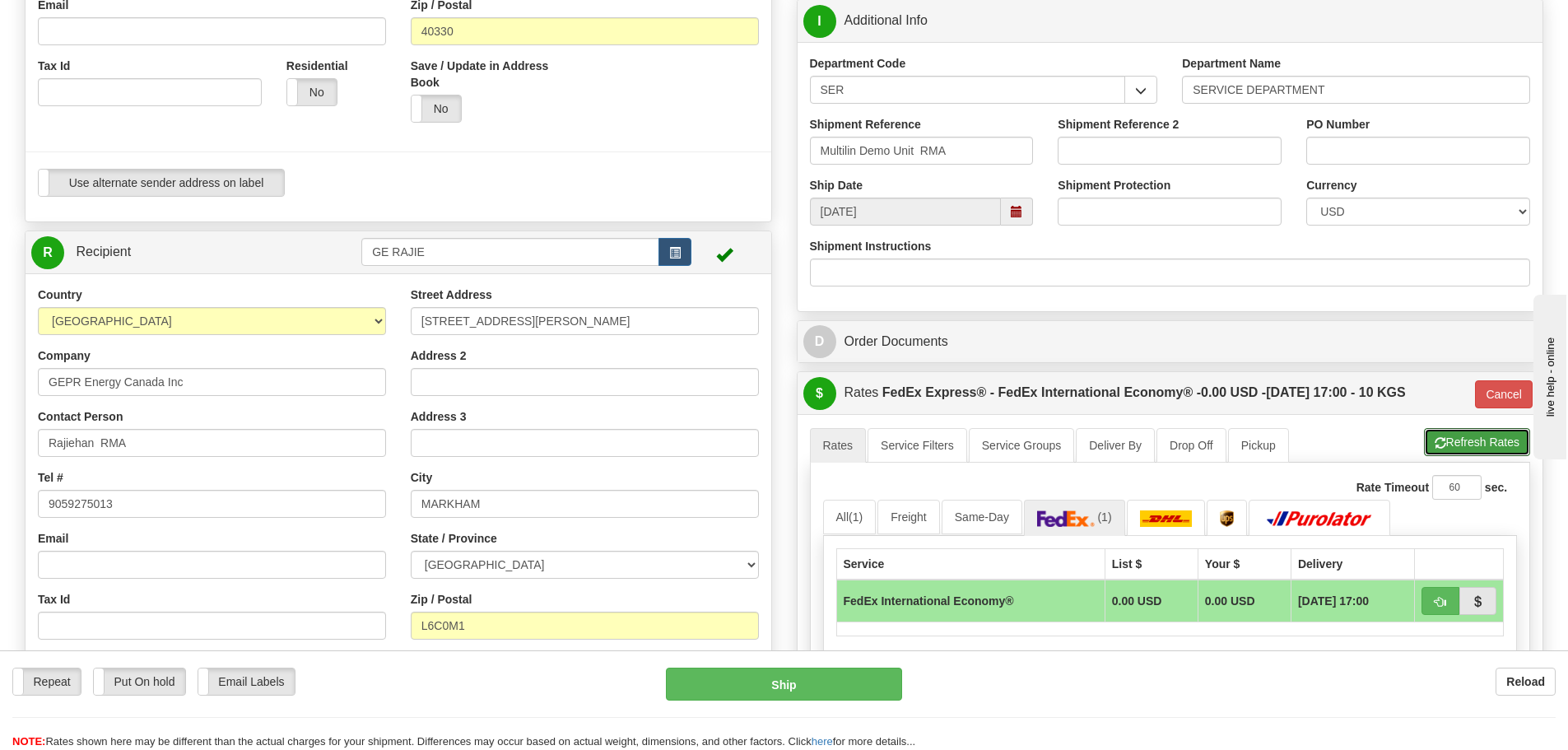
click at [1480, 444] on button "Refresh Rates" at bounding box center [1478, 442] width 106 height 28
type input "03"
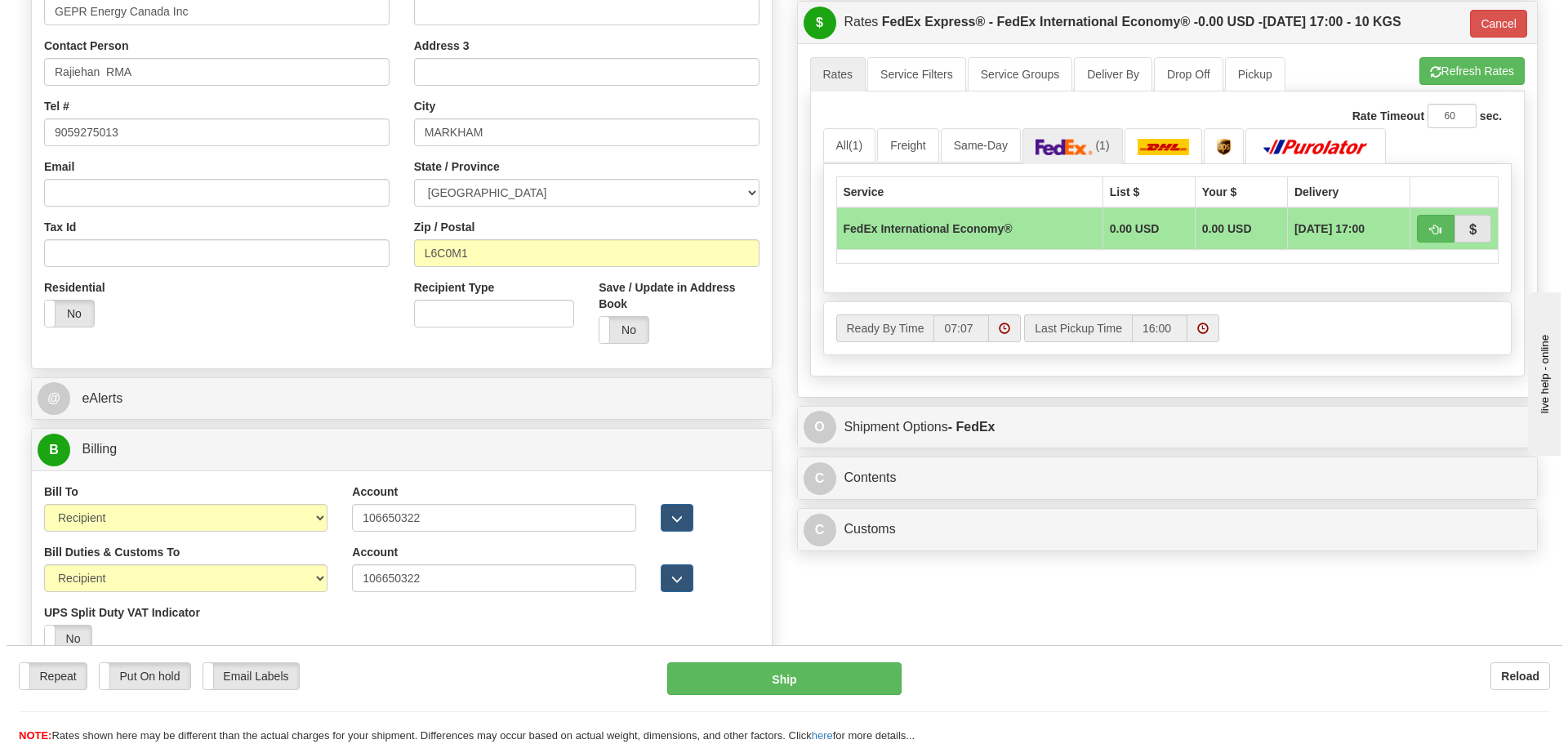
scroll to position [877, 0]
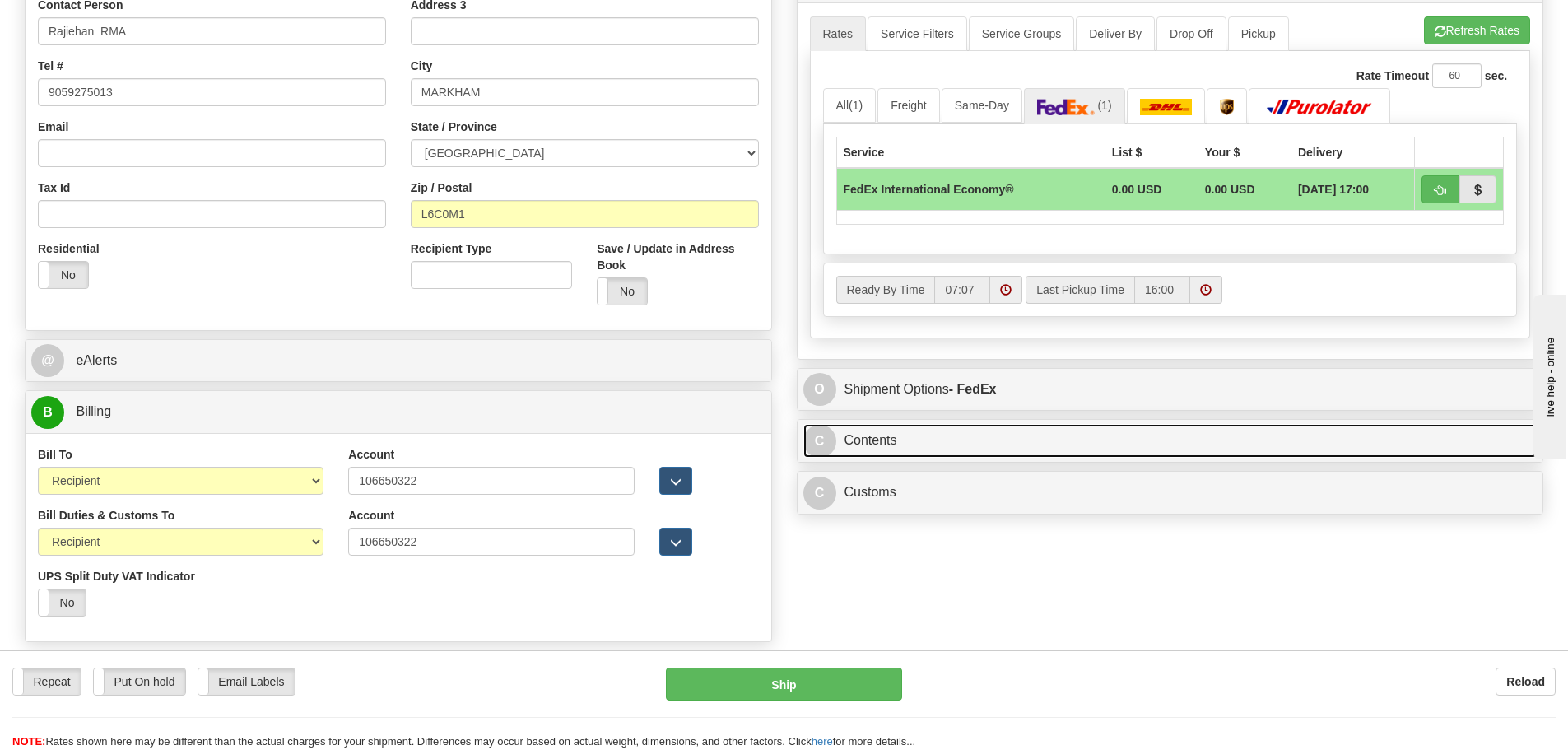
click at [1048, 453] on link "C Contents" at bounding box center [1171, 441] width 735 height 33
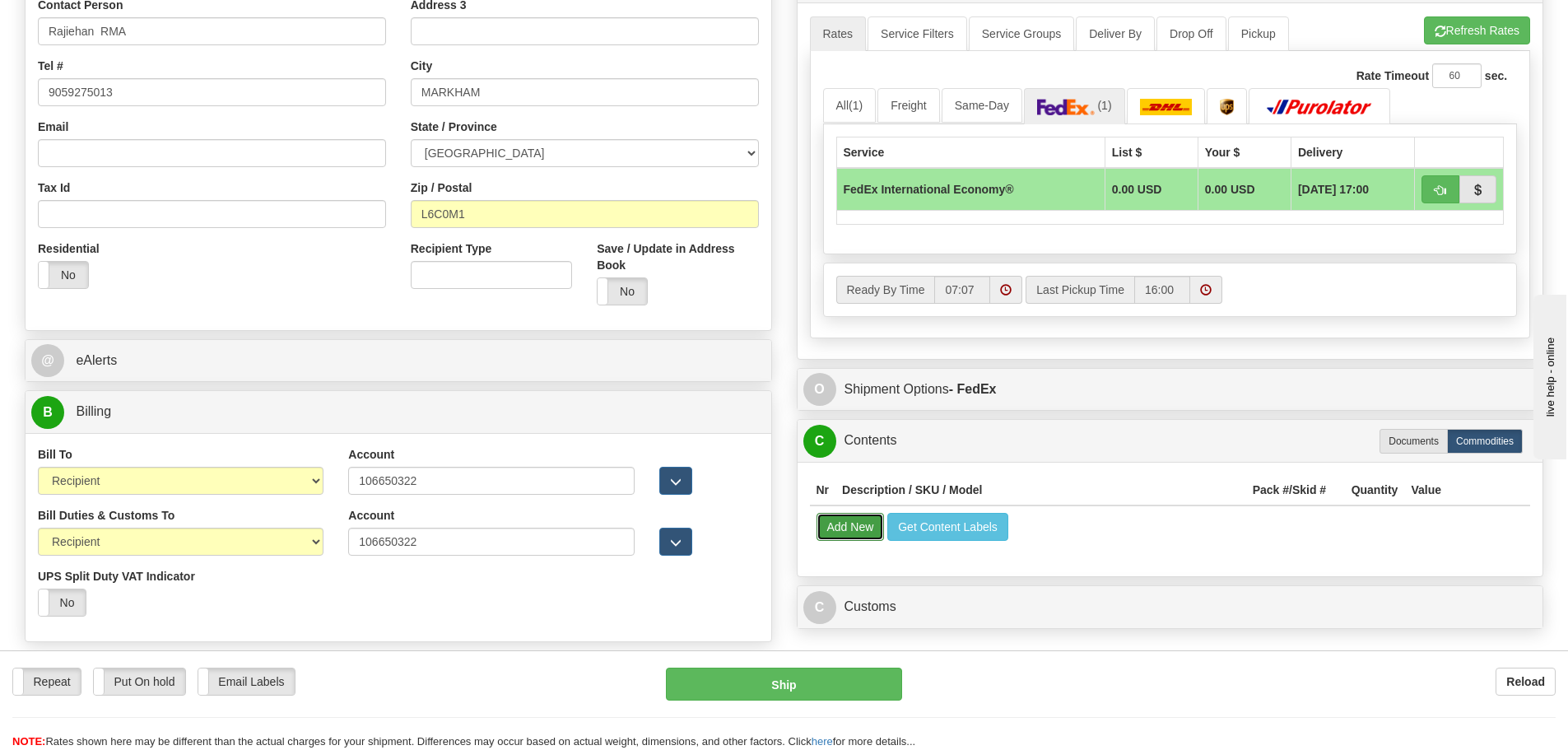
click at [835, 530] on button "Add New" at bounding box center [851, 527] width 69 height 28
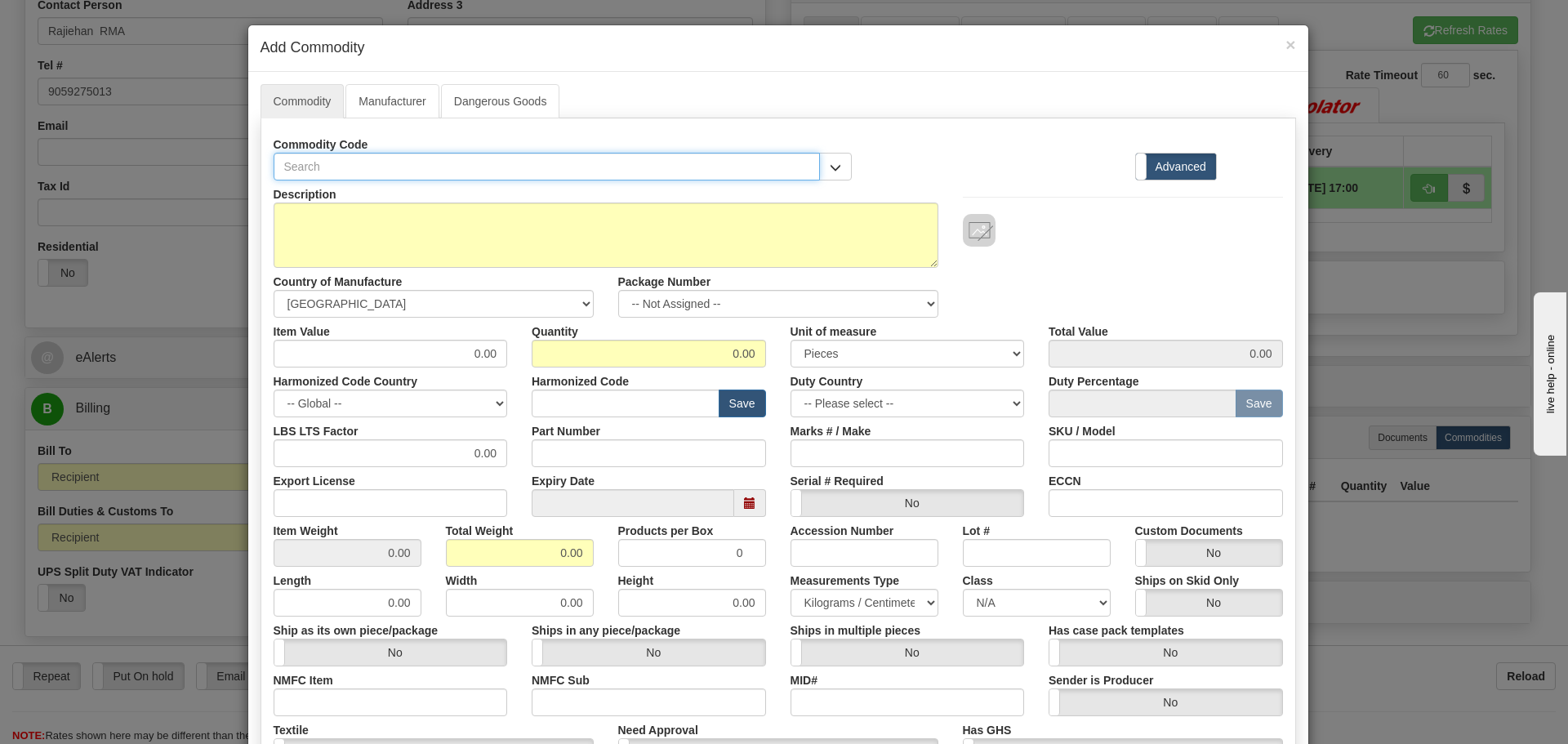
click at [420, 155] on input "text" at bounding box center [547, 167] width 547 height 27
paste input "F650MADF1G0HI6"
type input "F650MADF1G0HI6"
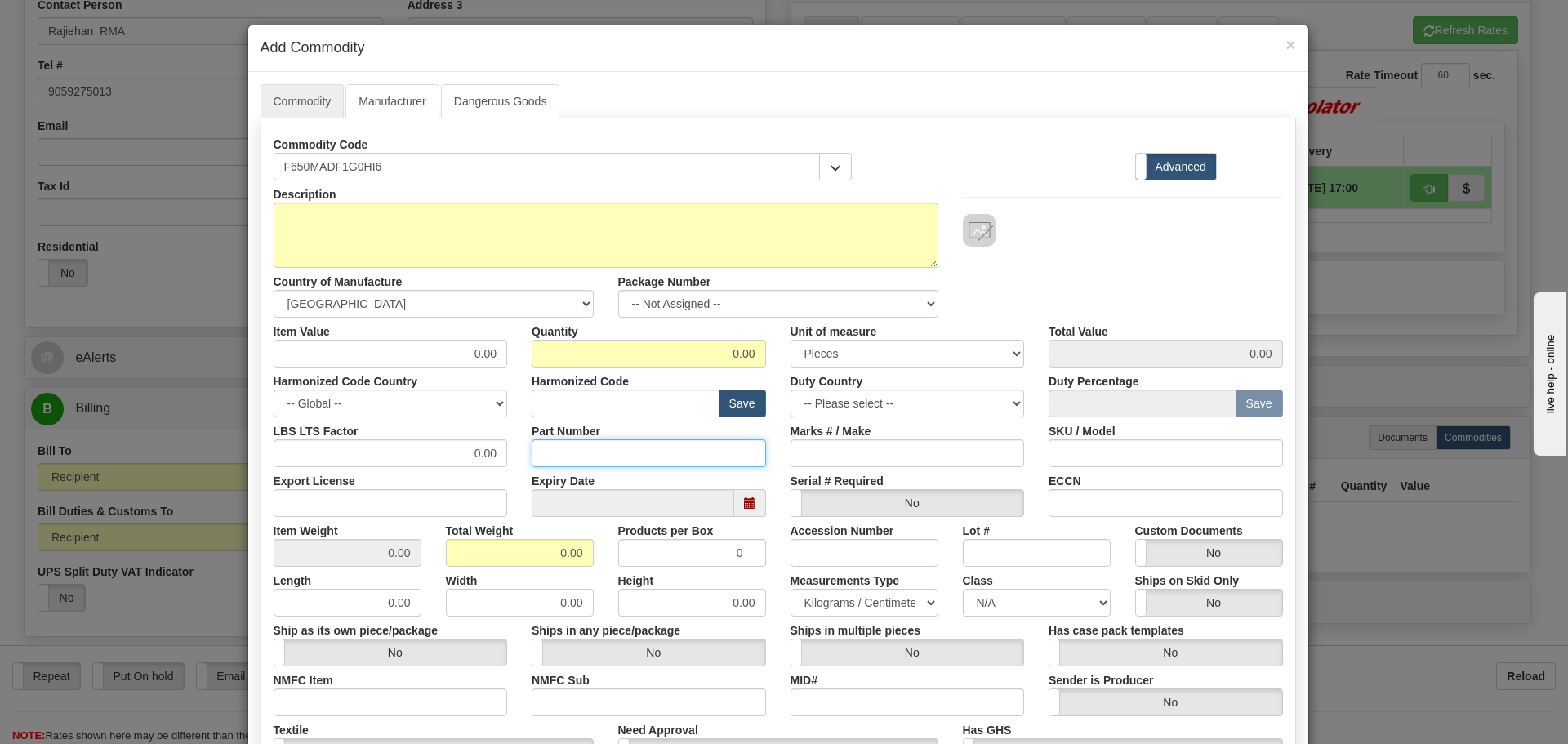
click at [596, 451] on input "Part Number" at bounding box center [649, 453] width 235 height 27
paste input "F650MADF1G0HI6"
type input "F650MADF1G0HI6"
click at [377, 182] on div "Description" at bounding box center [605, 224] width 689 height 88
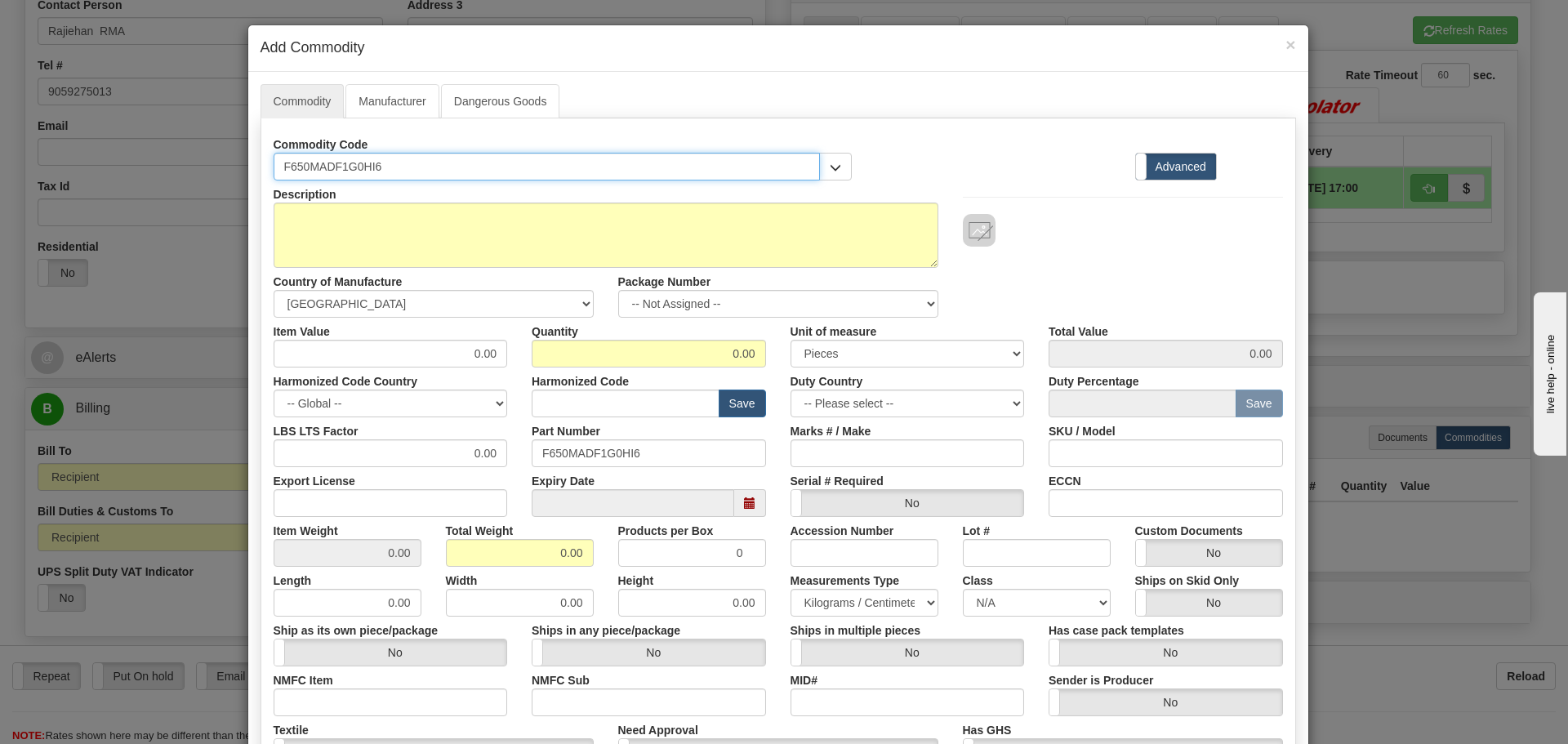
drag, startPoint x: 375, startPoint y: 168, endPoint x: 248, endPoint y: 166, distance: 127.0
click at [249, 168] on div "Commodity Manufacturer Dangerous Goods Commodity Code F650MADF1G0HI6 Standard A…" at bounding box center [779, 502] width 1060 height 861
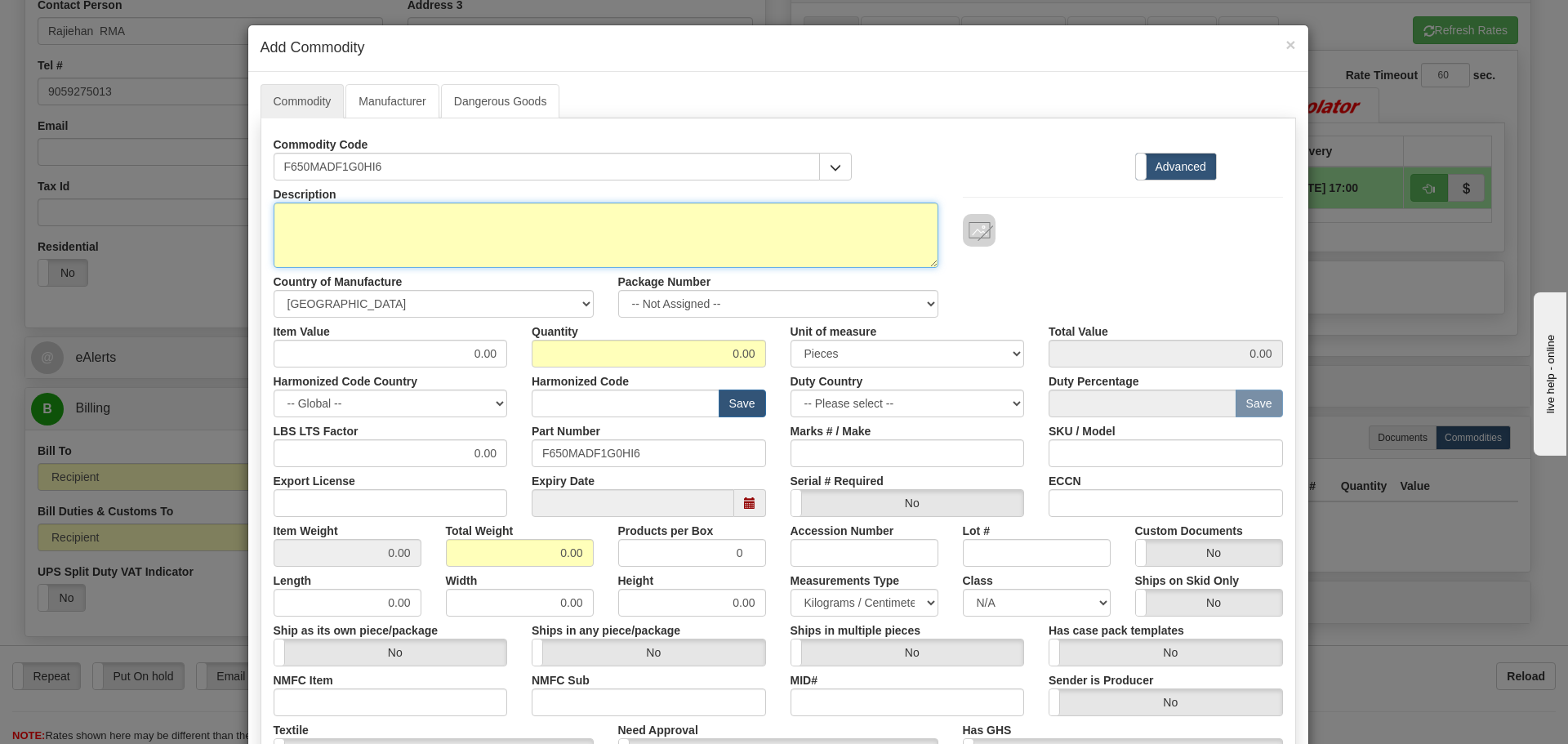
click at [318, 262] on textarea "Description" at bounding box center [606, 235] width 665 height 65
paste textarea "F650 - Feeder/Bay Protection System"
type textarea "F650 - Feeder/Bay Protection System"
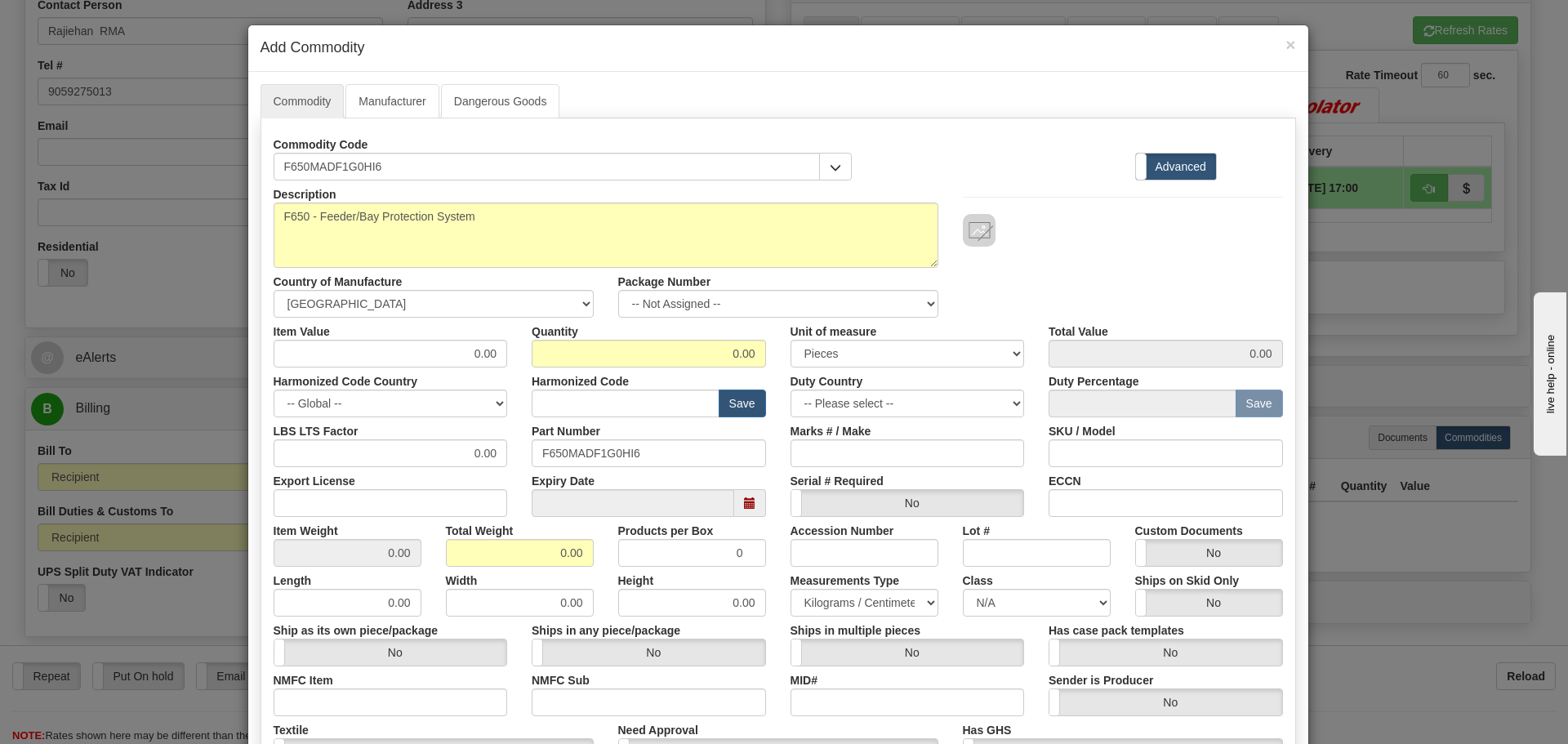
click at [365, 335] on div "Item Value 0.00" at bounding box center [391, 342] width 259 height 50
drag, startPoint x: 382, startPoint y: 363, endPoint x: 522, endPoint y: 404, distance: 145.9
click at [522, 404] on div "Description F650 - Feeder/Bay Protection System Country of Manufacture -- Unkno…" at bounding box center [779, 539] width 1010 height 719
type input "600"
click at [522, 408] on div "Harmonized Code Save" at bounding box center [649, 392] width 259 height 50
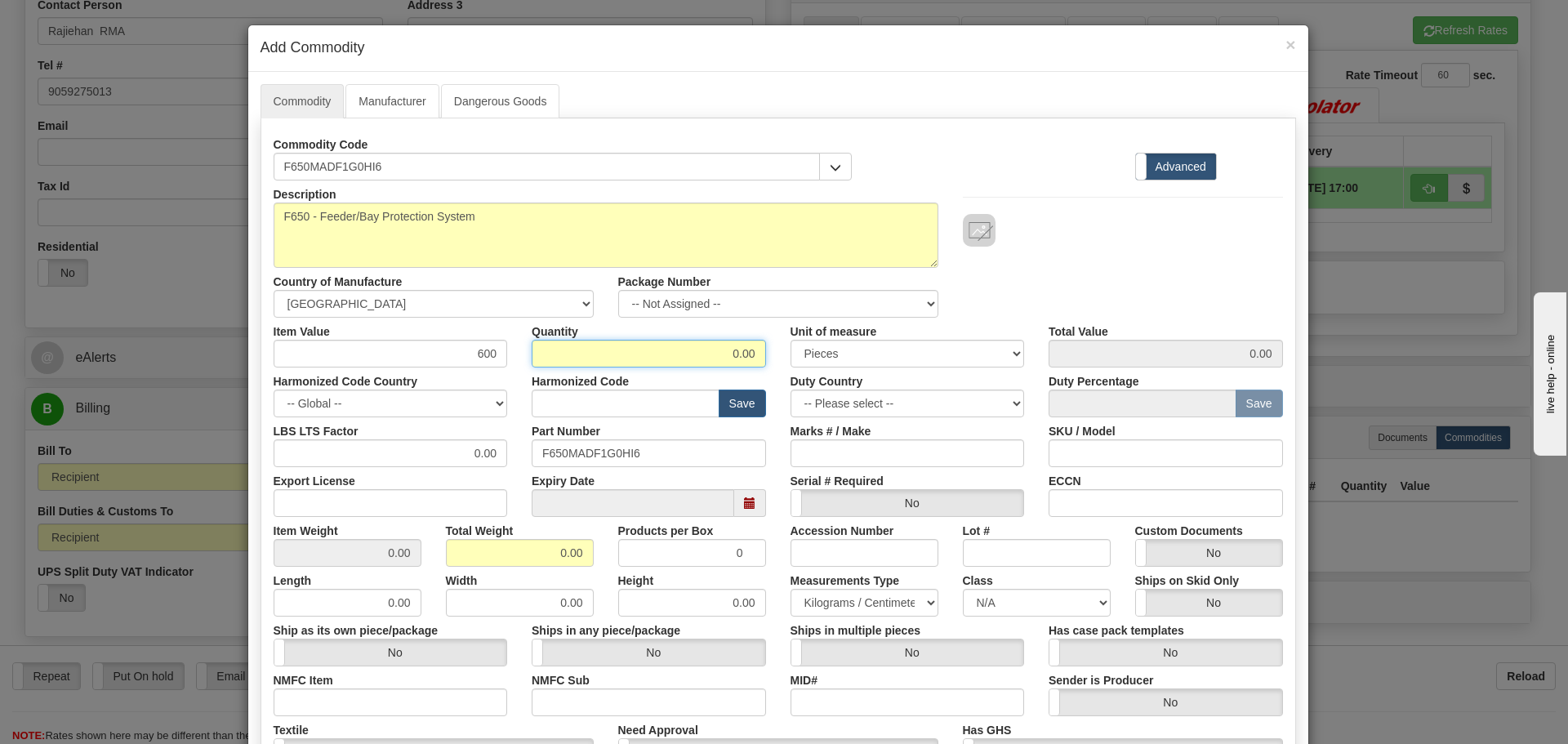
drag, startPoint x: 659, startPoint y: 345, endPoint x: 772, endPoint y: 375, distance: 116.9
click at [772, 375] on div "Description F650 - Feeder/Bay Protection System Country of Manufacture -- Unkno…" at bounding box center [779, 539] width 1010 height 719
type input "1"
type input "600.00"
click at [790, 344] on select "3 Thousand Square Inches Adjustments 56 Pound Bushel Bag Barrel Board Feet Box …" at bounding box center [907, 354] width 235 height 27
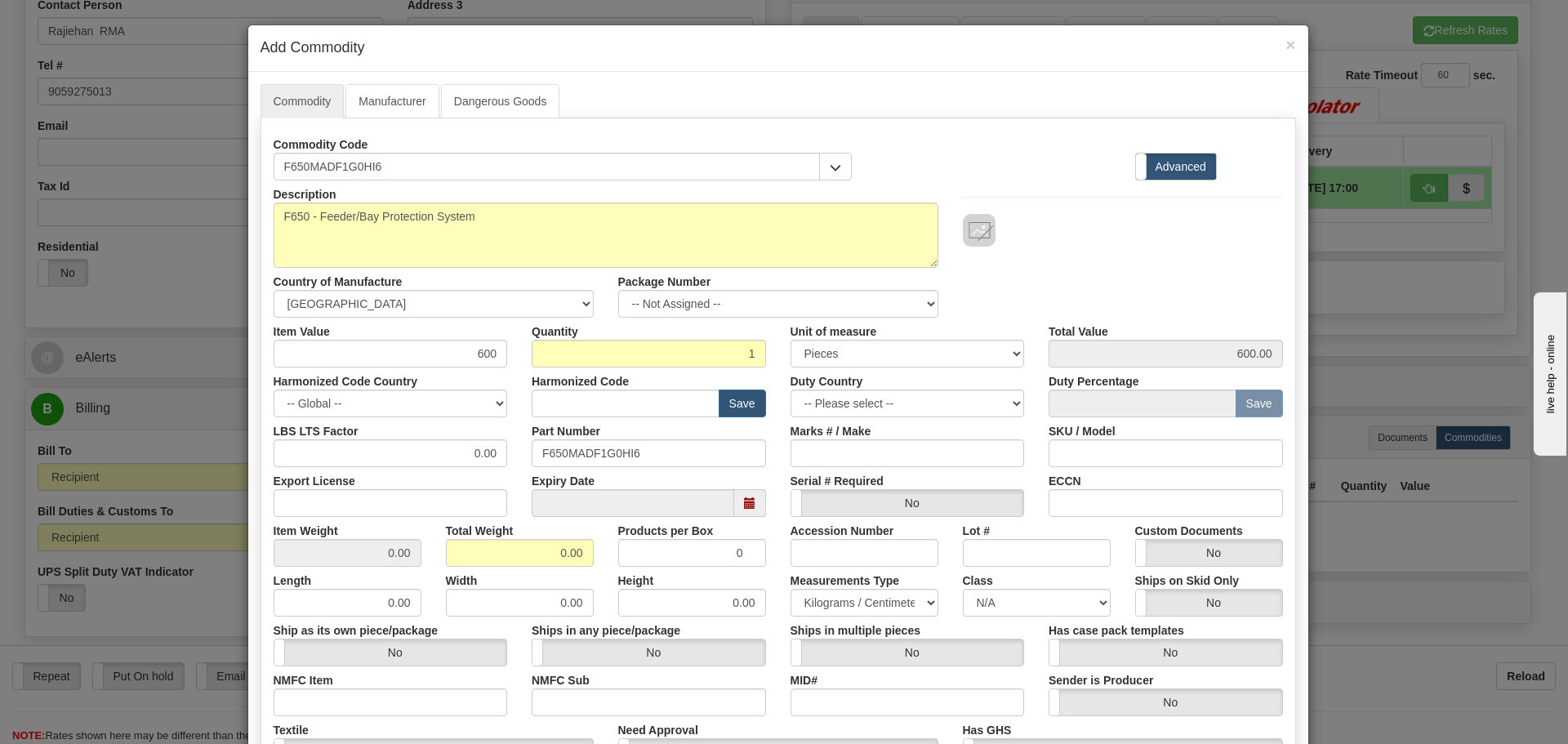
click at [779, 340] on div "Unit of measure 3 Thousand Square Inches Adjustments 56 Pound Bushel Bag Barrel…" at bounding box center [908, 342] width 259 height 50
click at [637, 396] on input "text" at bounding box center [626, 404] width 188 height 27
type input "8537.10.9070"
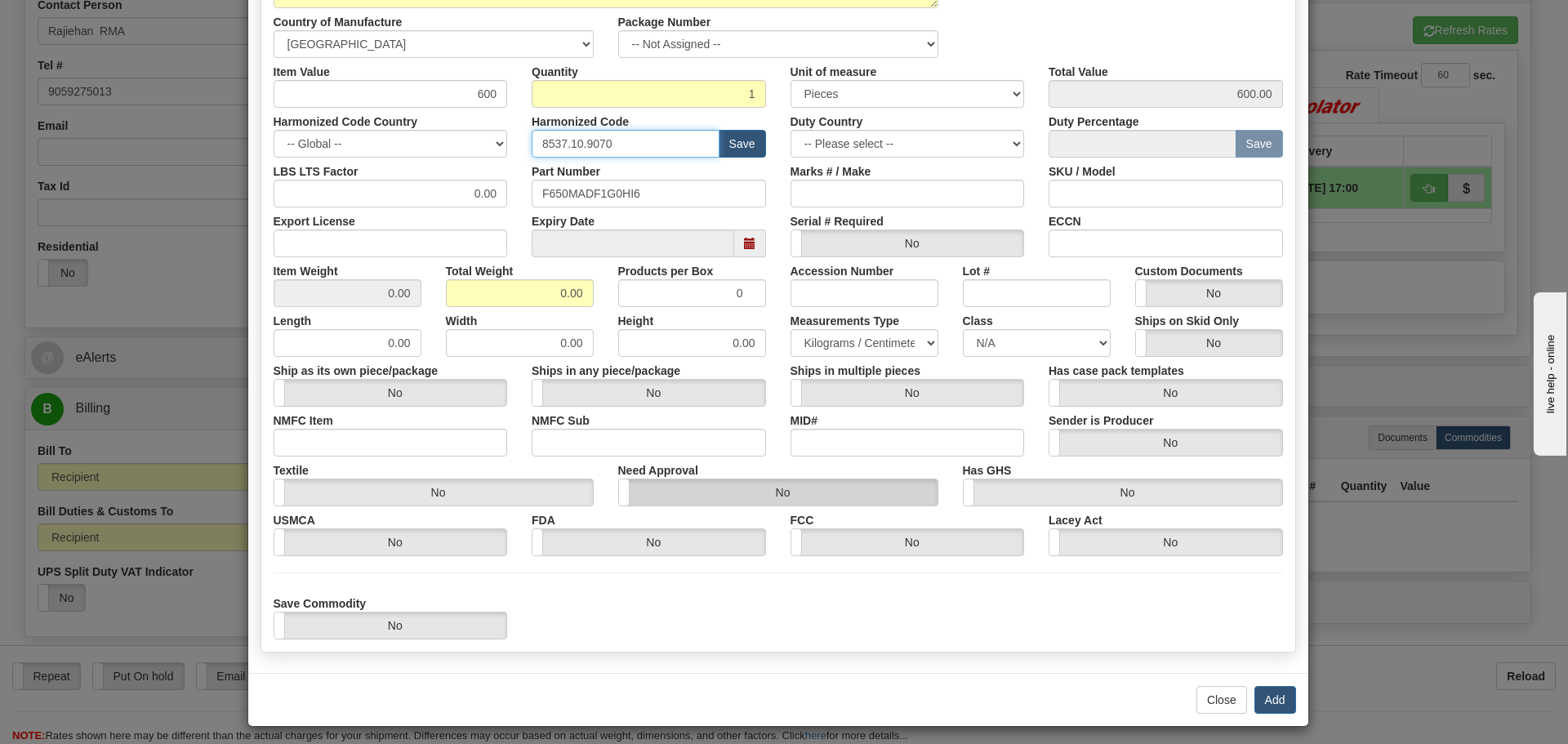
scroll to position [267, 0]
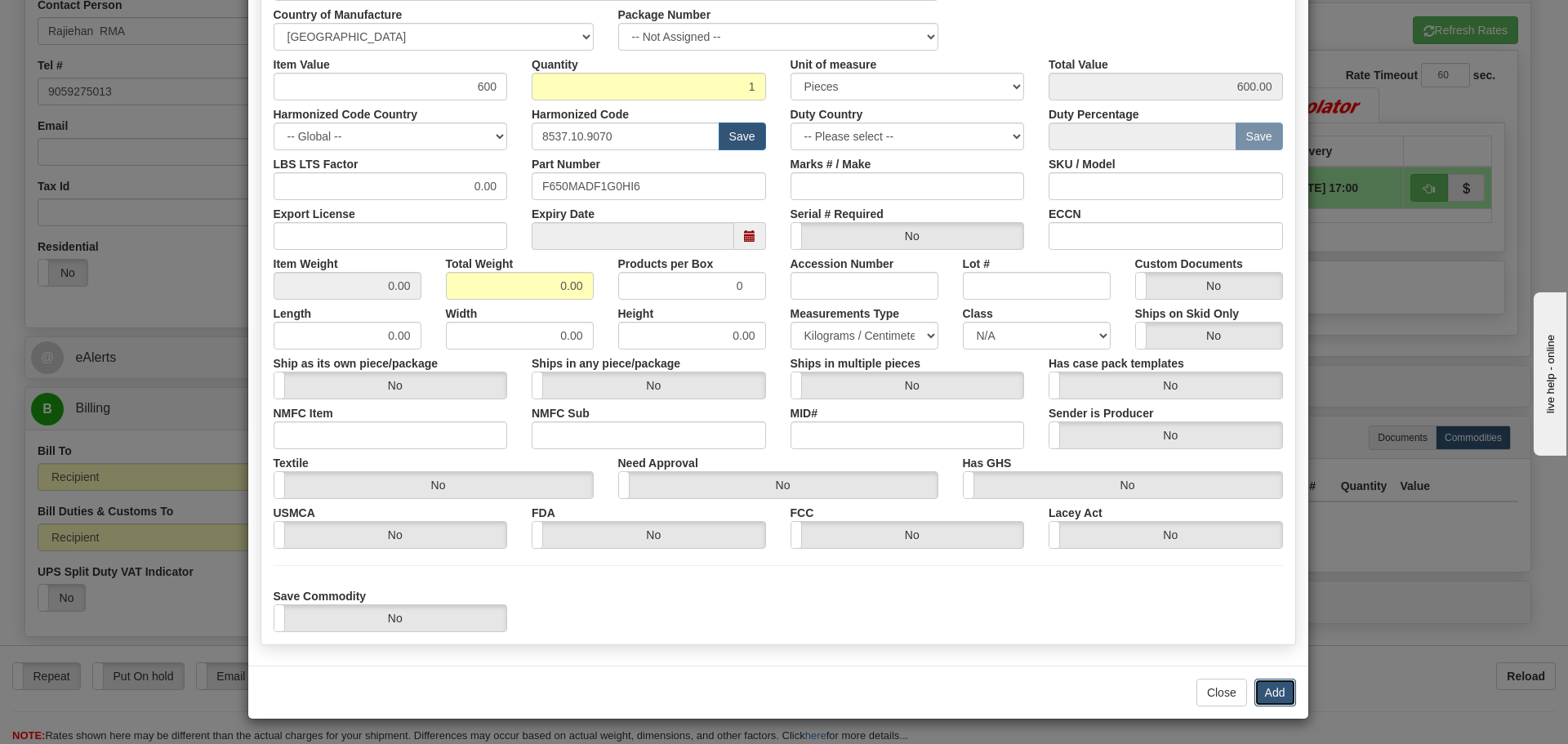
click at [1274, 693] on button "Add" at bounding box center [1275, 692] width 42 height 27
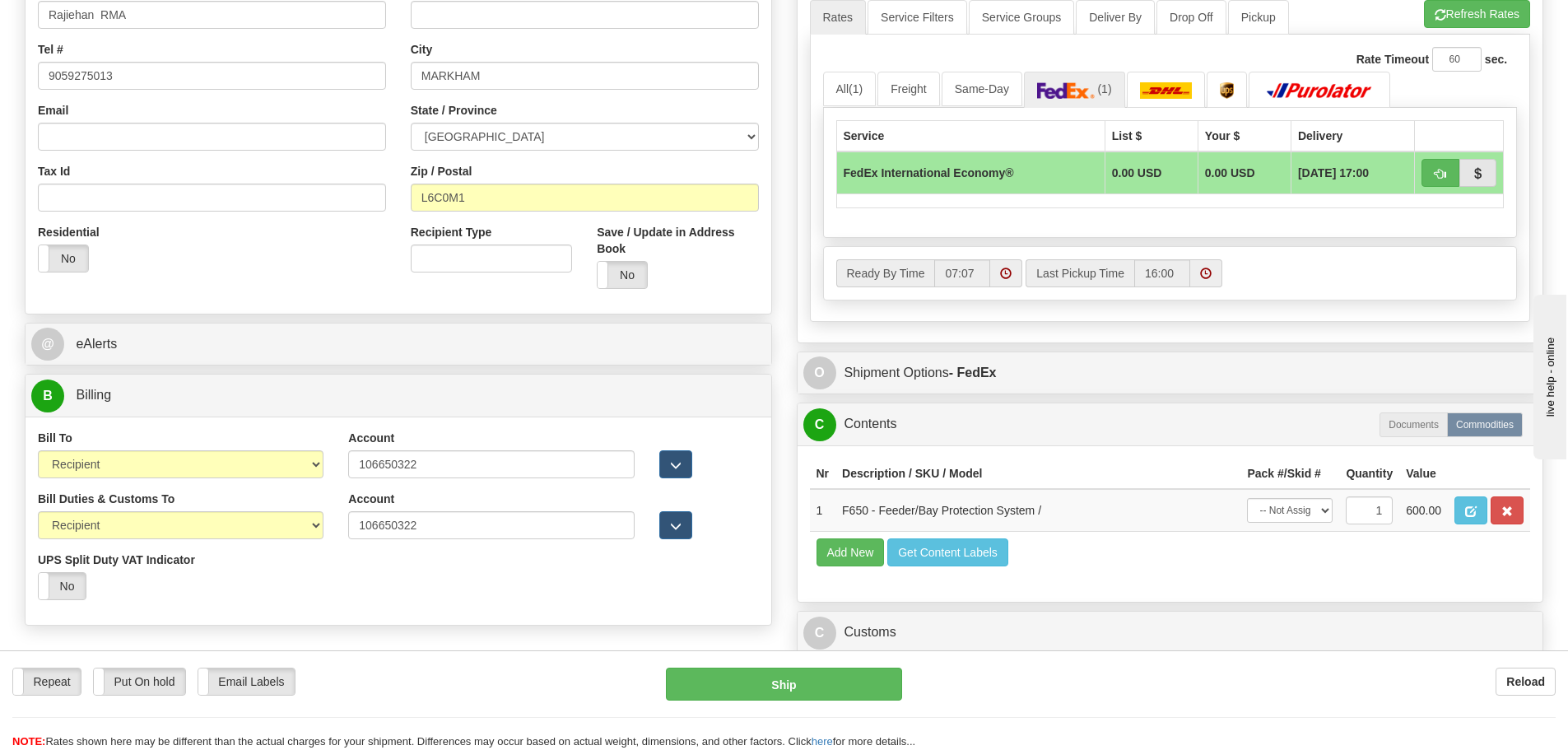
scroll to position [1131, 0]
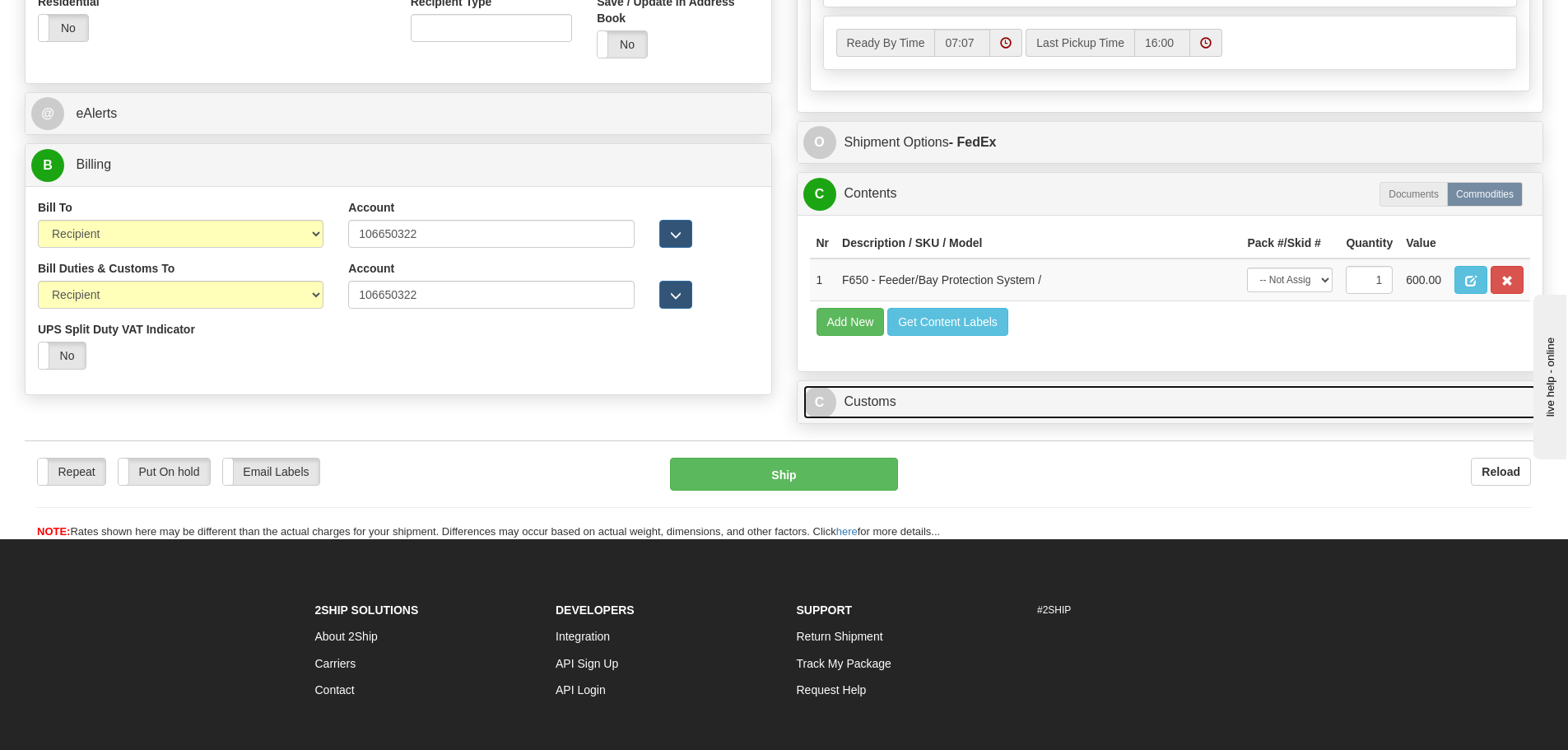
click at [986, 402] on link "C Customs" at bounding box center [1171, 402] width 735 height 33
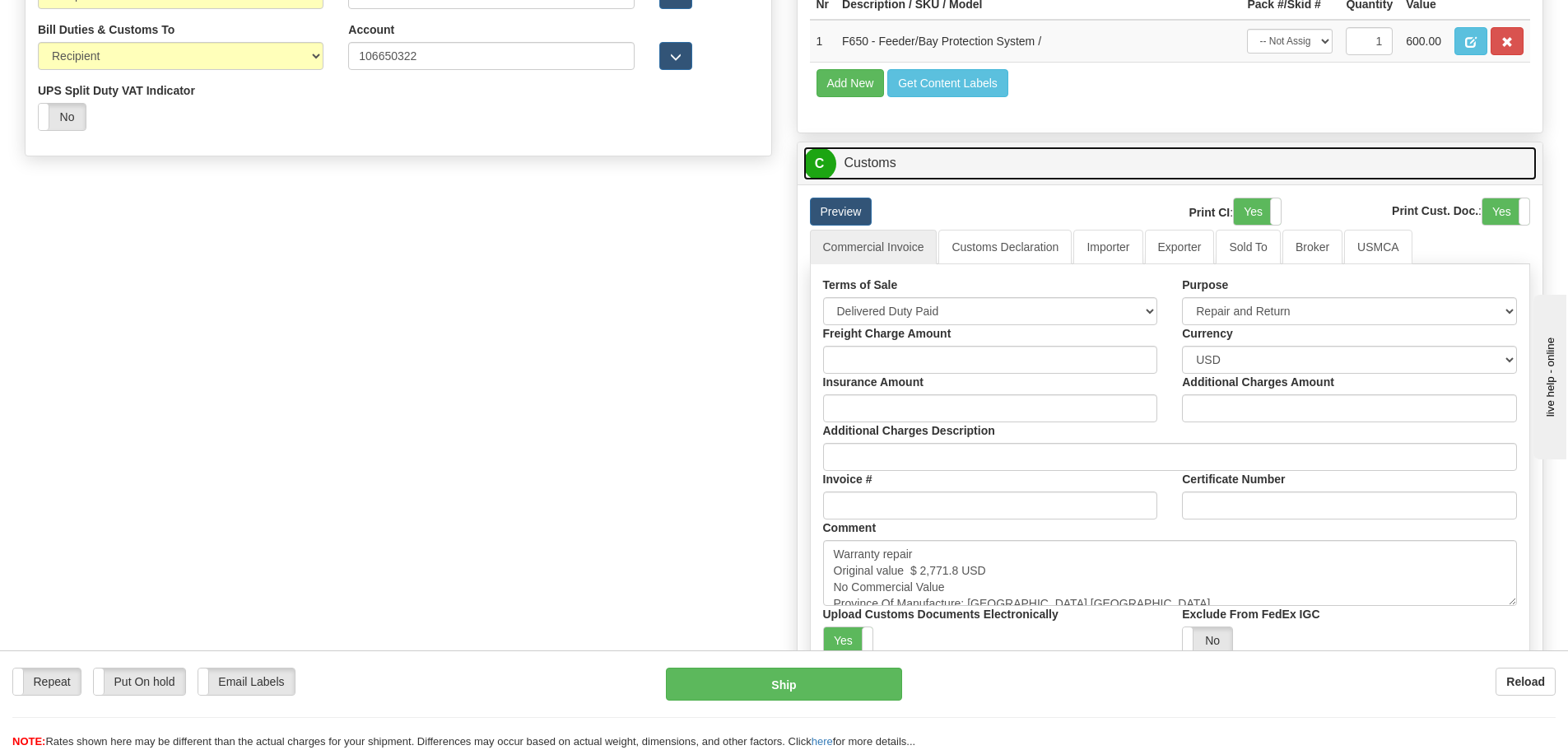
scroll to position [1378, 0]
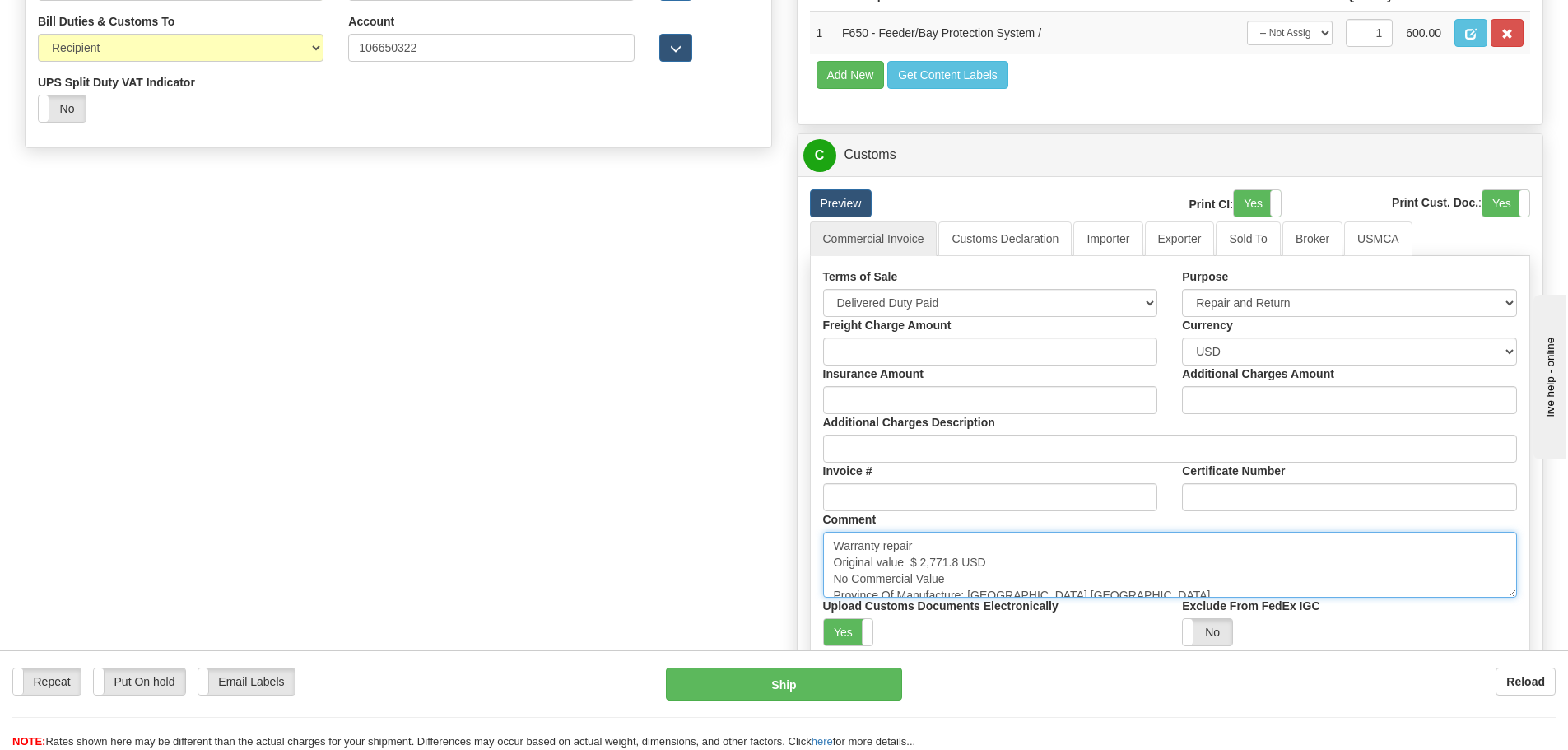
click at [1014, 582] on textarea "Warranty repair Original value $ 2,771.8 USD No Commercial Value Province Of Ma…" at bounding box center [1170, 564] width 695 height 66
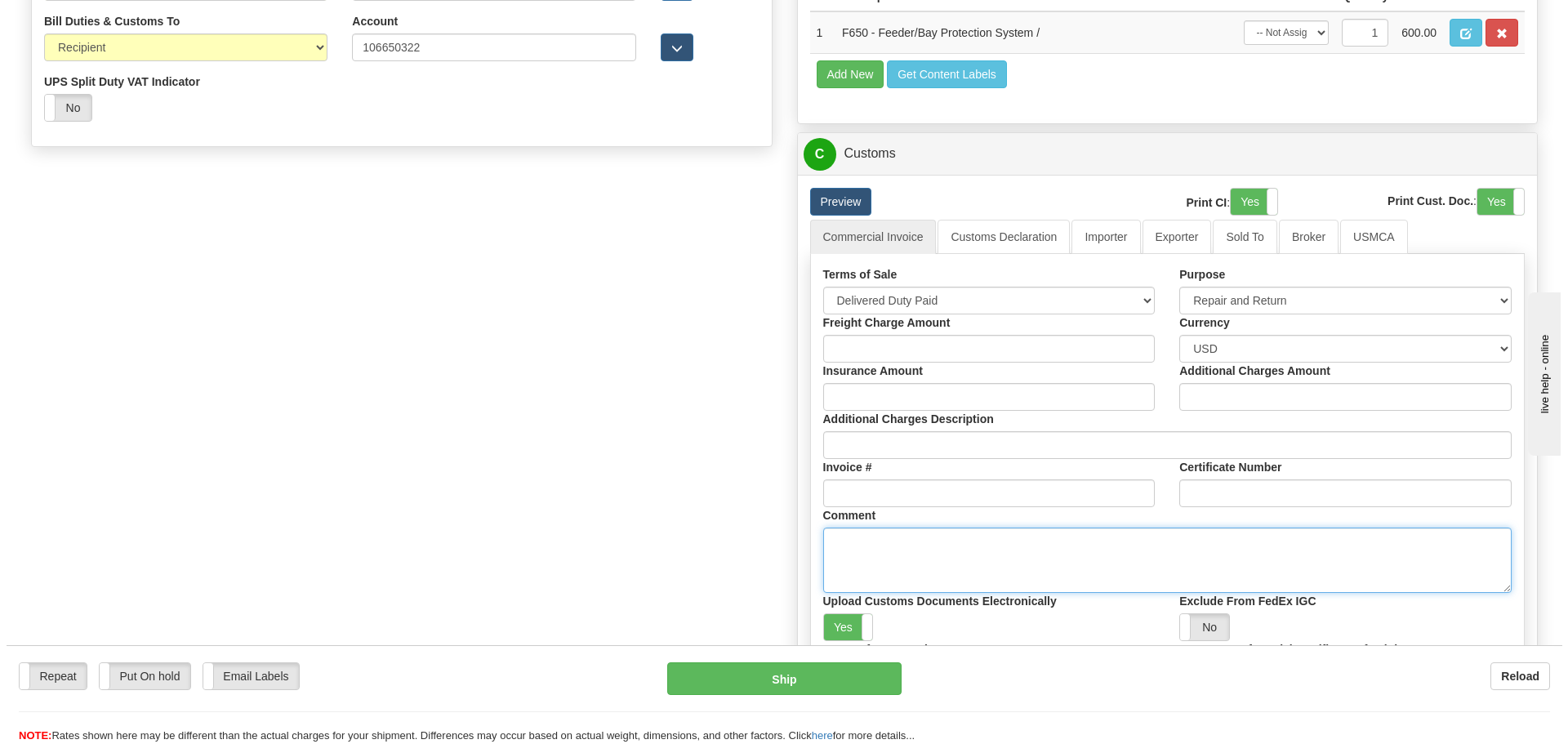
scroll to position [1040, 0]
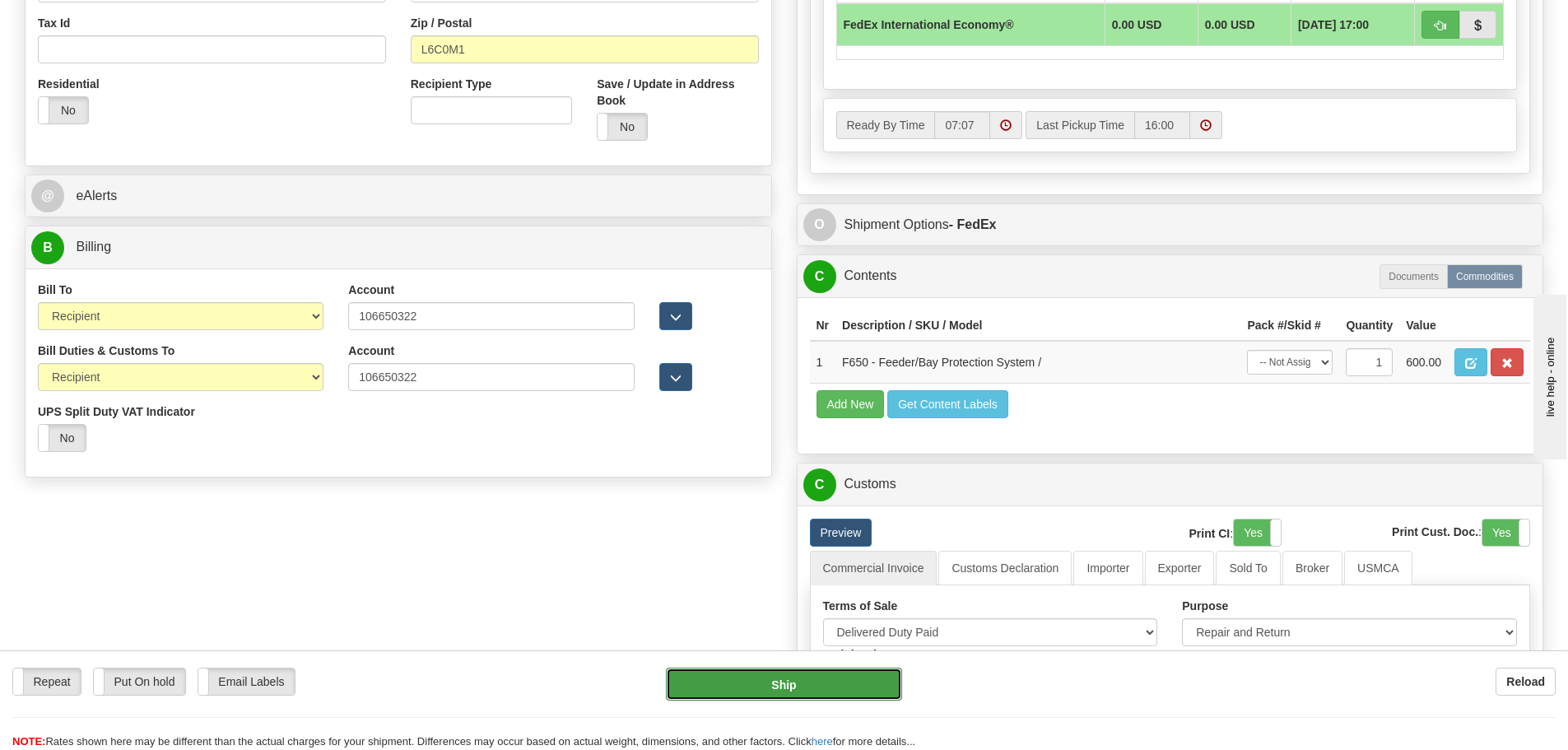
click at [740, 670] on button "Ship" at bounding box center [784, 685] width 237 height 33
